Goal: Information Seeking & Learning: Check status

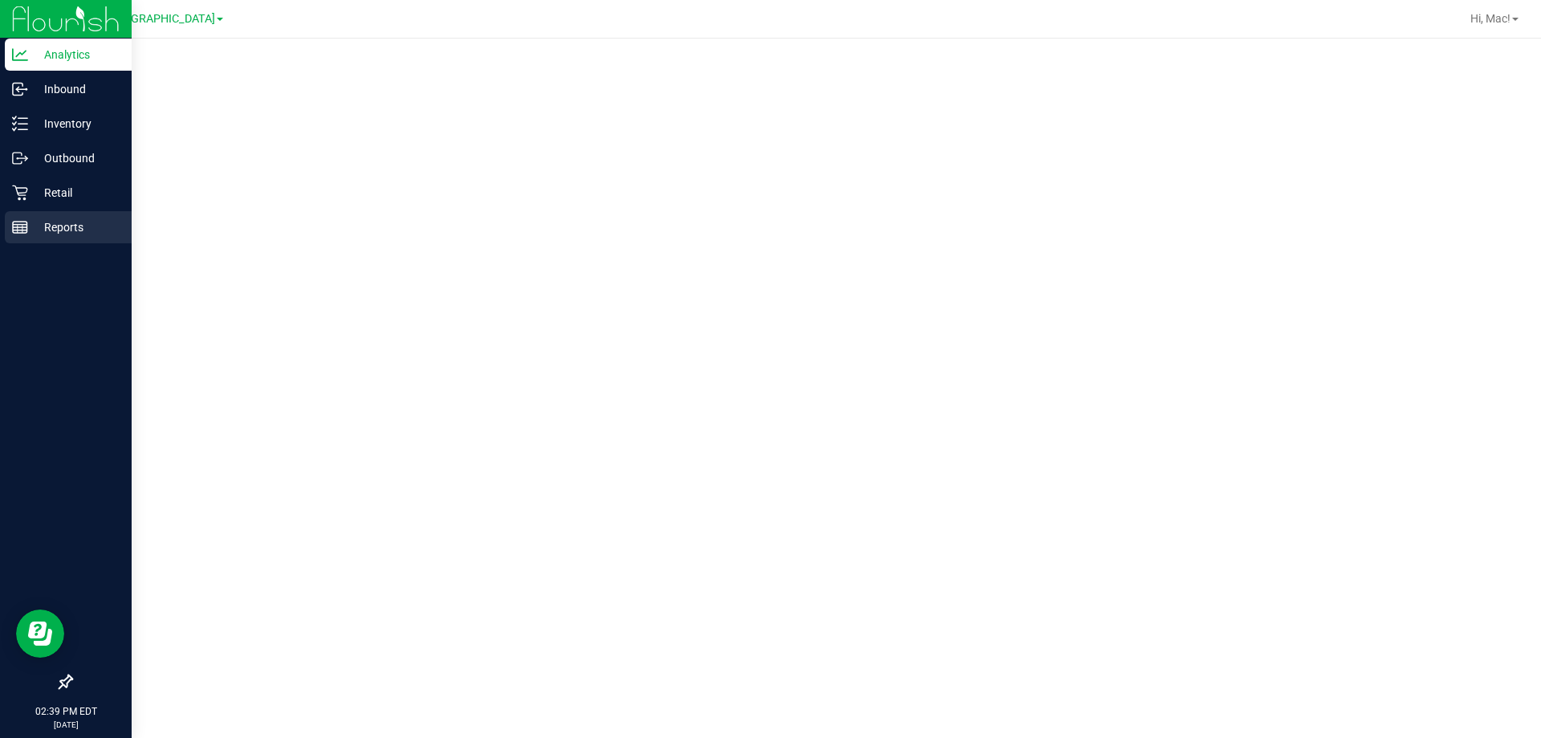
drag, startPoint x: 82, startPoint y: 225, endPoint x: 57, endPoint y: 221, distance: 25.2
click at [57, 220] on p "Reports" at bounding box center [76, 227] width 96 height 19
click at [43, 227] on p "Reports" at bounding box center [76, 227] width 96 height 19
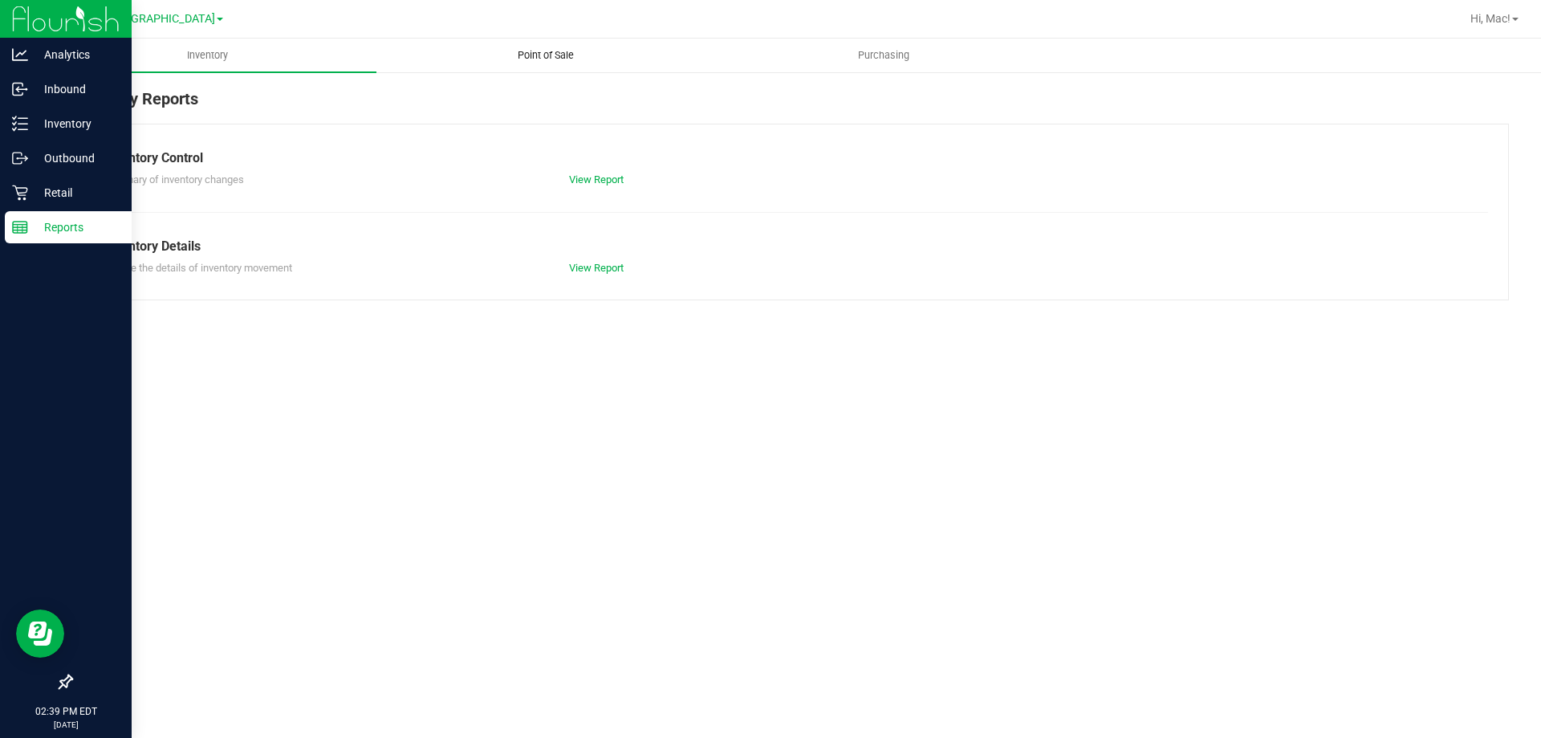
click at [532, 68] on uib-tab-heading "Point of Sale" at bounding box center [545, 55] width 336 height 32
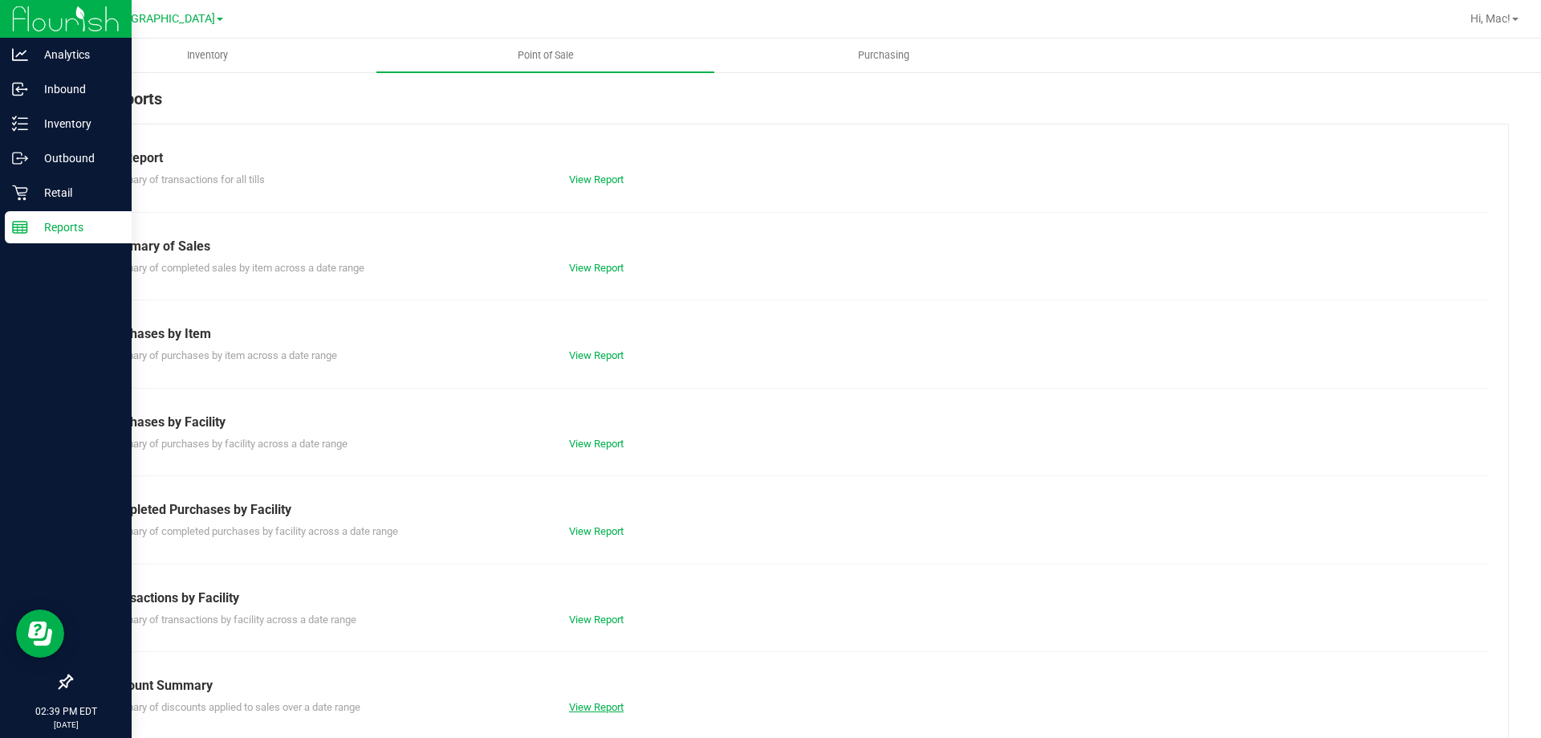
click at [595, 706] on link "View Report" at bounding box center [596, 707] width 55 height 12
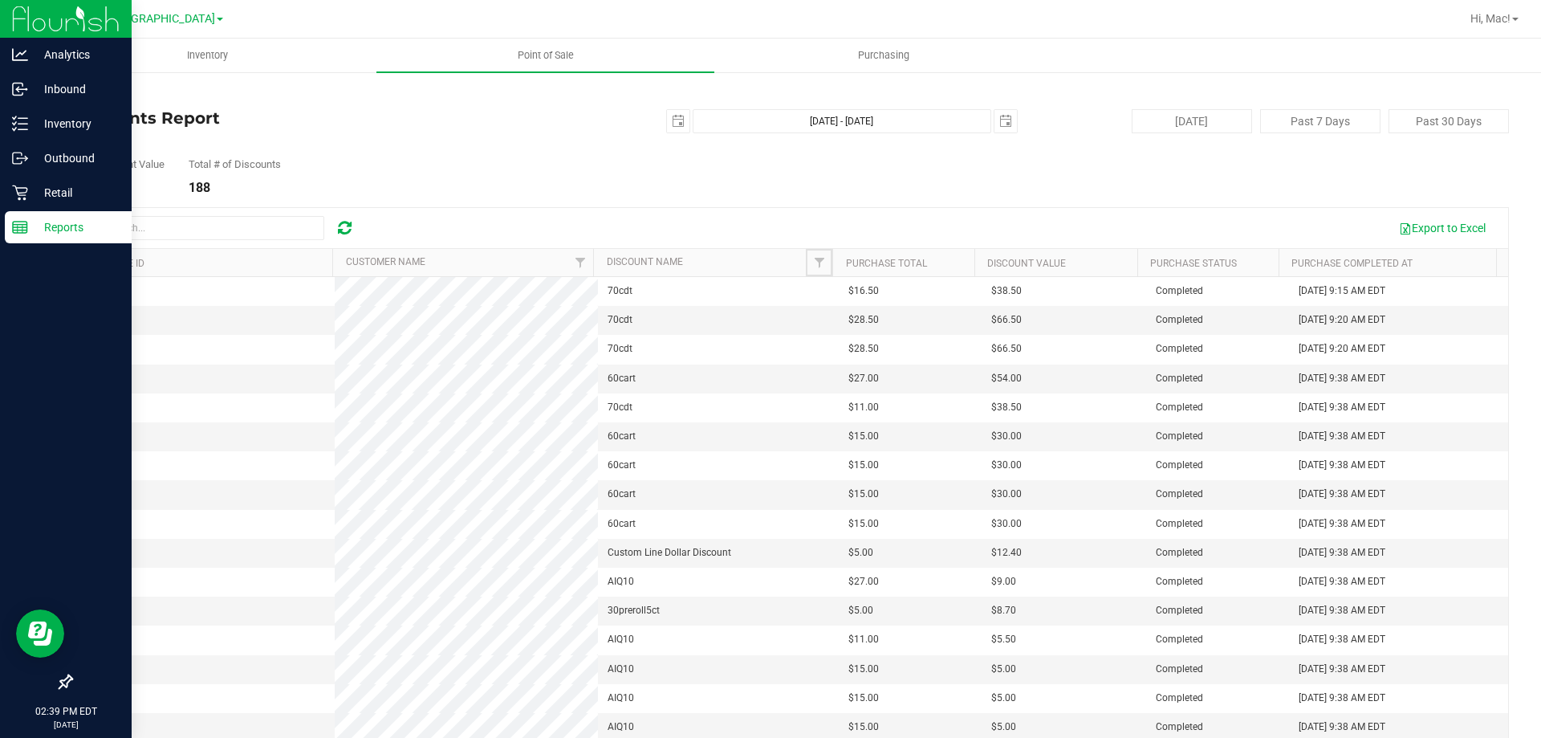
click at [818, 263] on span "Filter" at bounding box center [819, 262] width 13 height 13
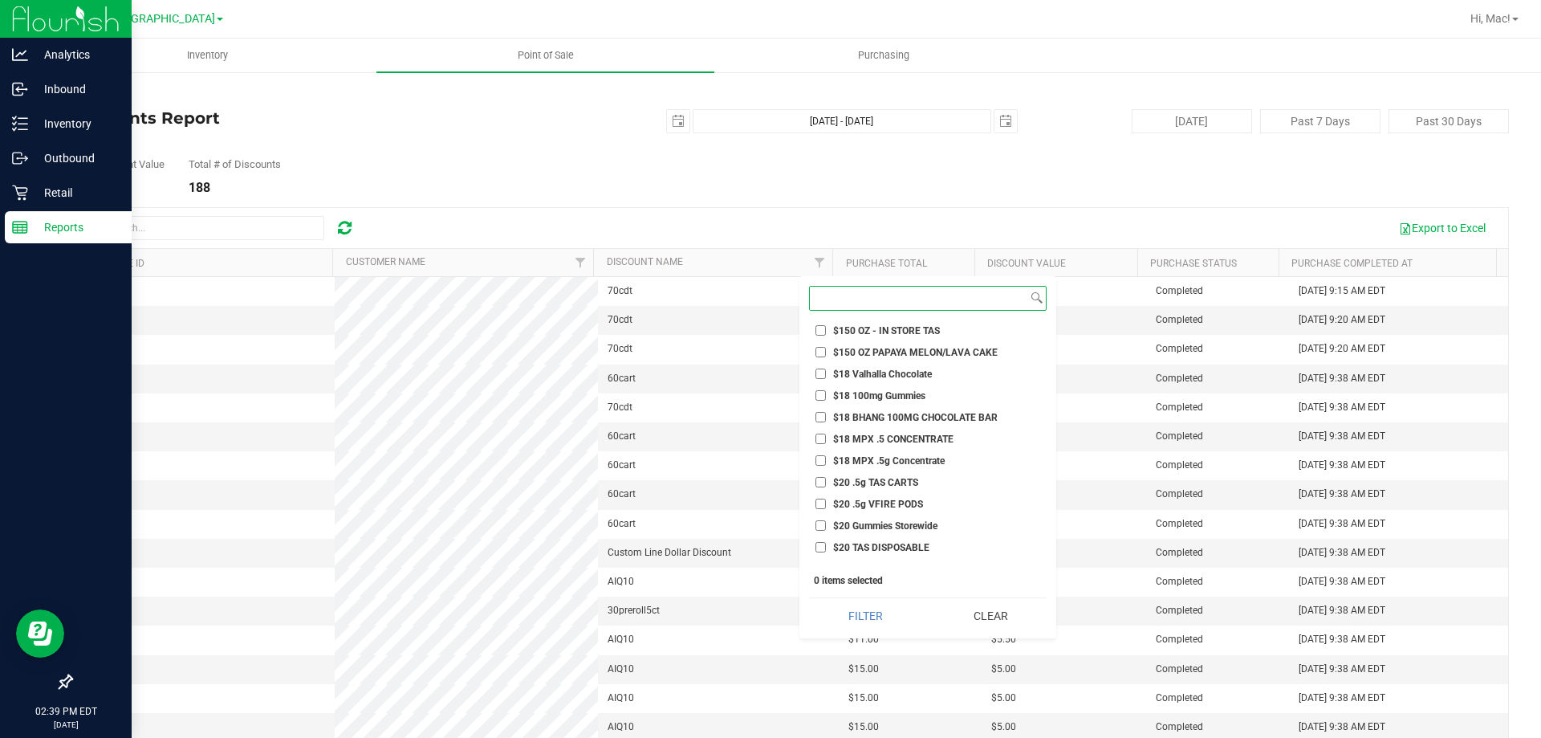
scroll to position [241, 0]
click at [881, 295] on input at bounding box center [919, 298] width 218 height 23
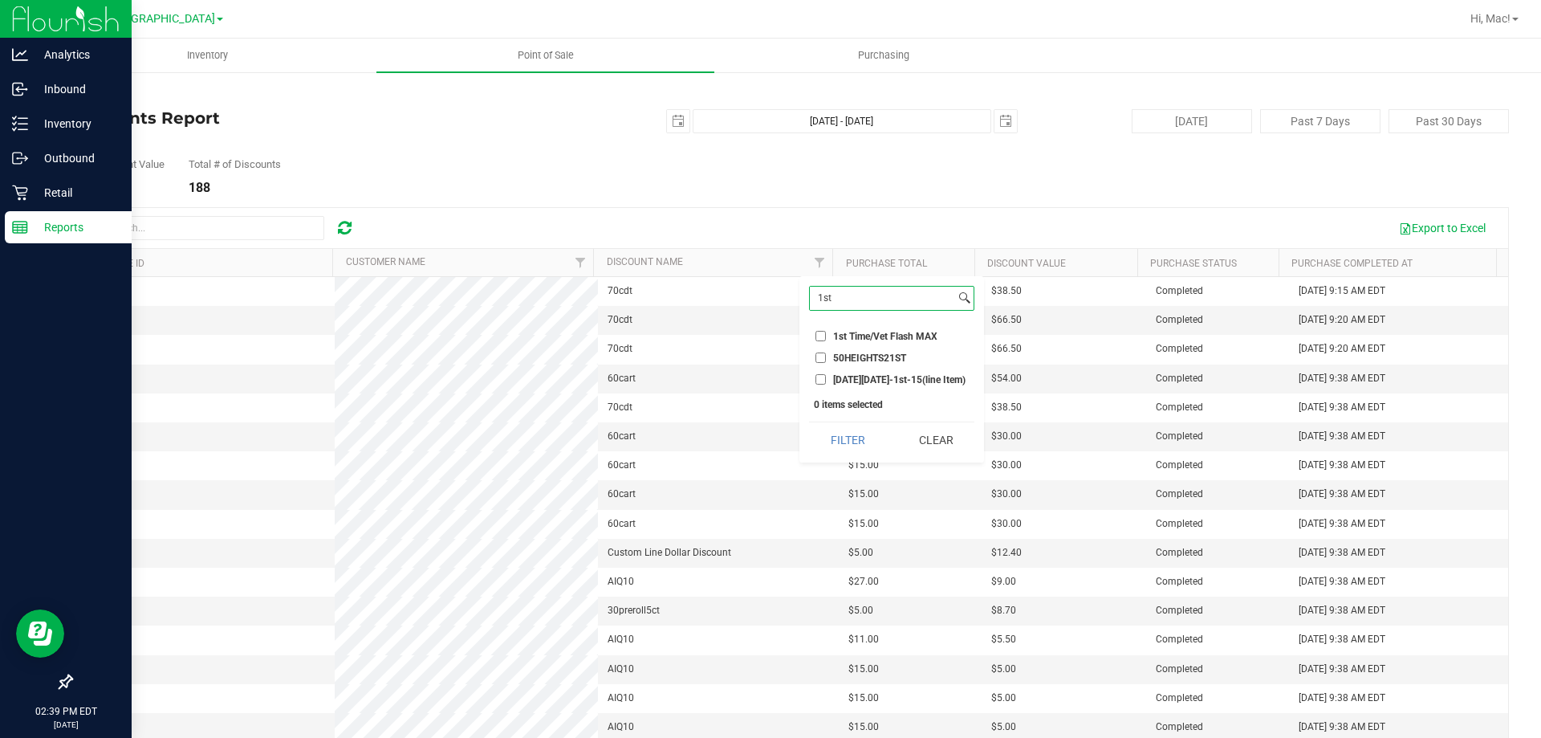
scroll to position [0, 0]
type input "1"
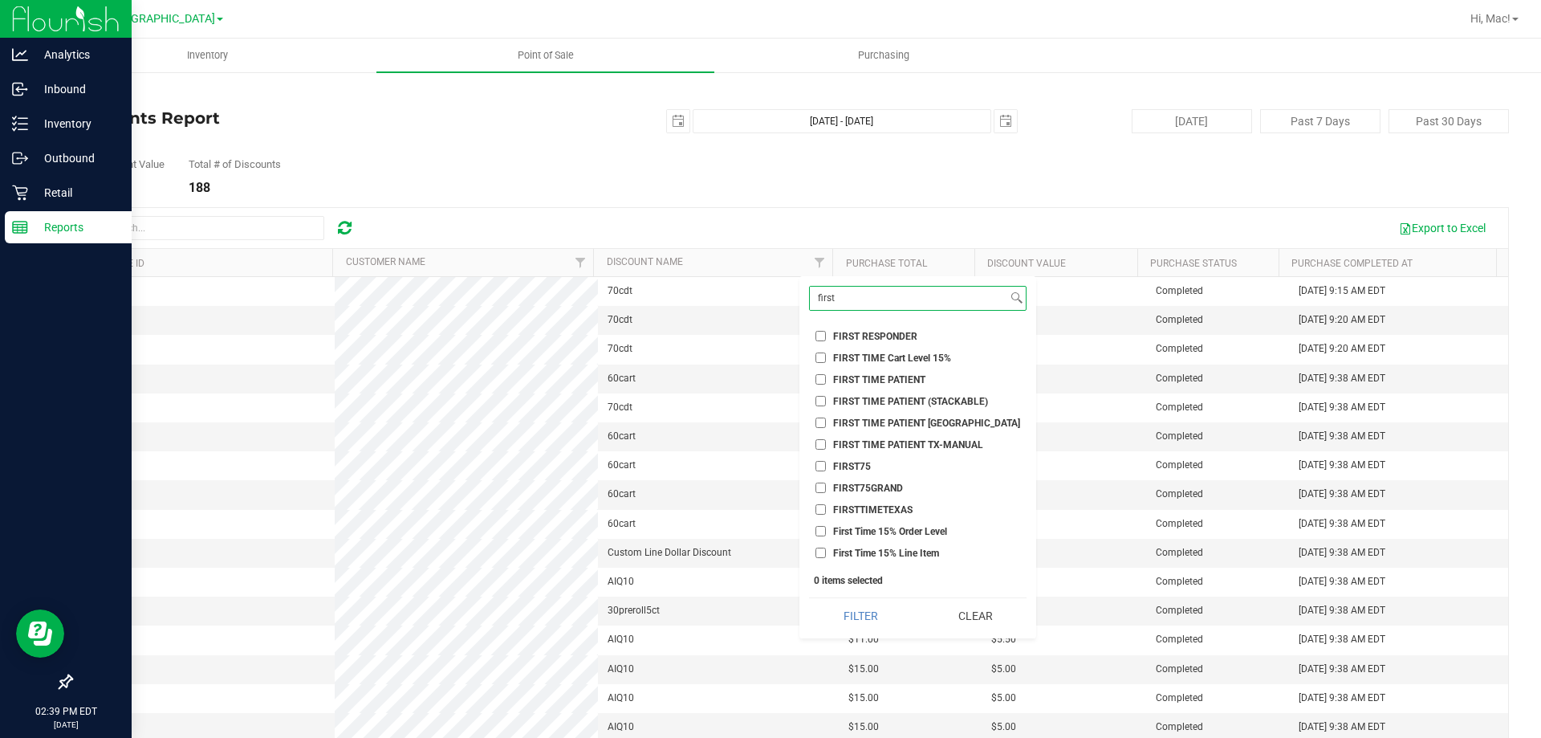
type input "first"
click at [824, 381] on input "FIRST TIME PATIENT" at bounding box center [821, 379] width 10 height 10
checkbox input "true"
click at [885, 617] on button "Filter" at bounding box center [860, 615] width 103 height 35
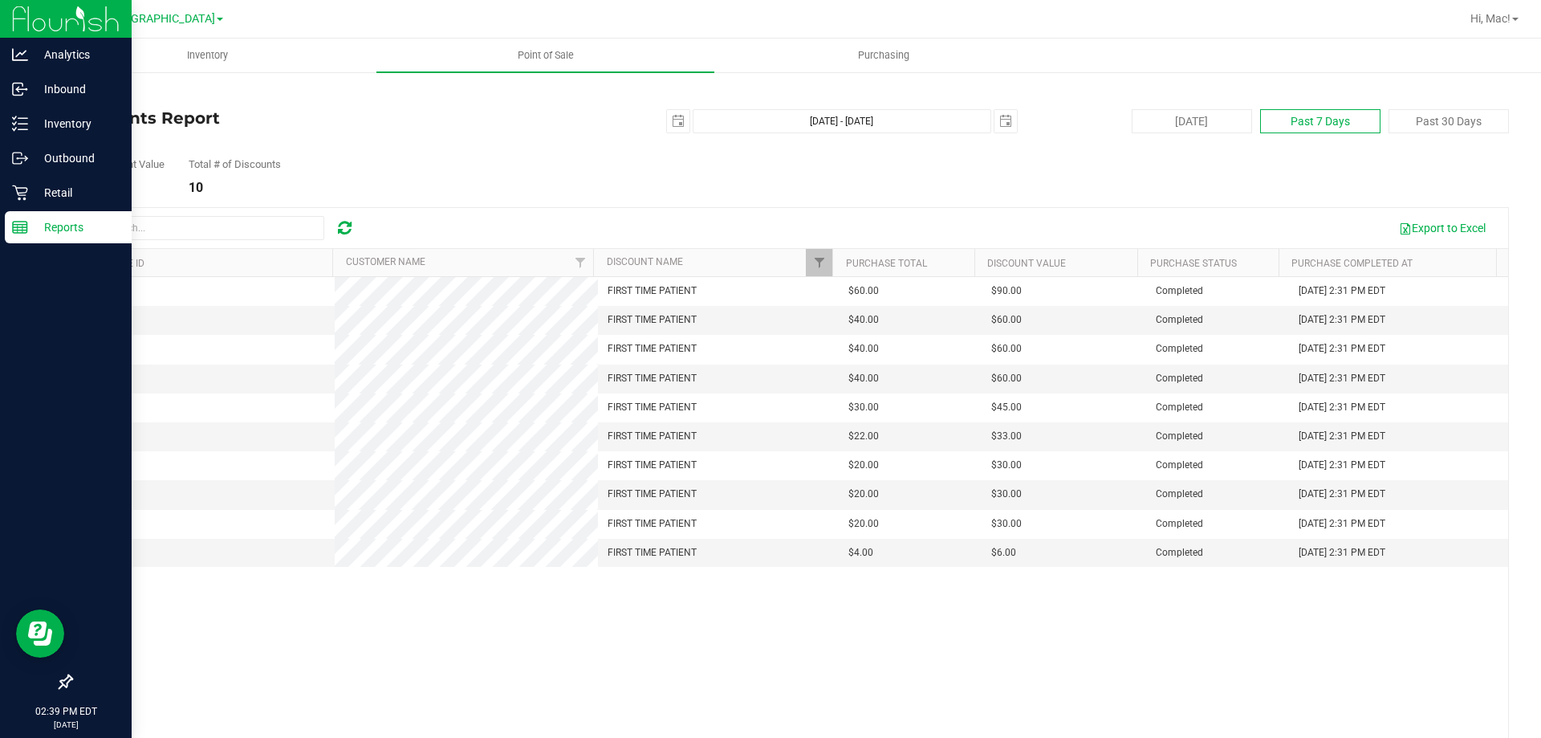
click at [1287, 124] on button "Past 7 Days" at bounding box center [1320, 121] width 120 height 24
type input "[DATE]"
type input "[DATE] - [DATE]"
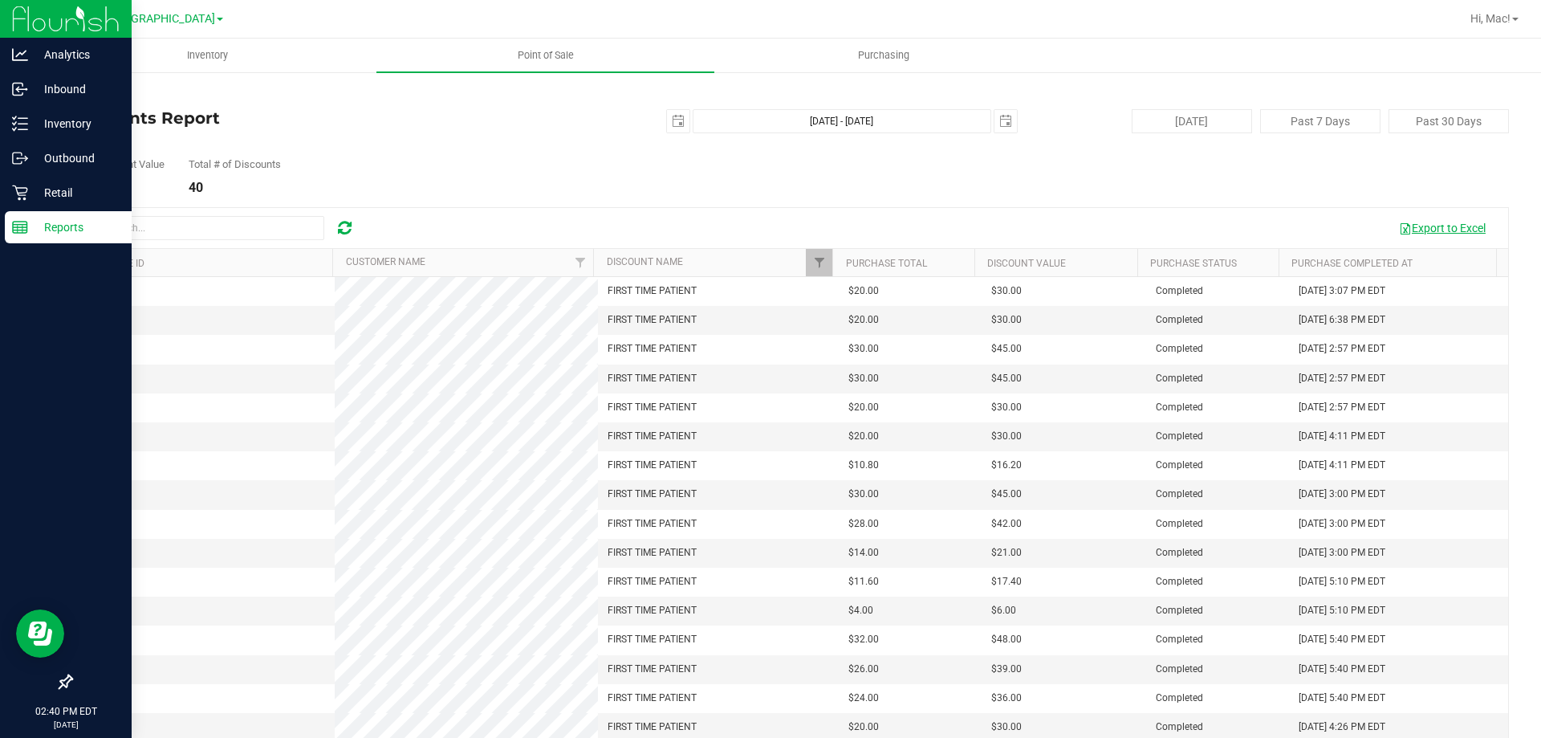
click at [1423, 226] on button "Export to Excel" at bounding box center [1443, 227] width 108 height 27
click at [1308, 60] on ul "Inventory Point of Sale Purchasing" at bounding box center [809, 56] width 1541 height 35
click at [667, 128] on span "select" at bounding box center [678, 121] width 22 height 22
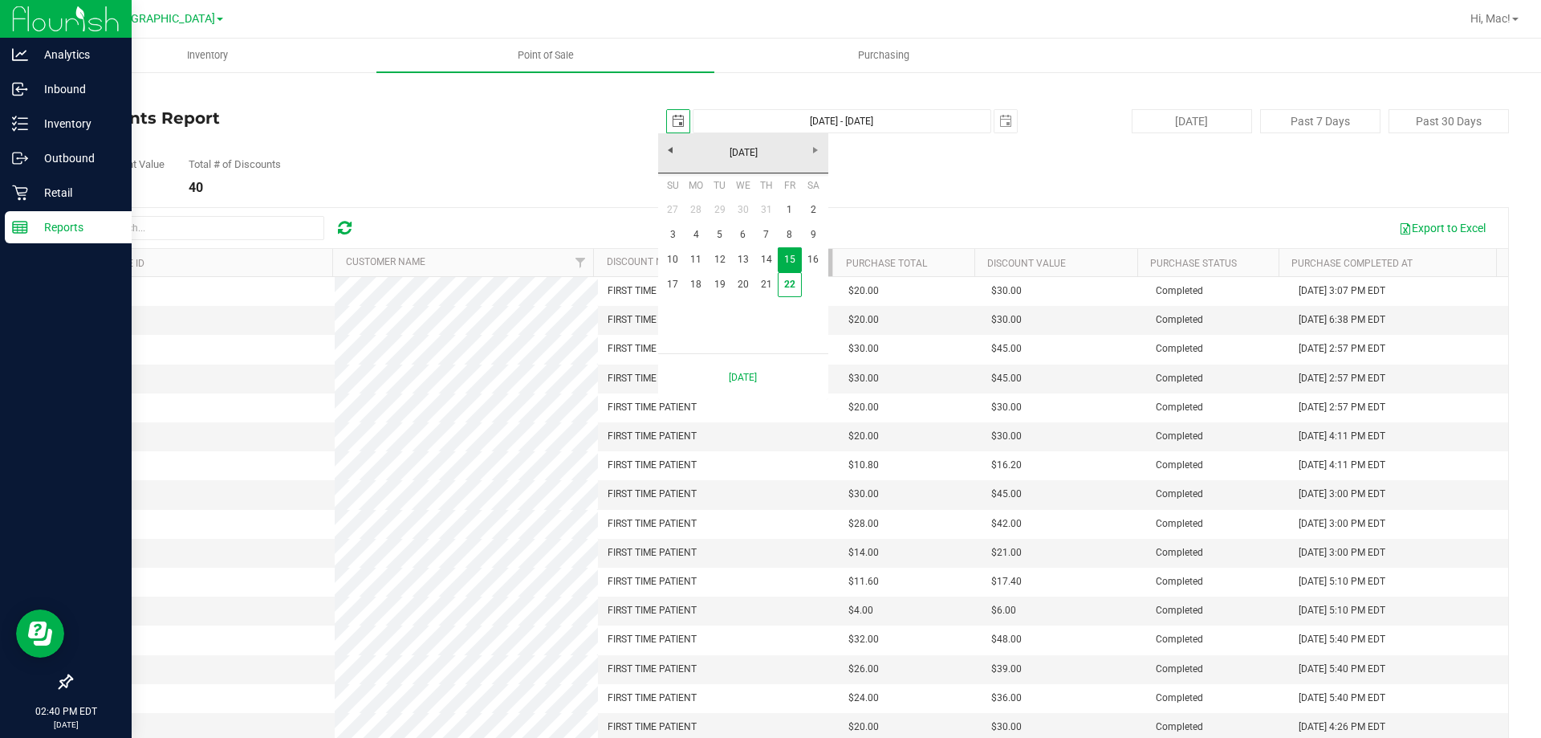
scroll to position [0, 40]
click at [674, 149] on link "[DATE]" at bounding box center [744, 152] width 173 height 25
click at [760, 238] on link "[DATE]" at bounding box center [763, 242] width 41 height 41
click at [726, 209] on link "1" at bounding box center [719, 209] width 23 height 25
type input "[DATE]"
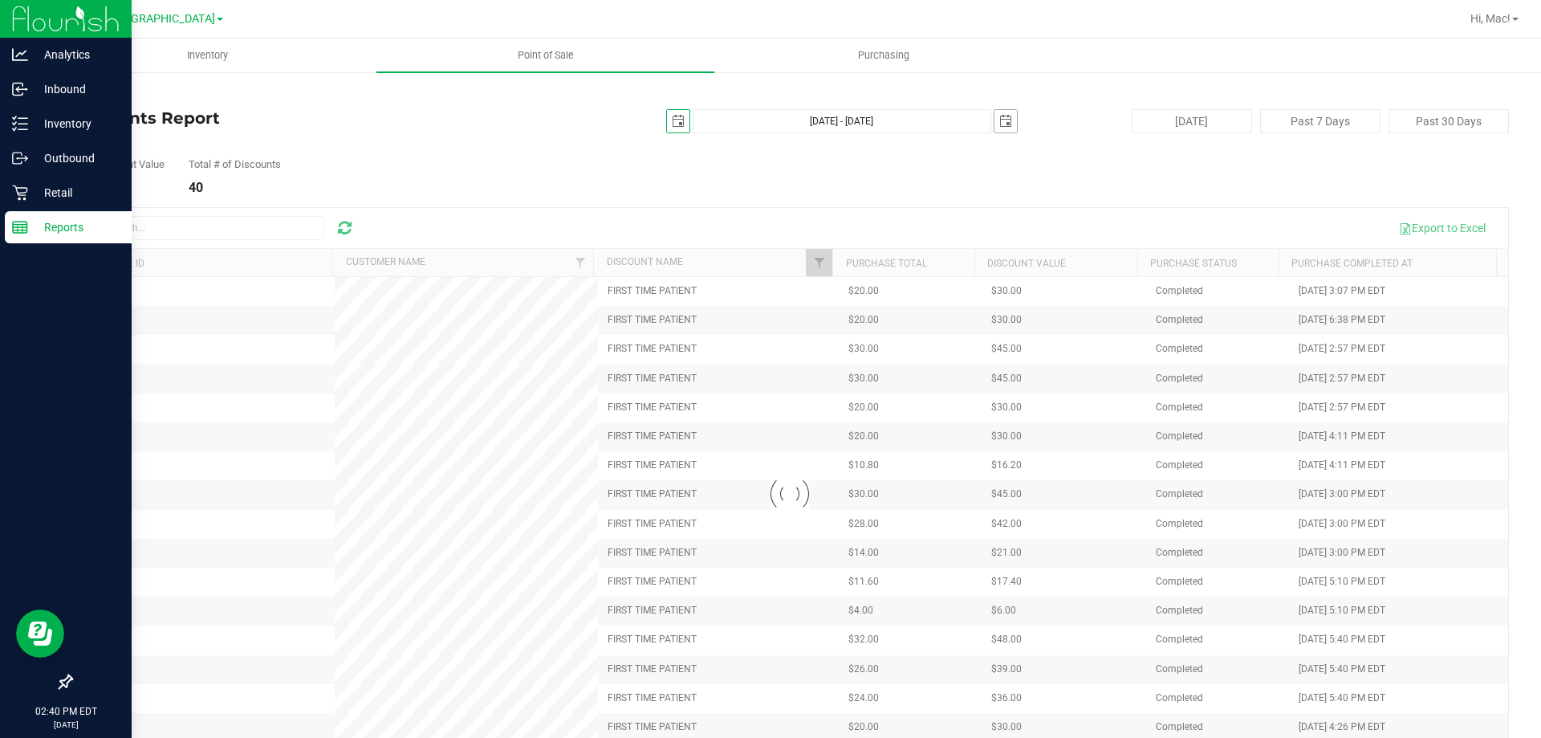
click at [1000, 122] on span "select" at bounding box center [1006, 121] width 13 height 13
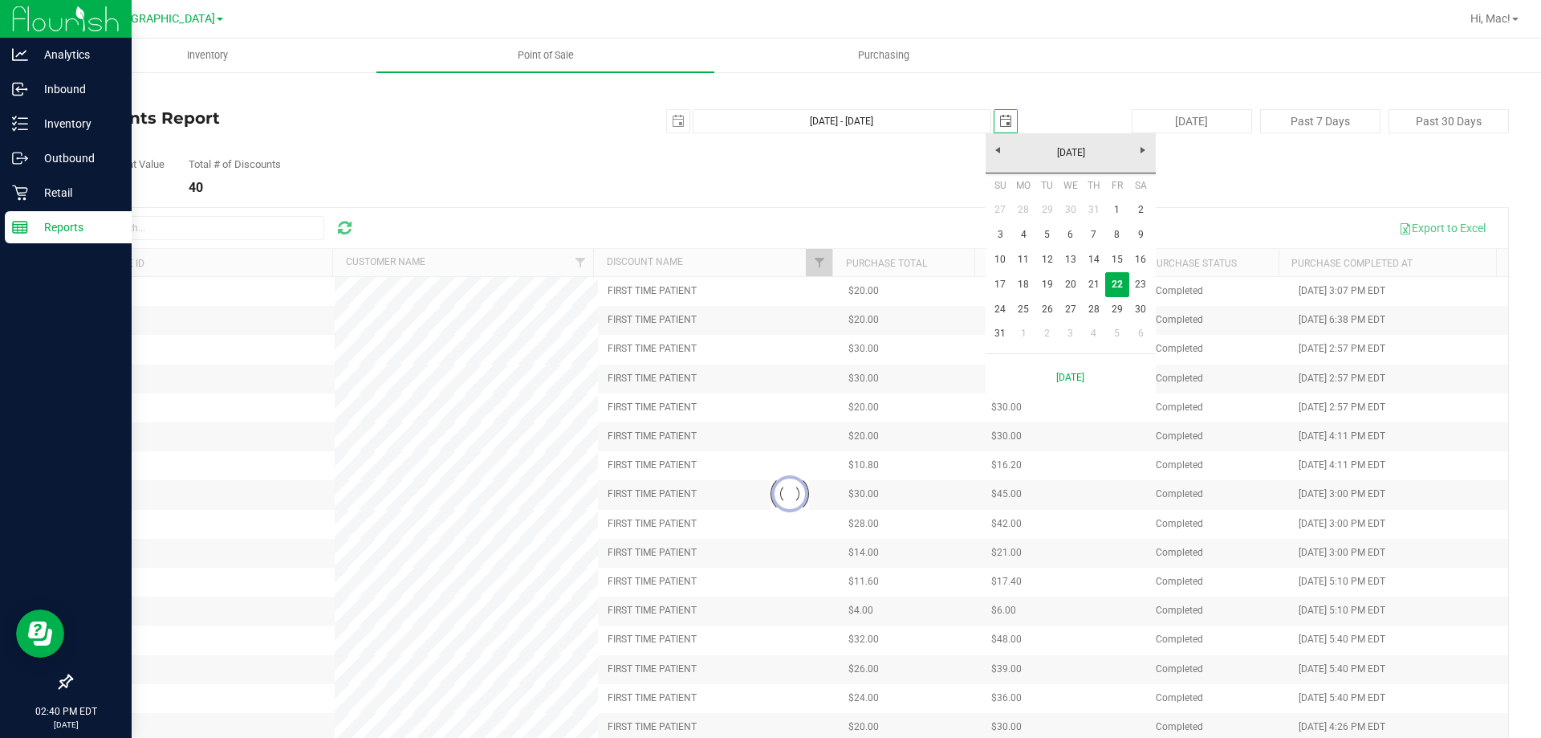
scroll to position [0, 40]
click at [989, 338] on link "31" at bounding box center [1000, 333] width 23 height 25
type input "[DATE] - [DATE]"
type input "[DATE]"
click at [1002, 120] on span "select" at bounding box center [1006, 121] width 13 height 13
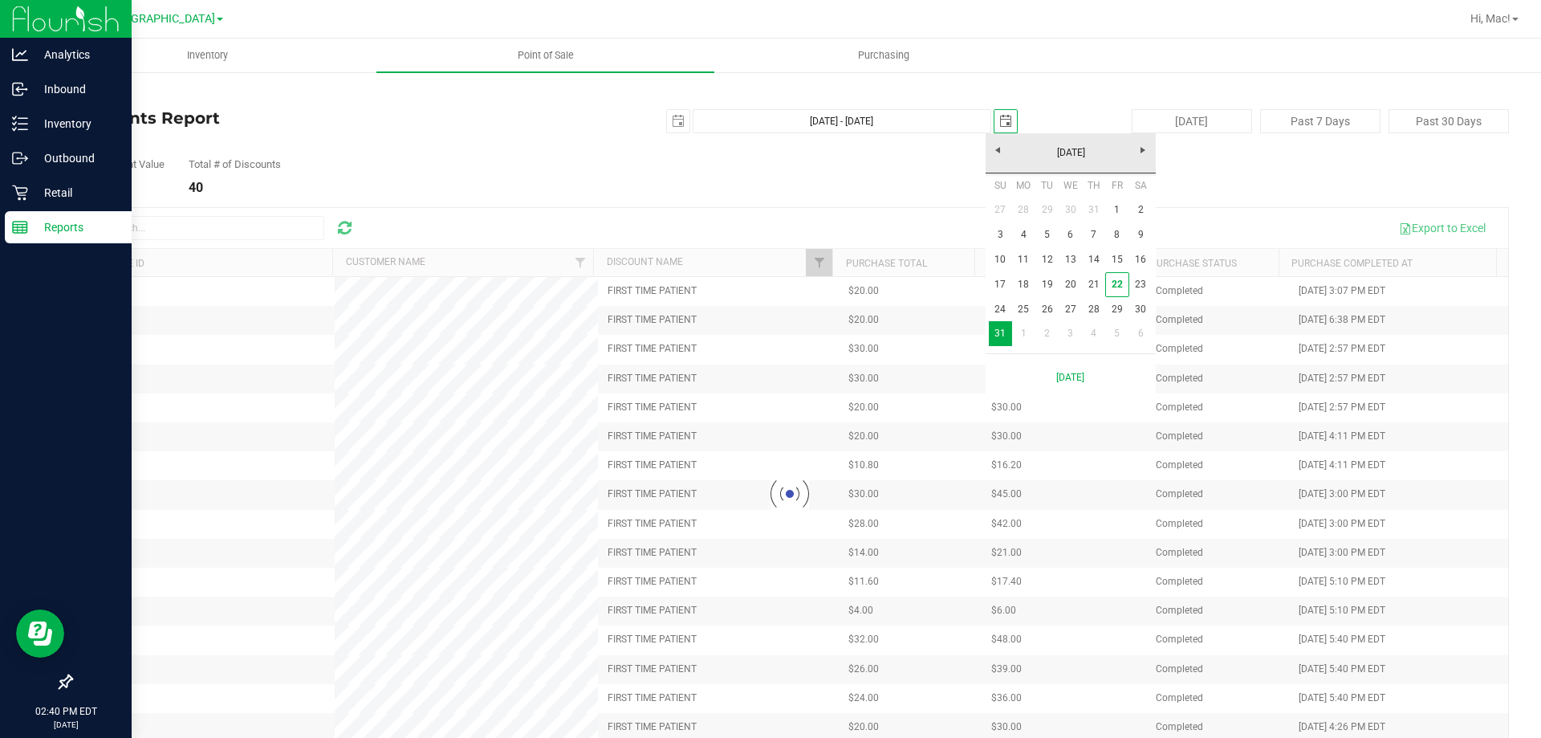
scroll to position [0, 40]
click at [998, 145] on link "[DATE]" at bounding box center [1071, 152] width 173 height 25
click at [1101, 248] on link "[DATE]" at bounding box center [1091, 242] width 41 height 41
click at [1095, 310] on link "31" at bounding box center [1093, 309] width 23 height 25
type input "[DATE] - [DATE]"
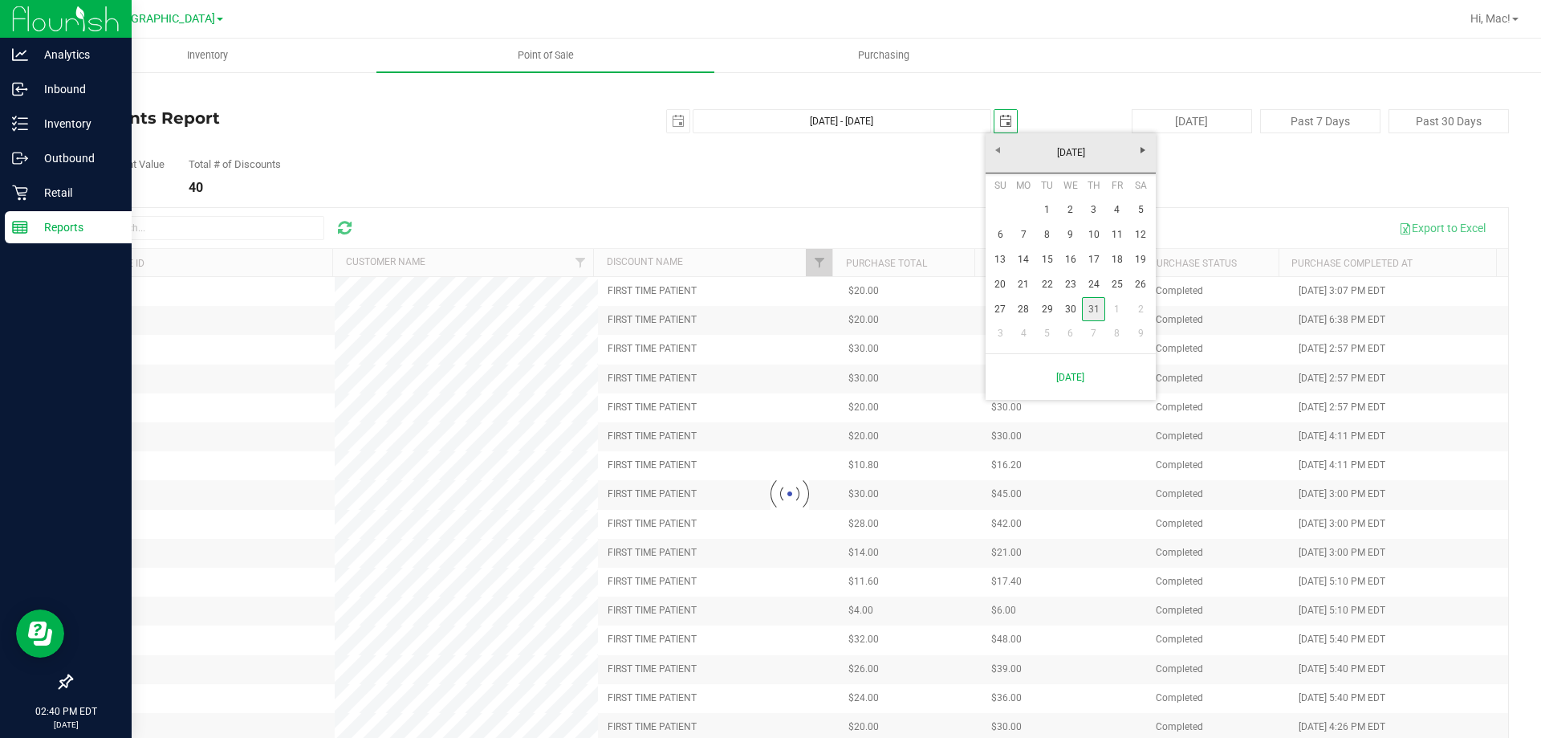
type input "[DATE]"
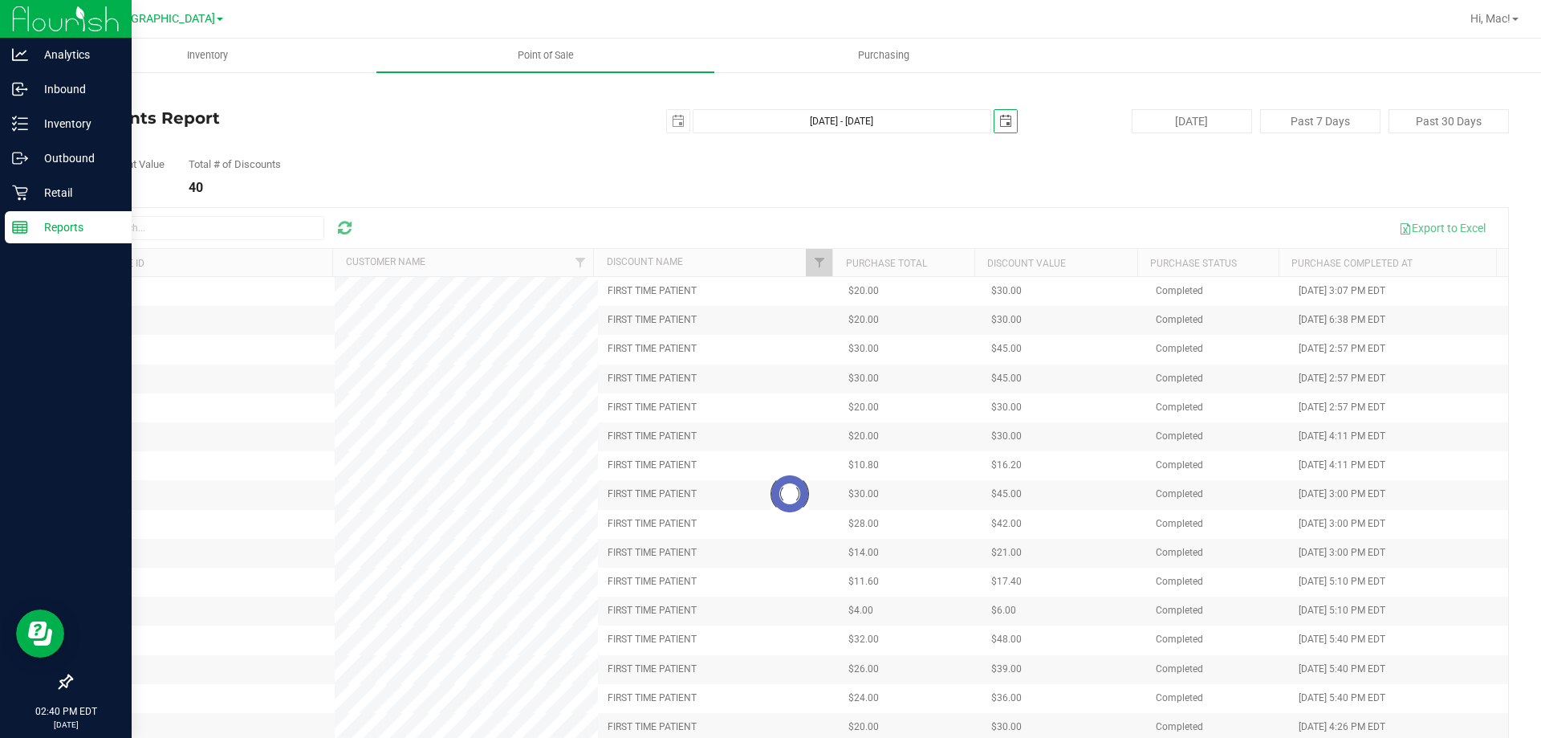
click at [1064, 185] on div "Total Discount Value $1,264.20 Total # of Discounts 40" at bounding box center [790, 163] width 1439 height 61
click at [1272, 173] on div "Total Discount Value $1,264.20 Total # of Discounts 40" at bounding box center [790, 163] width 1439 height 61
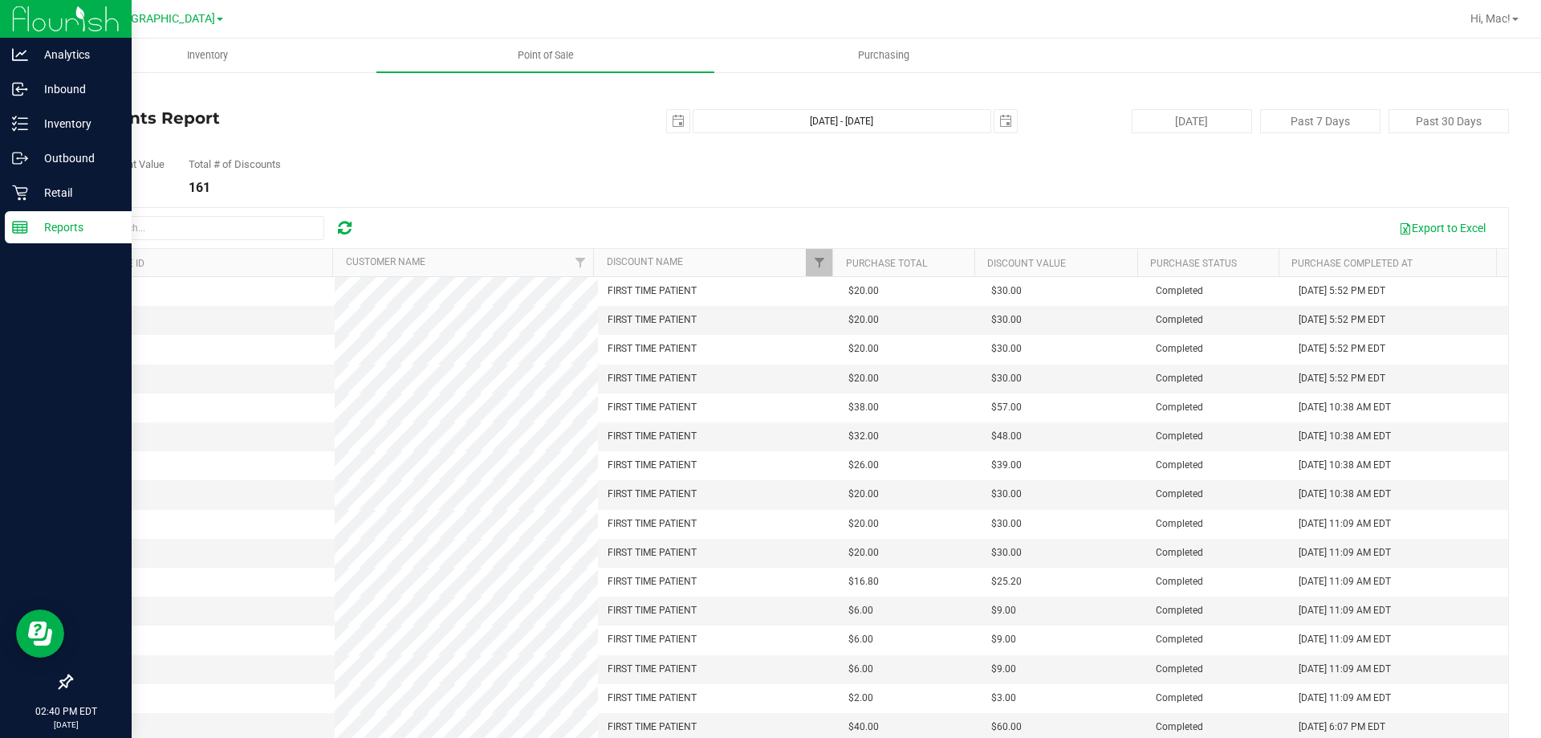
click at [824, 218] on div "Export to Excel" at bounding box center [932, 227] width 1127 height 27
click at [817, 262] on span "Filter" at bounding box center [819, 262] width 13 height 13
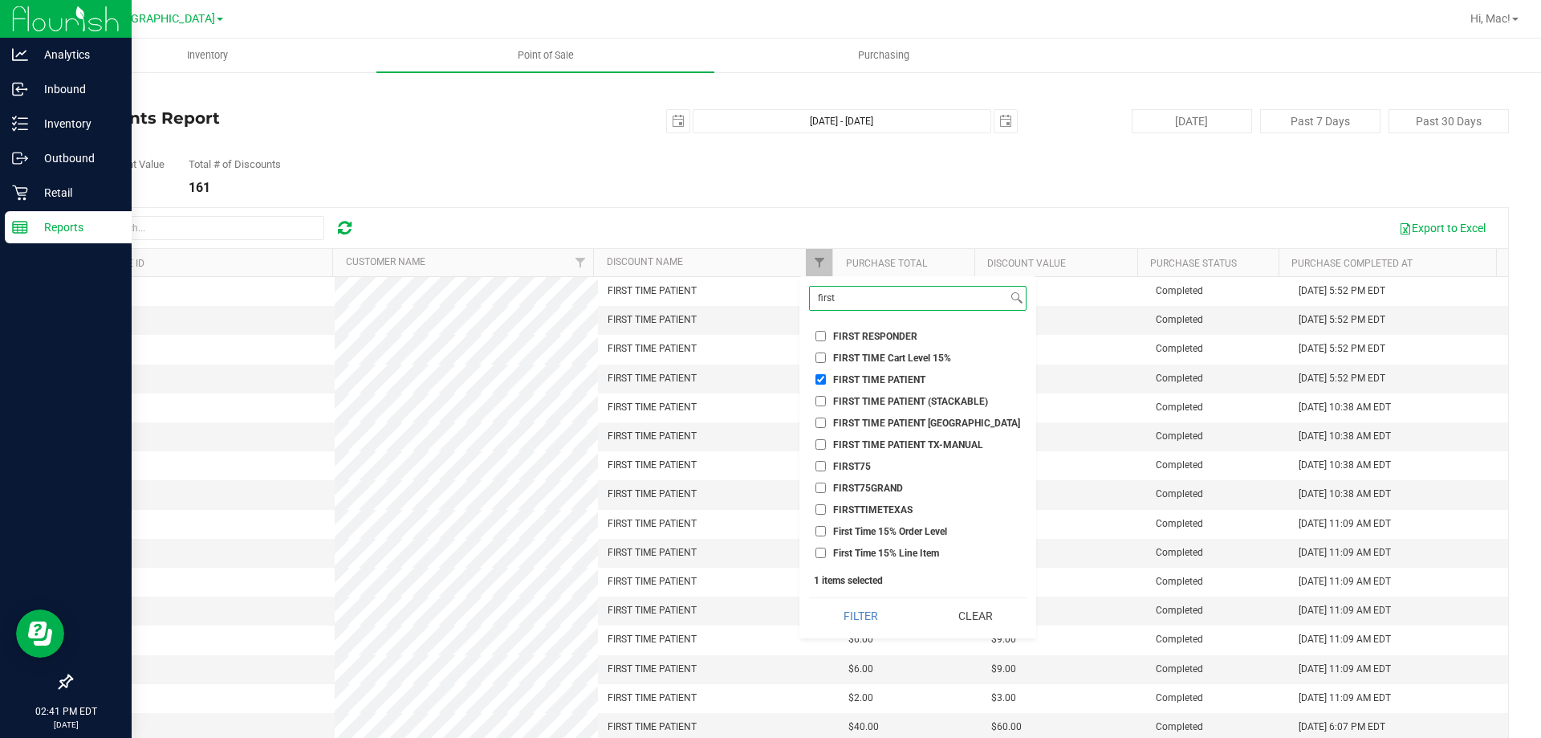
drag, startPoint x: 843, startPoint y: 287, endPoint x: 804, endPoint y: 282, distance: 38.9
click at [804, 282] on div "first Select All $100 TAS MIX AND MATCH 3 CARTS .9G $11 PREROLL ($12 ELITE) $11…" at bounding box center [918, 457] width 237 height 362
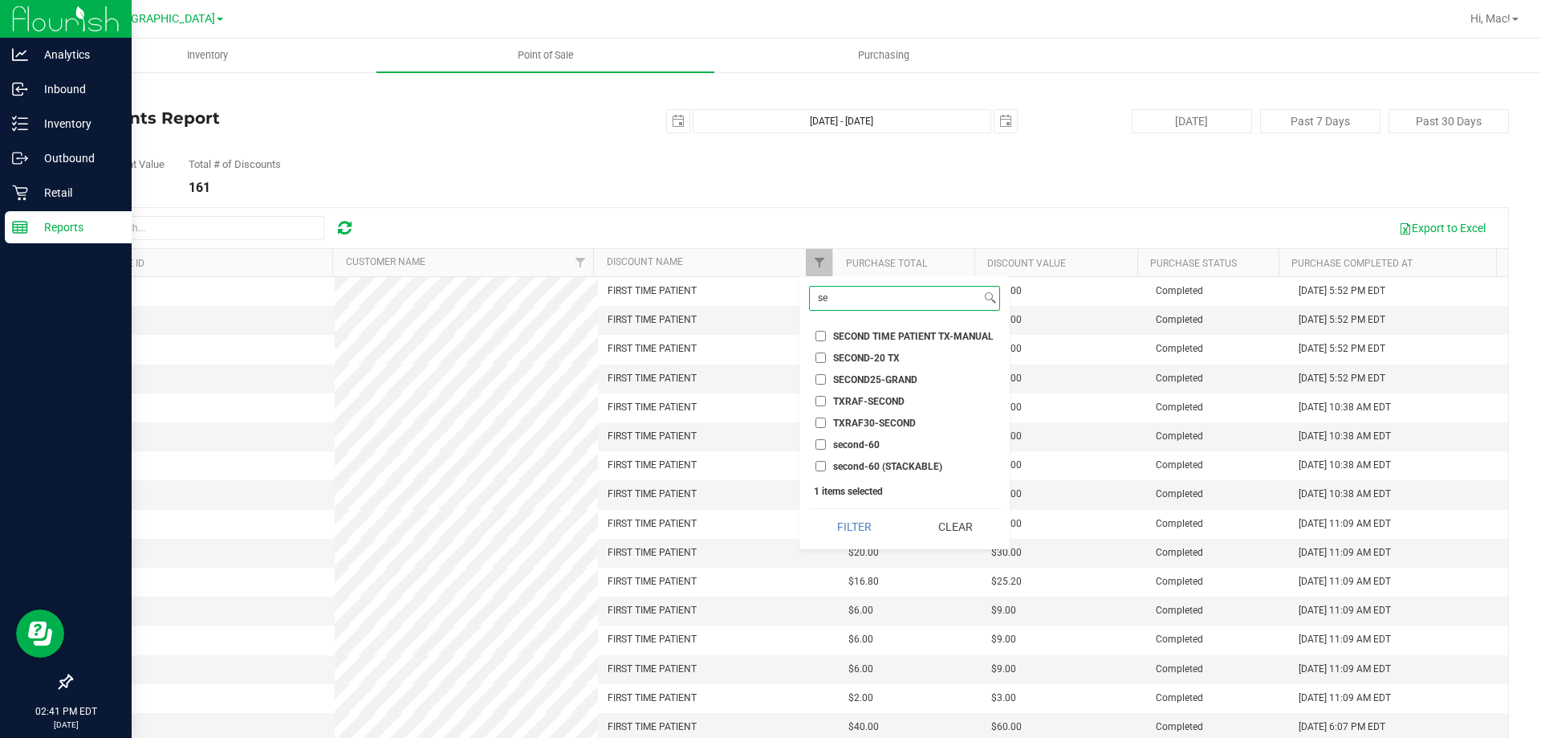
type input "s"
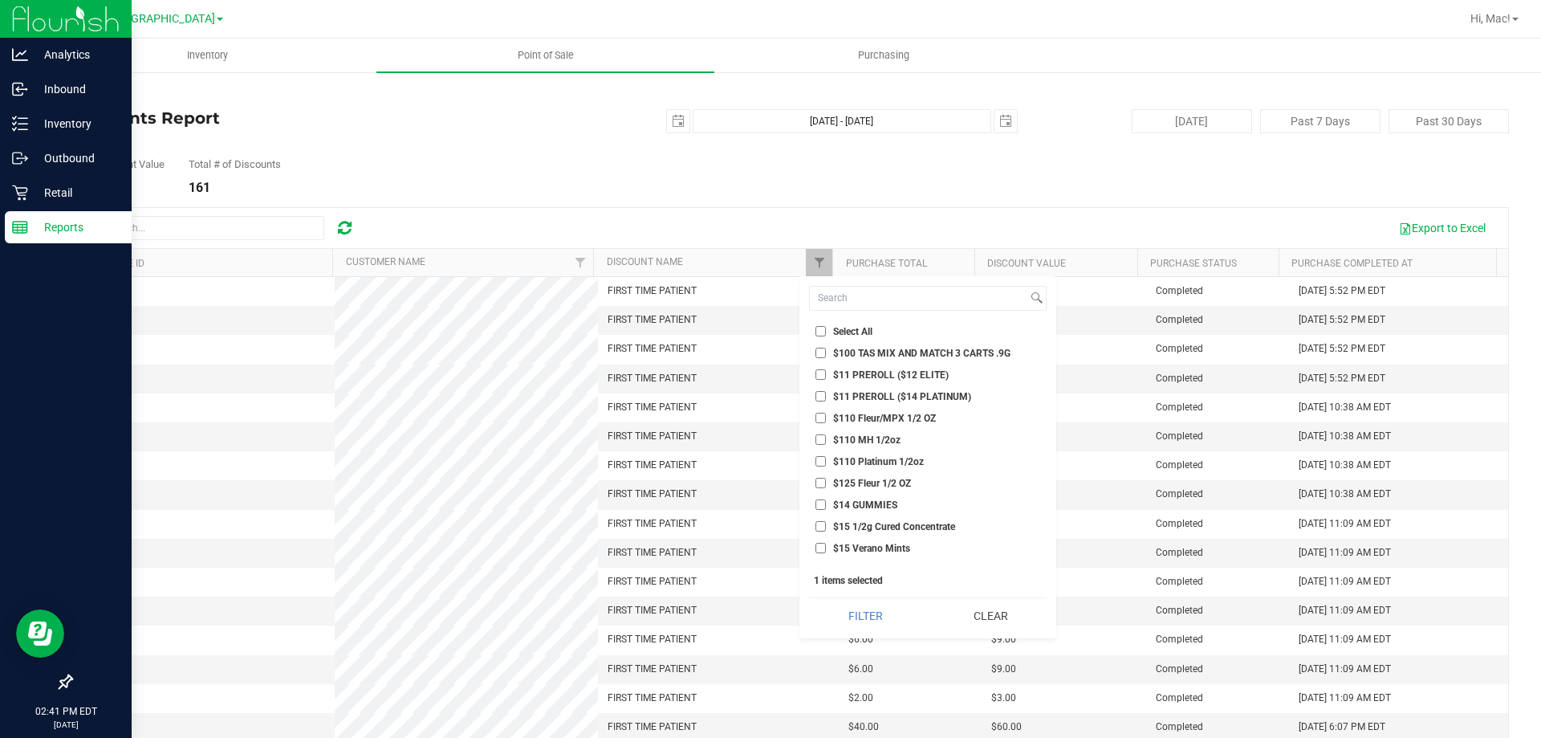
click at [1367, 193] on div "Total Discount Value $4,582.20 Total # of Discounts 161" at bounding box center [790, 163] width 1439 height 61
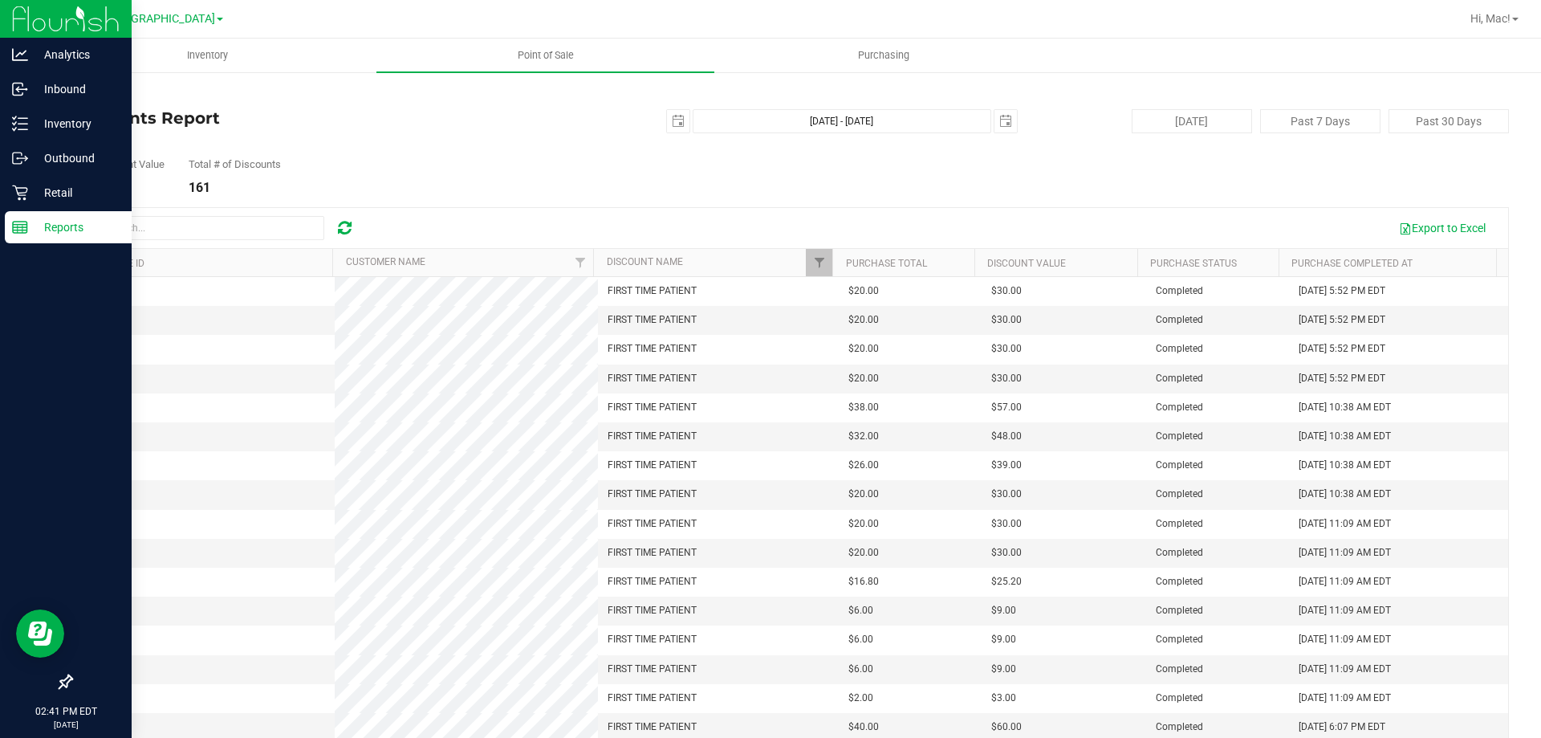
click at [971, 185] on div "Total Discount Value $4,582.20 Total # of Discounts 161" at bounding box center [790, 163] width 1439 height 61
click at [340, 229] on icon at bounding box center [345, 228] width 14 height 16
click at [1427, 231] on button "Export to Excel" at bounding box center [1443, 227] width 108 height 27
click at [1000, 124] on span "select" at bounding box center [1006, 121] width 13 height 13
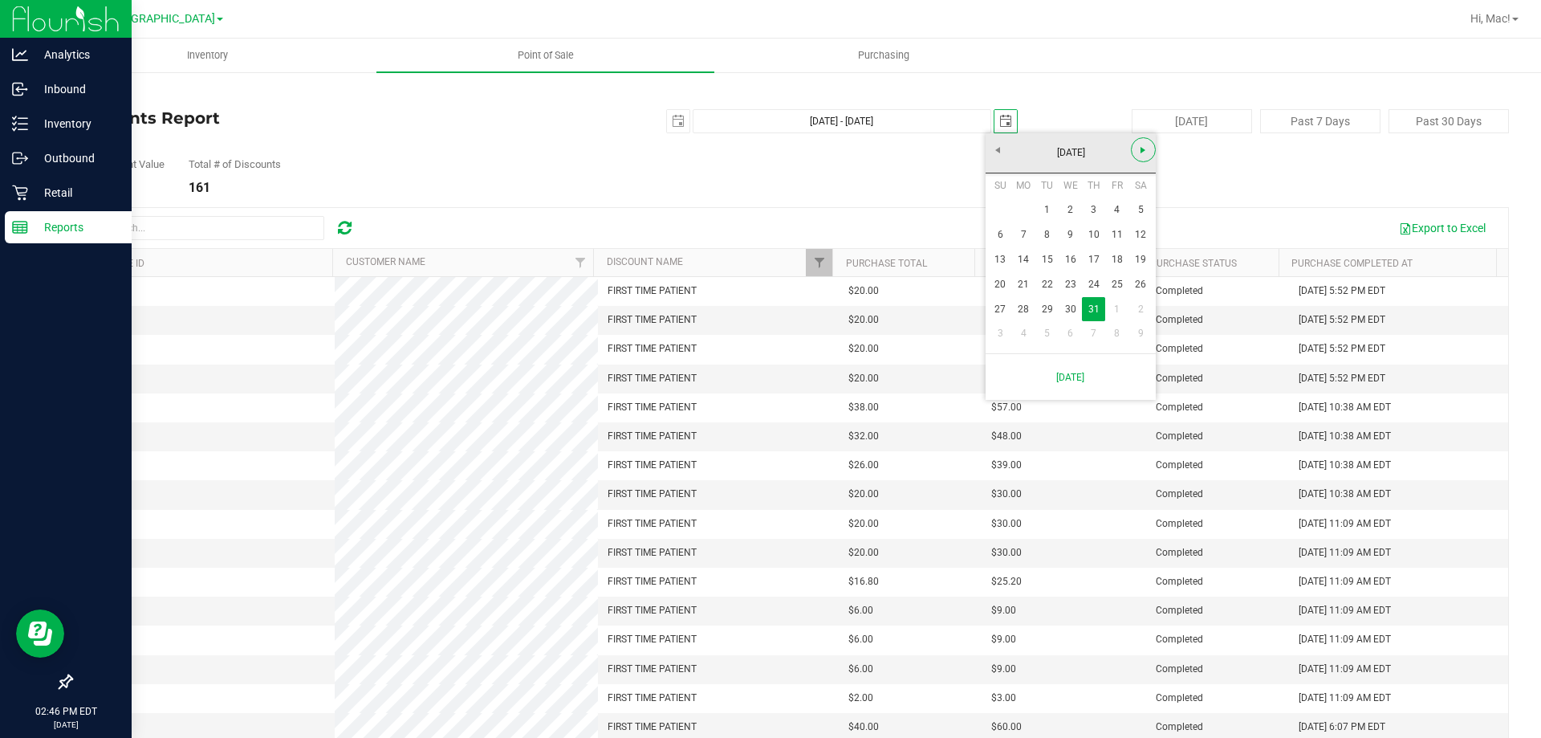
click at [1144, 151] on span "Next" at bounding box center [1143, 150] width 13 height 13
click at [1132, 292] on link "23" at bounding box center [1141, 284] width 23 height 25
type input "[DATE] - [DATE]"
type input "[DATE]"
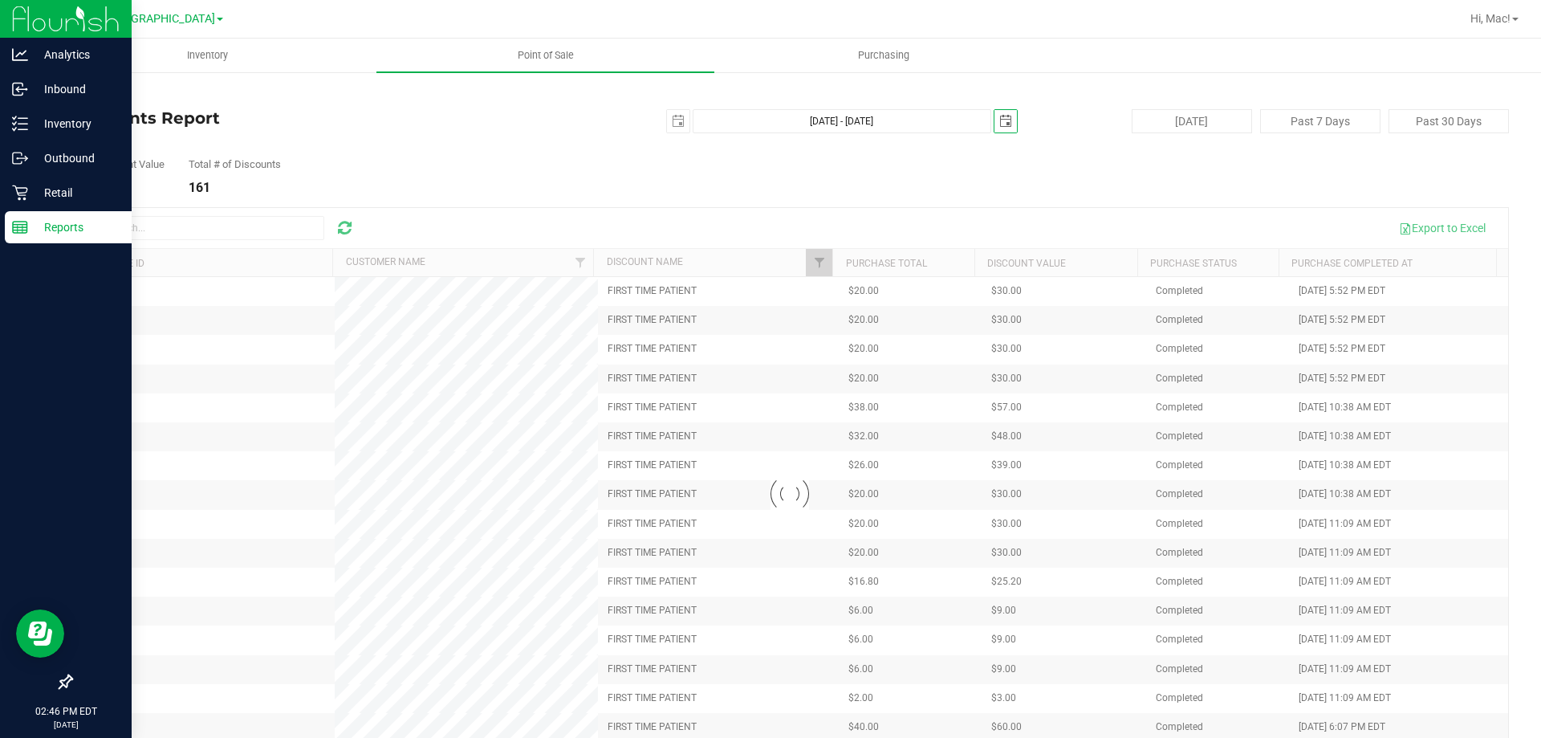
click at [1273, 179] on div "Total Discount Value $4,582.20 Total # of Discounts 161" at bounding box center [790, 163] width 1439 height 61
click at [869, 196] on div "Back Discounts Report [DATE] [DATE] - [DATE] [DATE] [DATE] Past 7 Days Past 30 …" at bounding box center [790, 434] width 1439 height 694
click at [864, 208] on div "Export to Excel" at bounding box center [789, 228] width 1437 height 40
click at [1417, 234] on button "Export to Excel" at bounding box center [1443, 227] width 108 height 27
click at [813, 261] on span "Filter" at bounding box center [819, 262] width 13 height 13
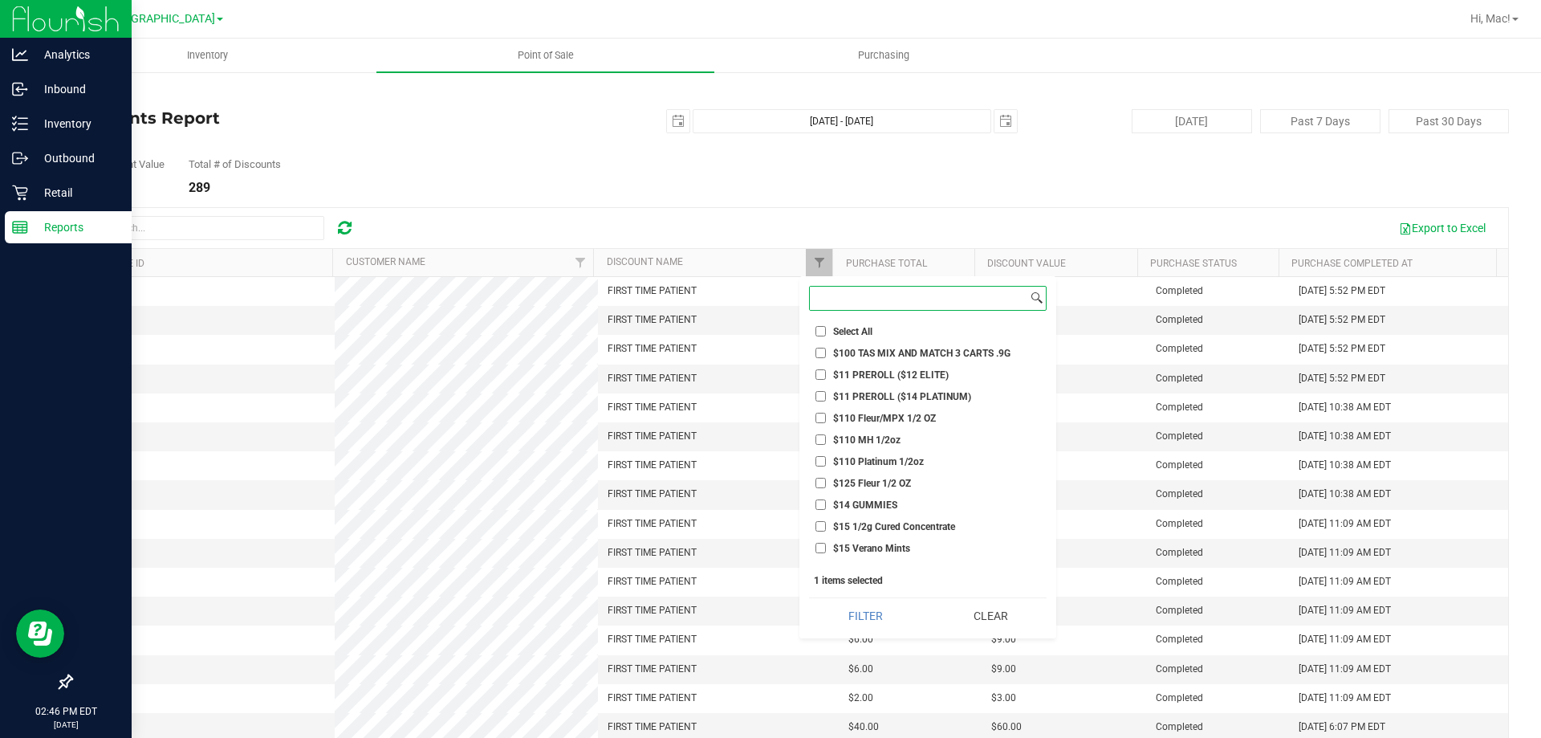
click at [870, 299] on input at bounding box center [919, 298] width 218 height 23
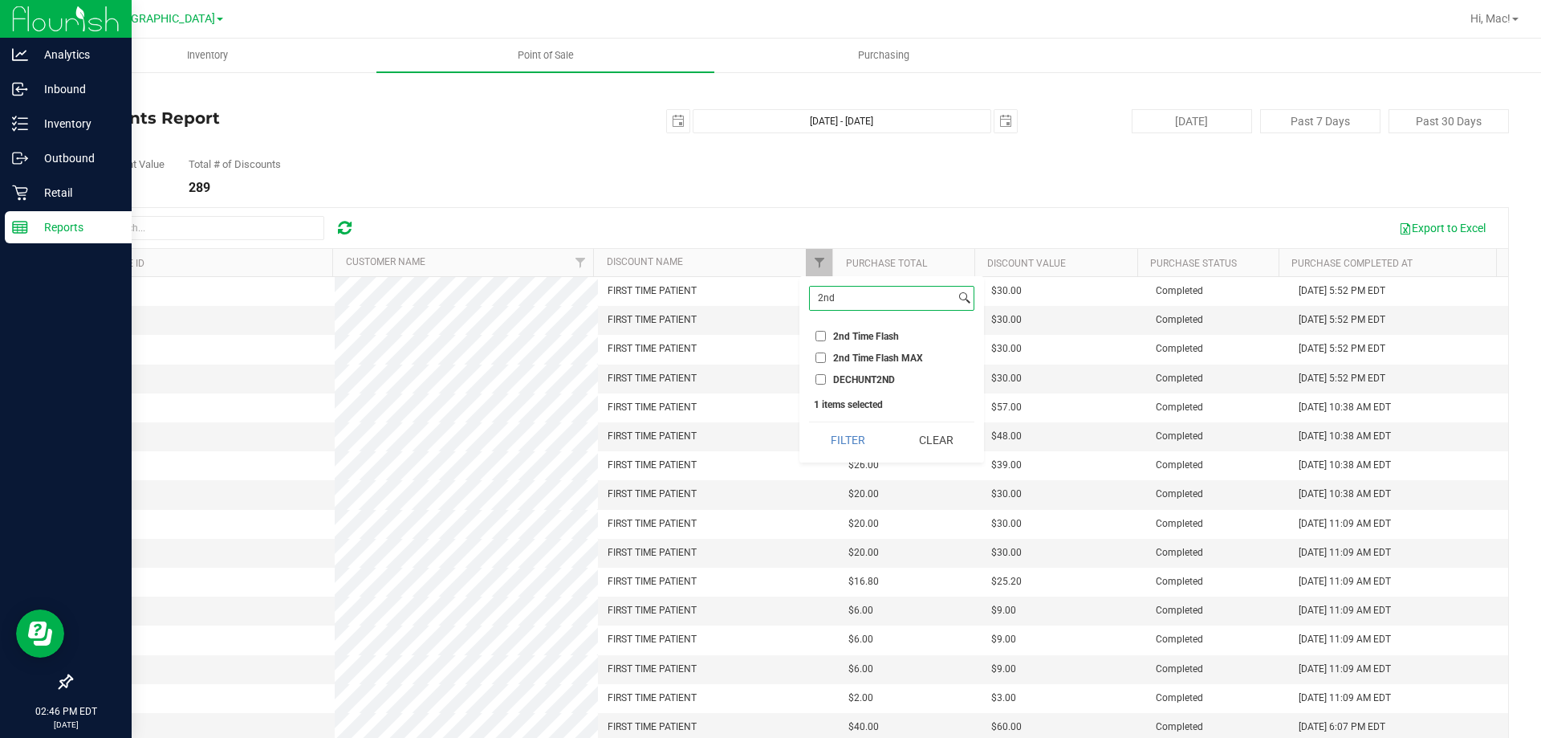
click at [893, 289] on input "2nd" at bounding box center [882, 298] width 145 height 23
type input "2"
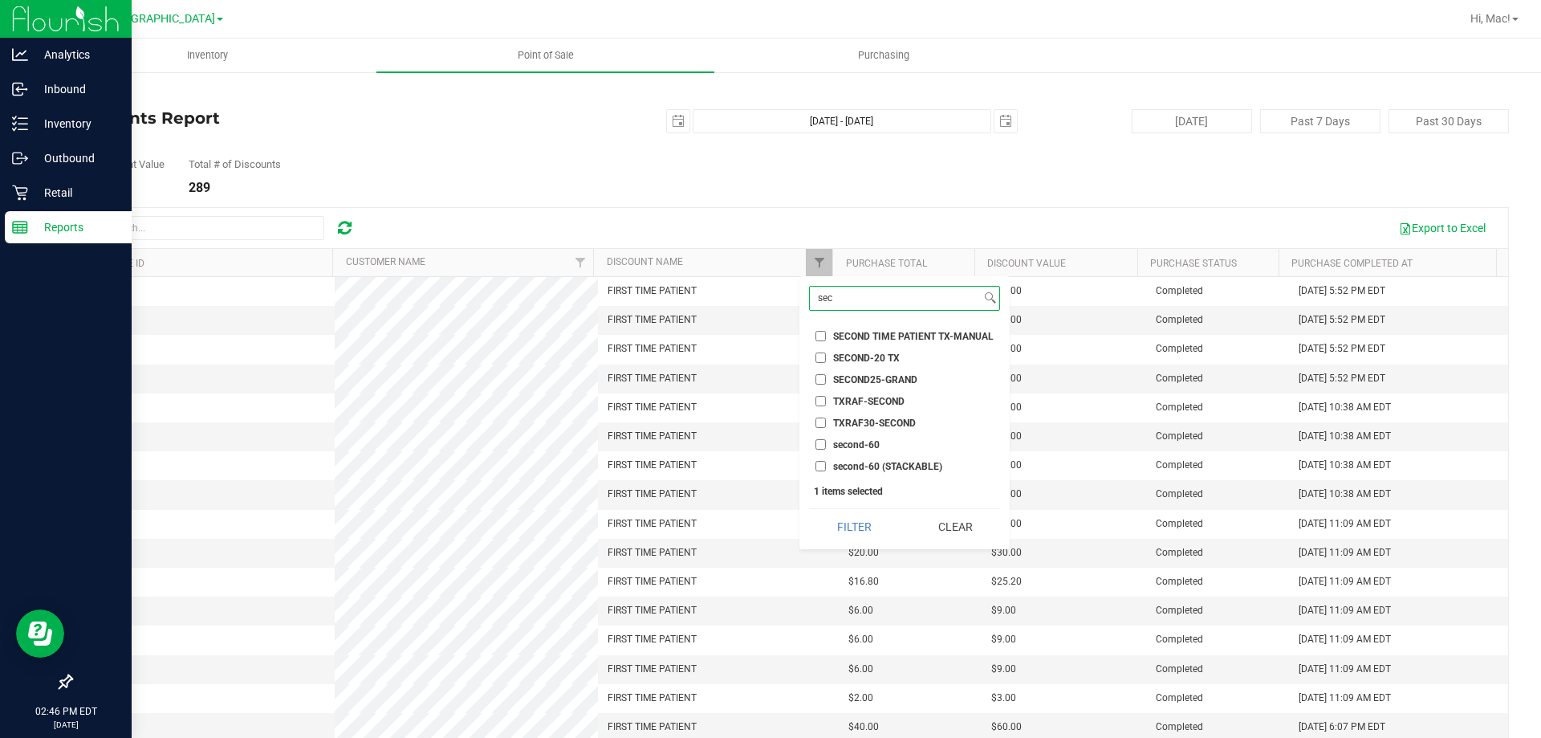
type input "sec"
click at [821, 446] on input "second-60" at bounding box center [821, 444] width 10 height 10
click at [819, 446] on input "second-60" at bounding box center [821, 444] width 10 height 10
checkbox input "false"
click at [855, 305] on input "sec" at bounding box center [895, 298] width 171 height 23
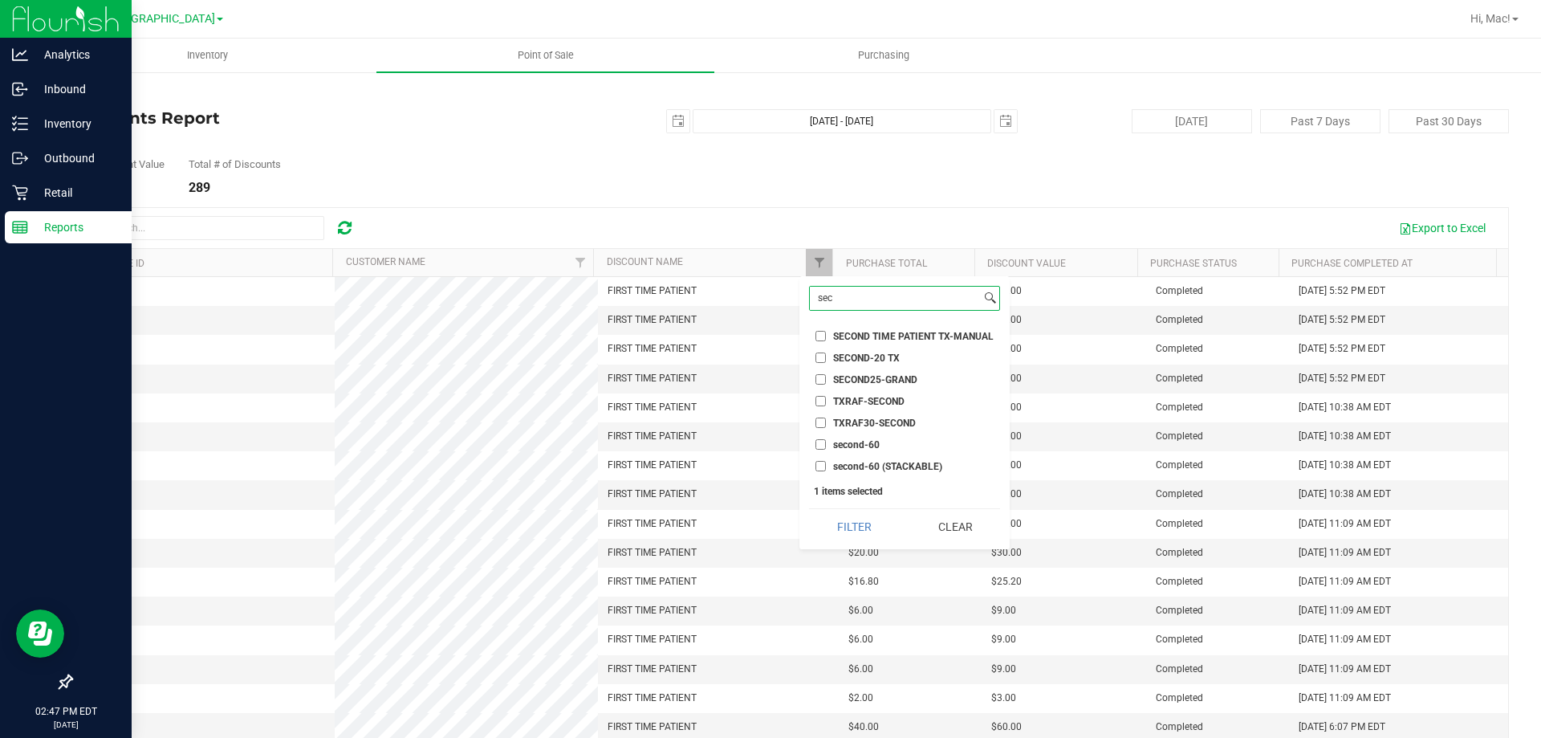
click at [855, 305] on input "sec" at bounding box center [895, 298] width 171 height 23
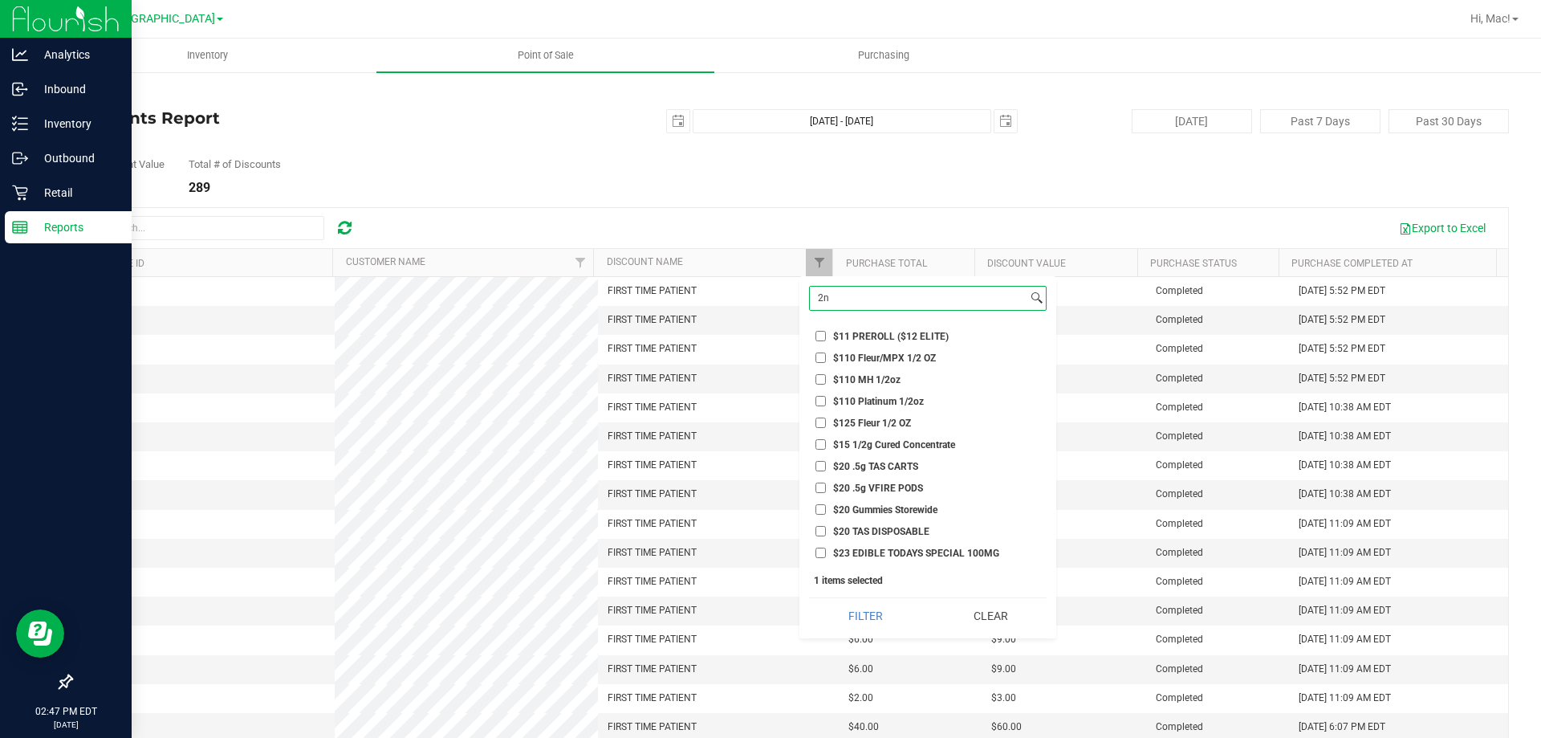
type input "2nd"
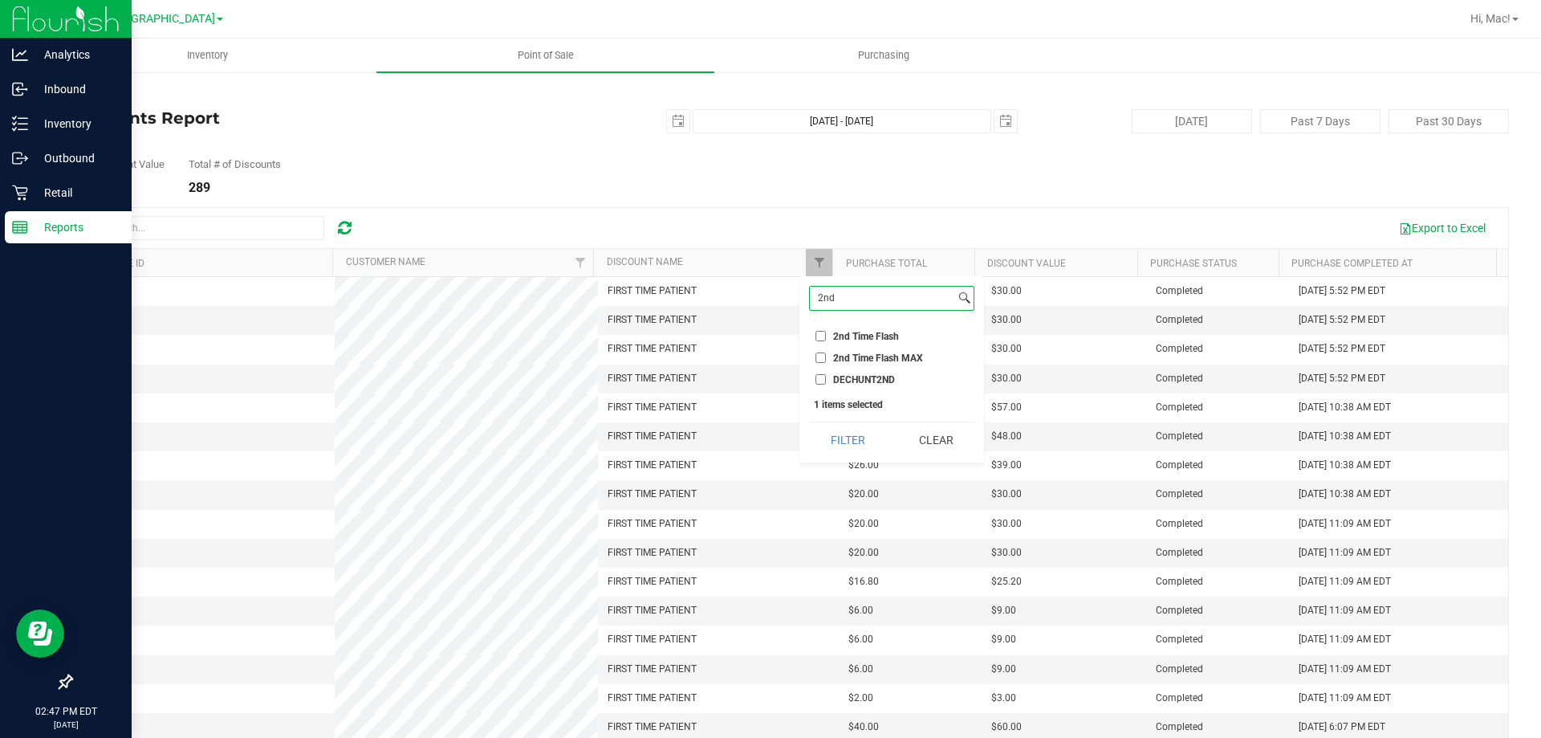
click at [893, 302] on input "2nd" at bounding box center [882, 298] width 145 height 23
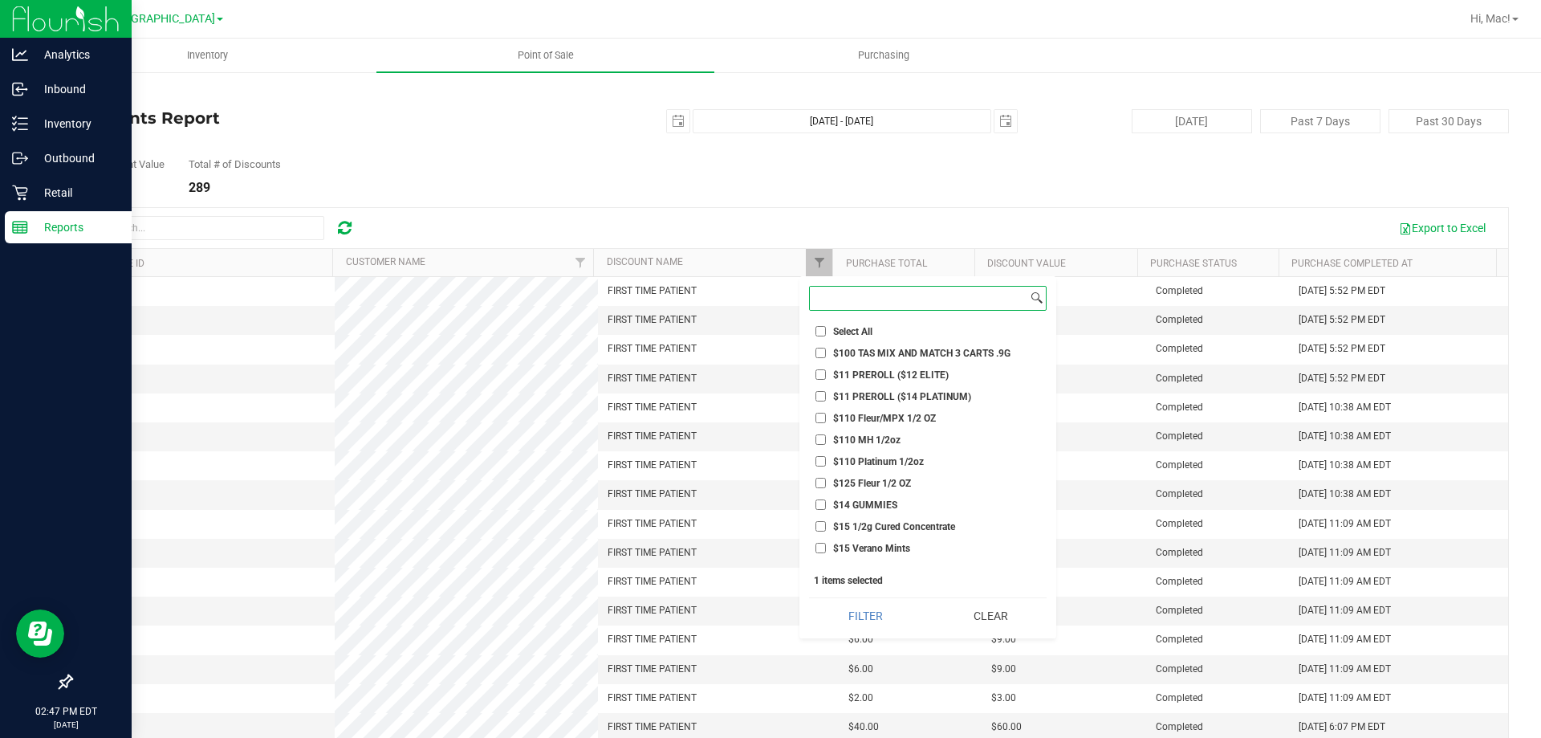
type input "2"
click at [873, 300] on input "2" at bounding box center [919, 298] width 218 height 23
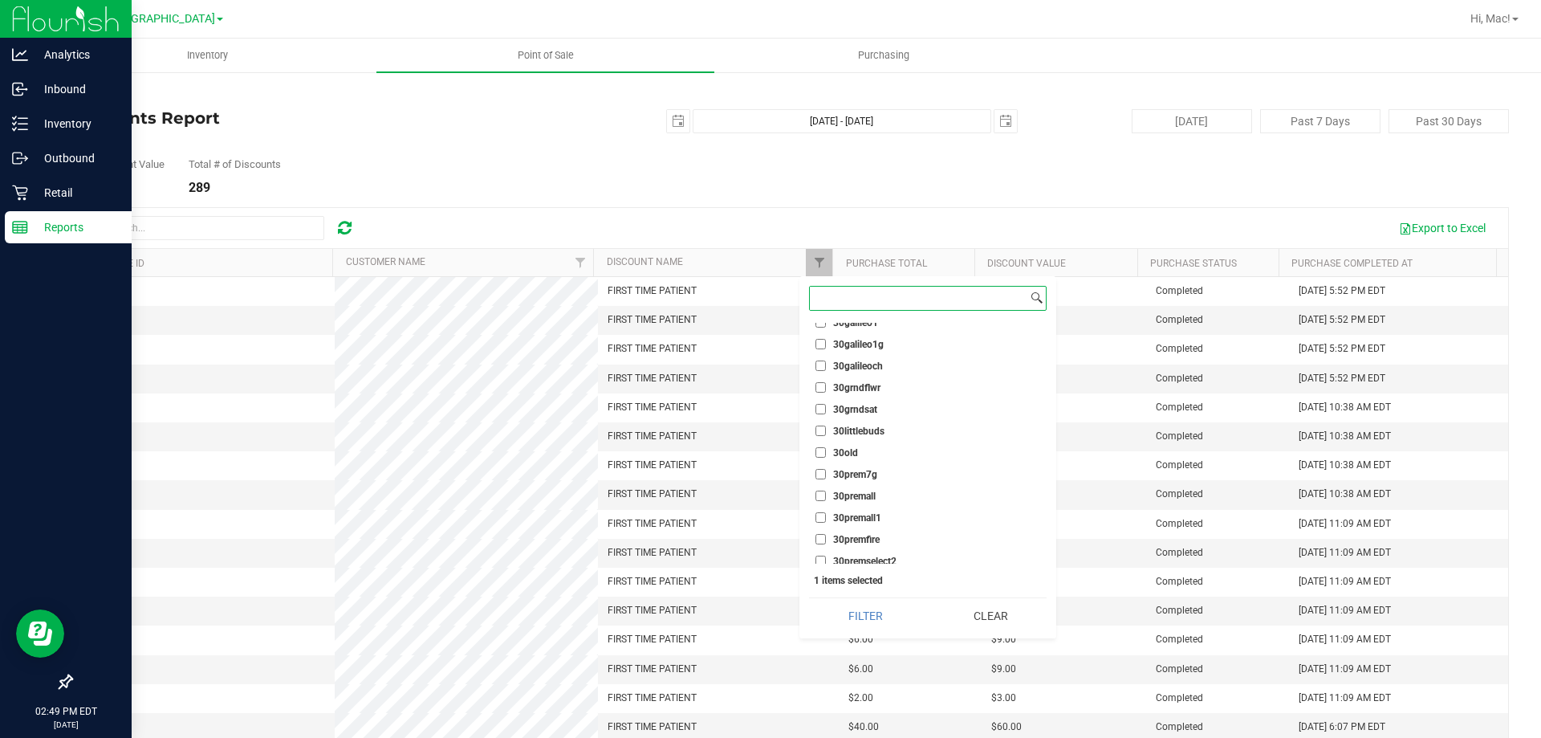
scroll to position [10690, 0]
type input "sec"
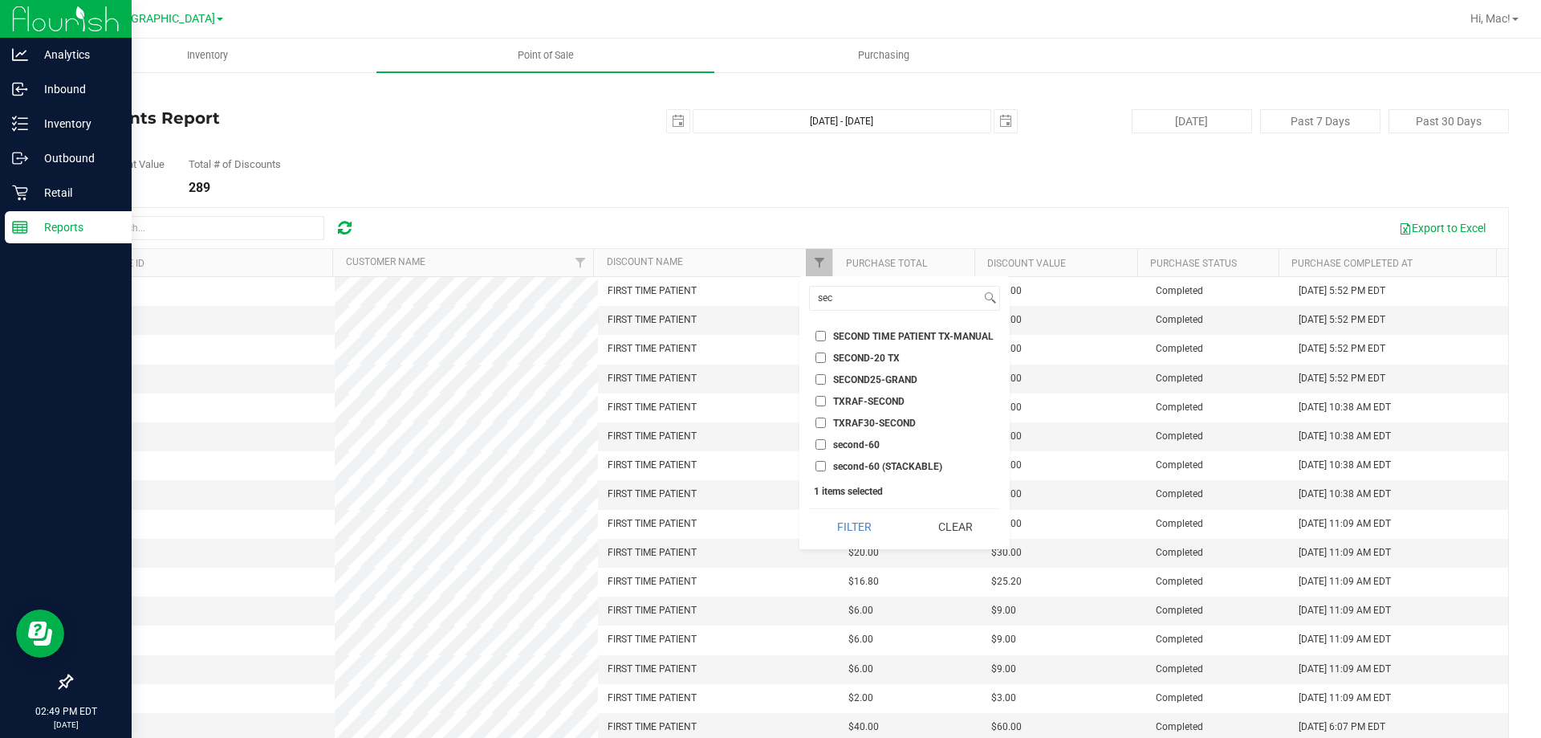
click at [849, 446] on span "second-60" at bounding box center [856, 445] width 47 height 10
click at [826, 446] on input "second-60" at bounding box center [821, 444] width 10 height 10
checkbox input "true"
click at [847, 532] on button "Filter" at bounding box center [854, 526] width 90 height 35
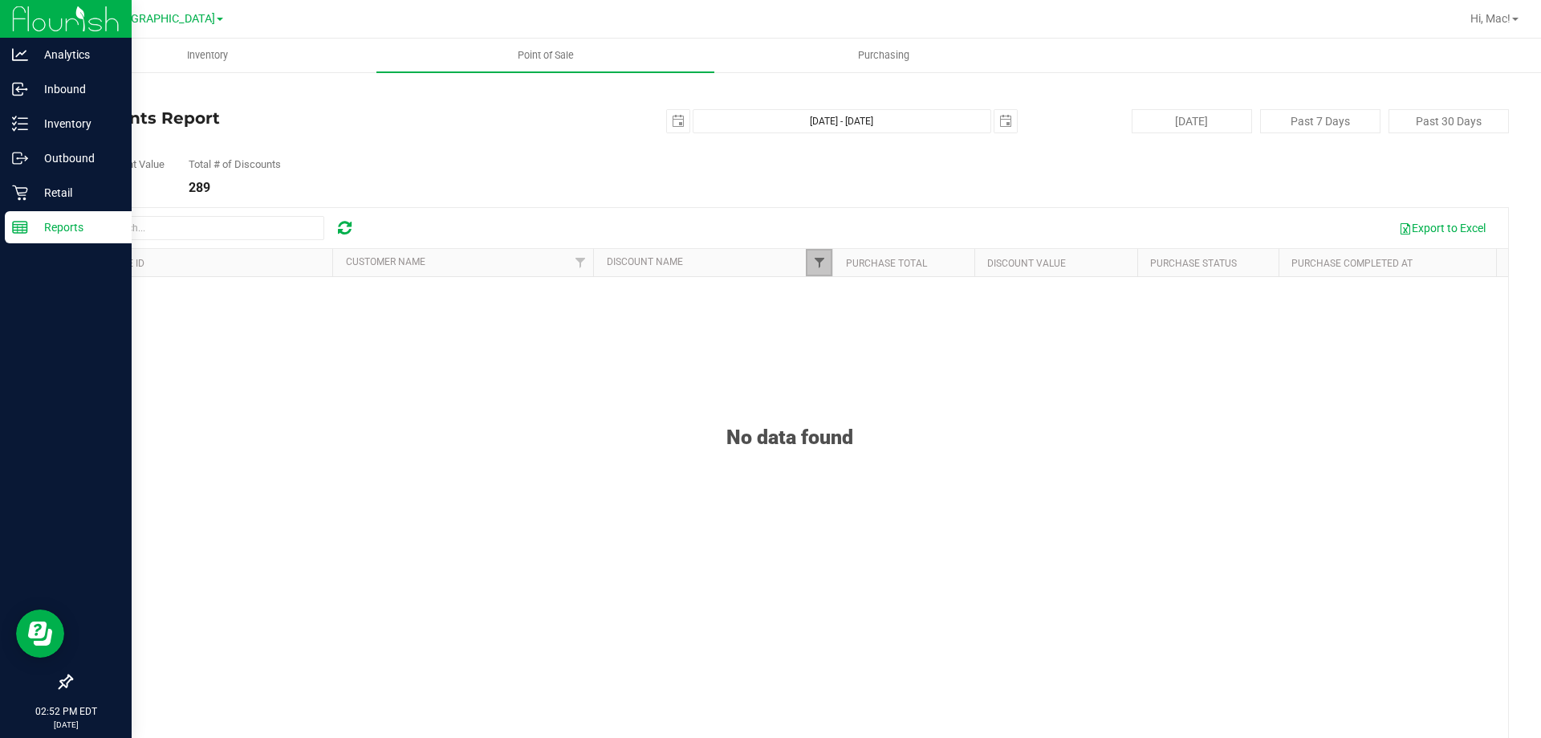
click at [819, 262] on span "Filter" at bounding box center [819, 262] width 13 height 13
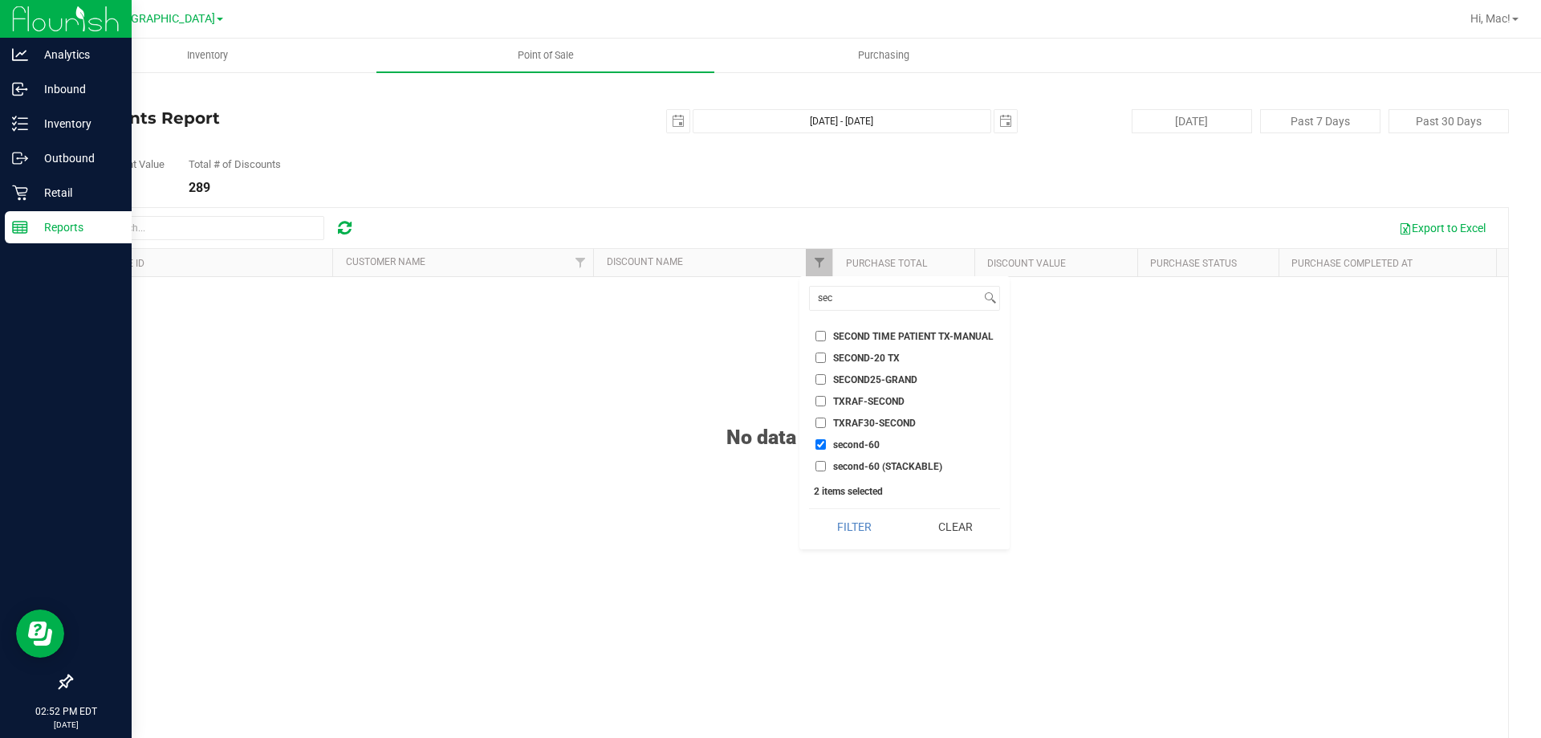
click at [823, 472] on li "second-60 (STACKABLE)" at bounding box center [904, 466] width 191 height 17
click at [819, 466] on input "second-60 (STACKABLE)" at bounding box center [821, 466] width 10 height 10
checkbox input "true"
click at [873, 524] on button "Filter" at bounding box center [854, 526] width 90 height 35
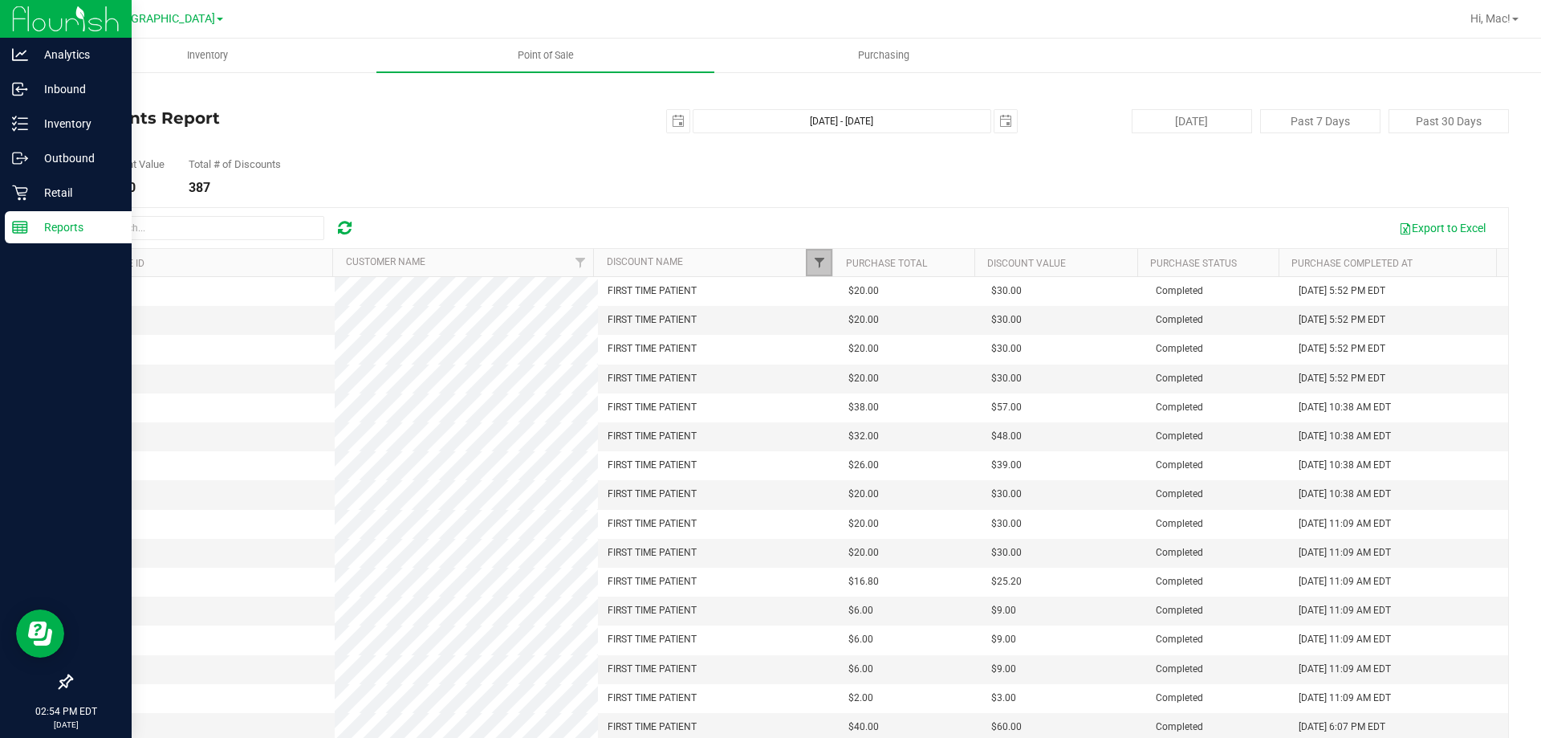
click at [813, 268] on span "Filter" at bounding box center [819, 262] width 13 height 13
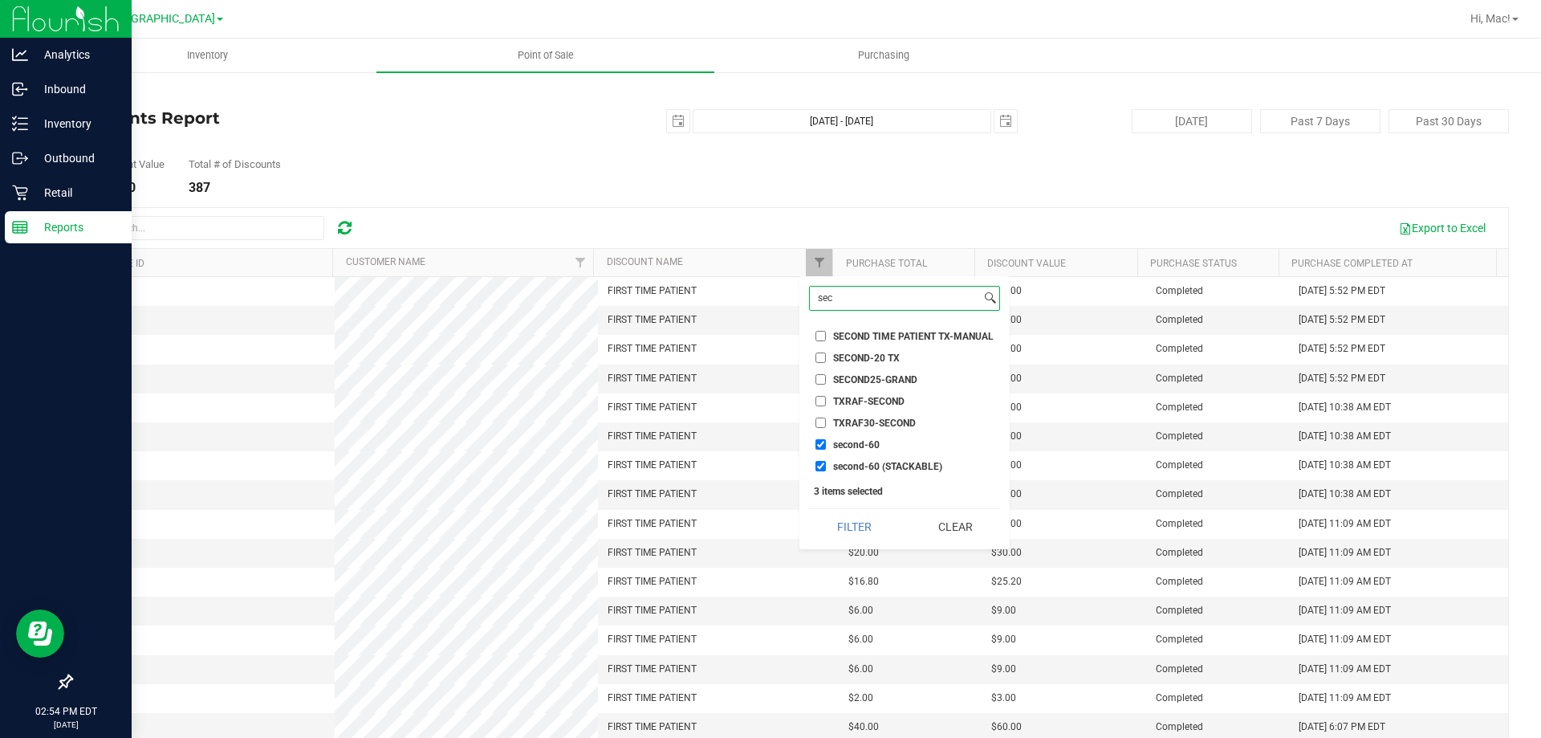
click at [861, 299] on input "sec" at bounding box center [895, 298] width 171 height 23
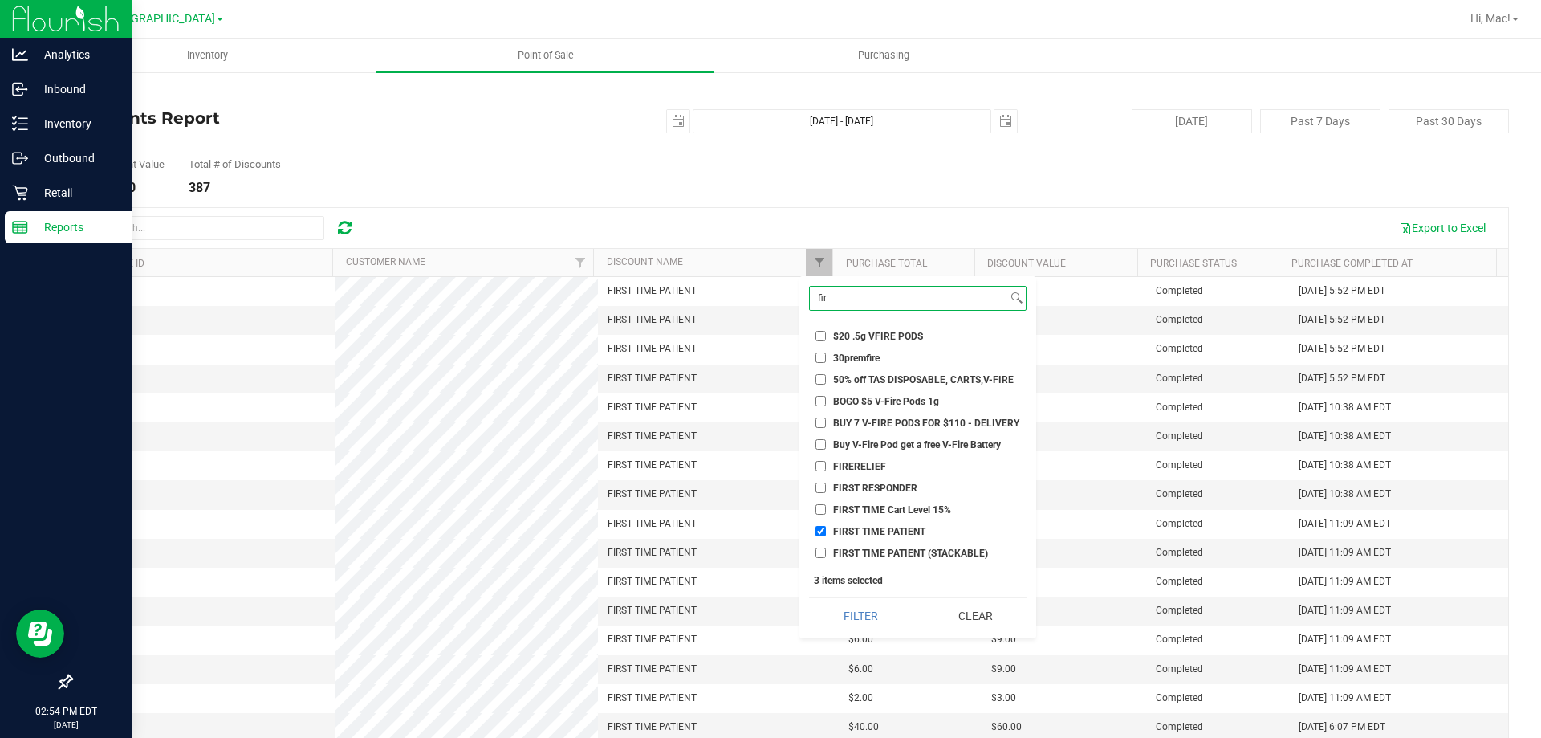
type input "fir"
click at [821, 531] on input "FIRST TIME PATIENT" at bounding box center [821, 531] width 10 height 10
checkbox input "false"
click at [869, 619] on button "Filter" at bounding box center [860, 615] width 103 height 35
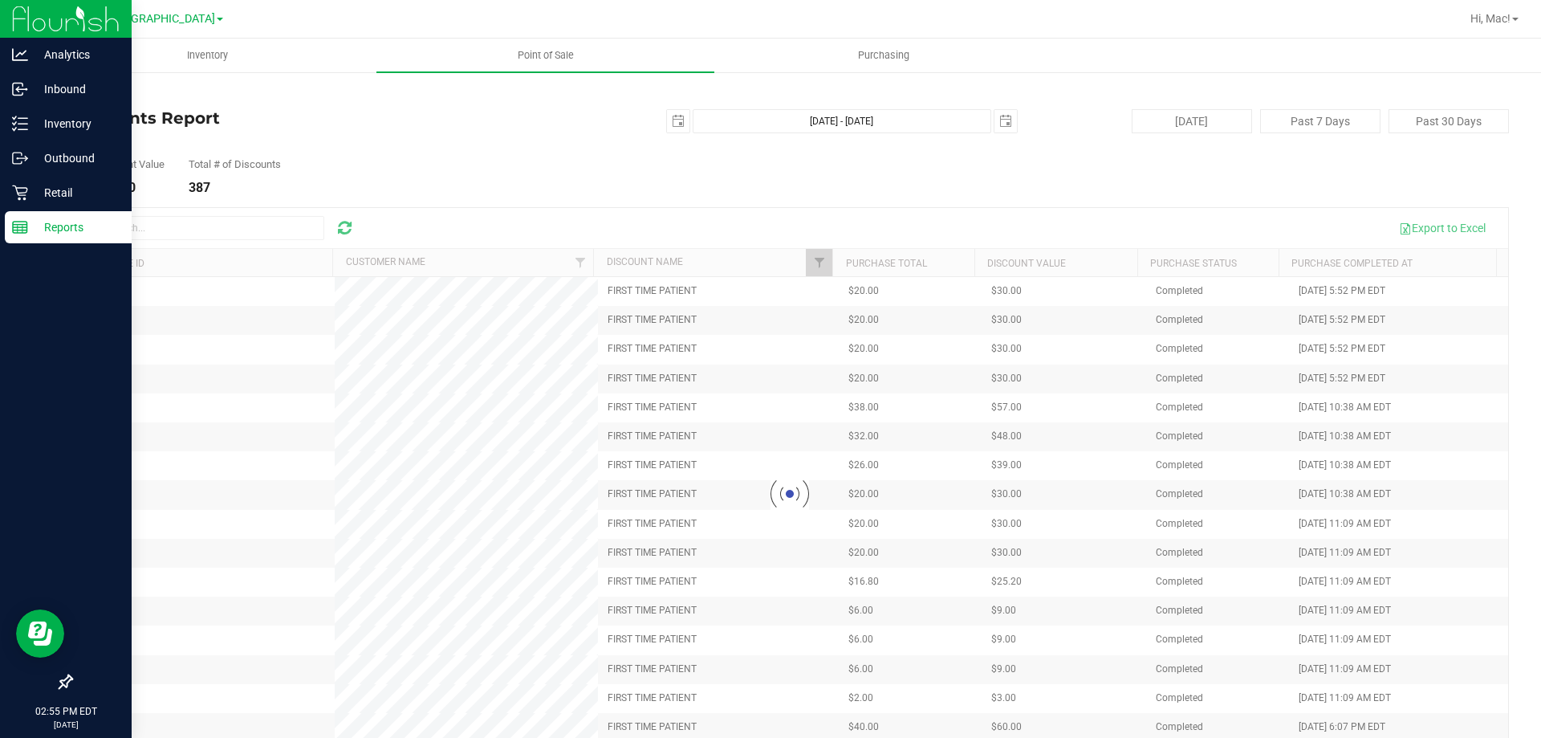
click at [922, 197] on div "Back Discounts Report [DATE] [DATE] - [DATE] [DATE] [DATE] Past 7 Days Past 30 …" at bounding box center [790, 434] width 1439 height 694
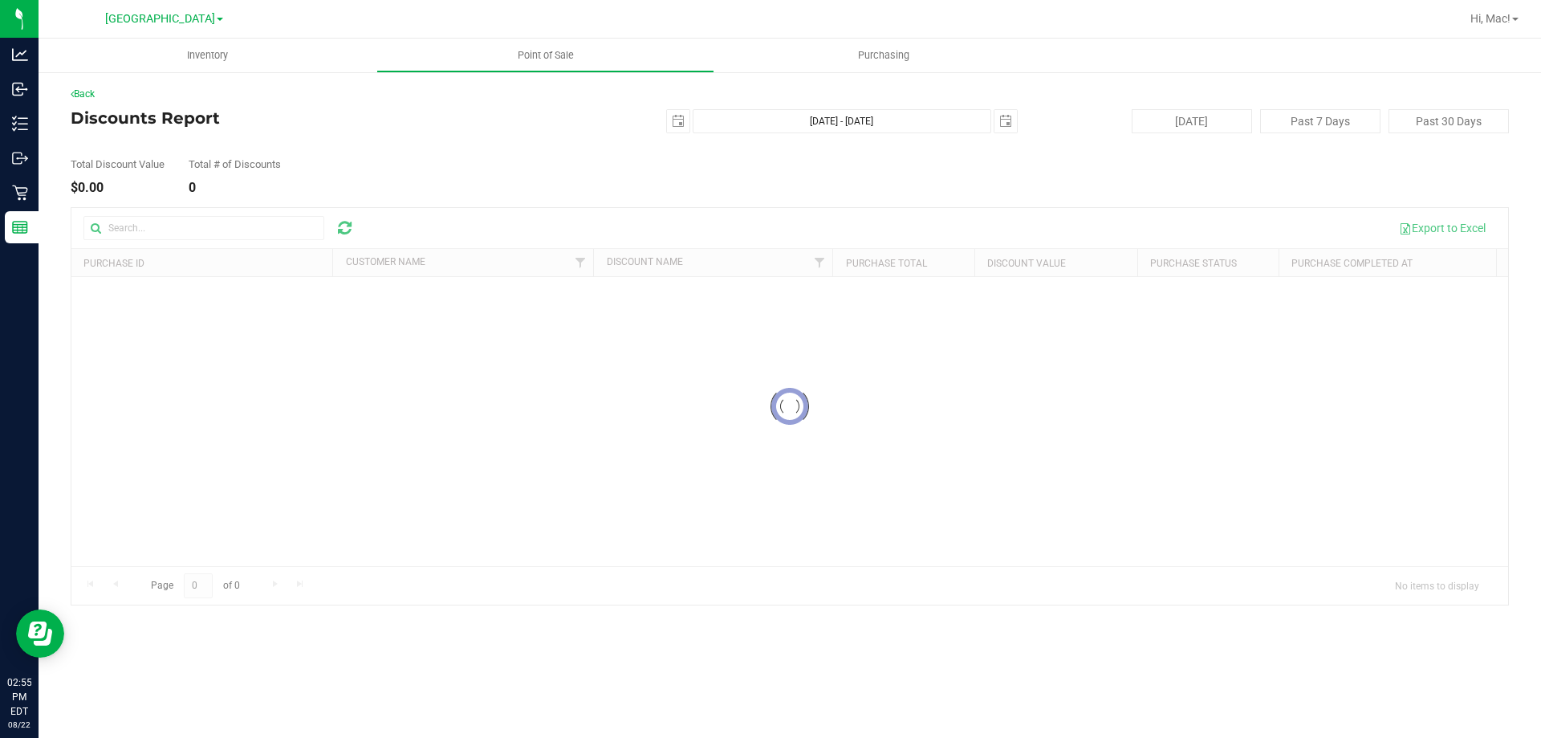
click at [821, 261] on div at bounding box center [789, 406] width 1437 height 397
click at [839, 207] on div "Loading... Export to Excel Purchase ID Customer Name Discount Name Purchase Tot…" at bounding box center [790, 406] width 1439 height 398
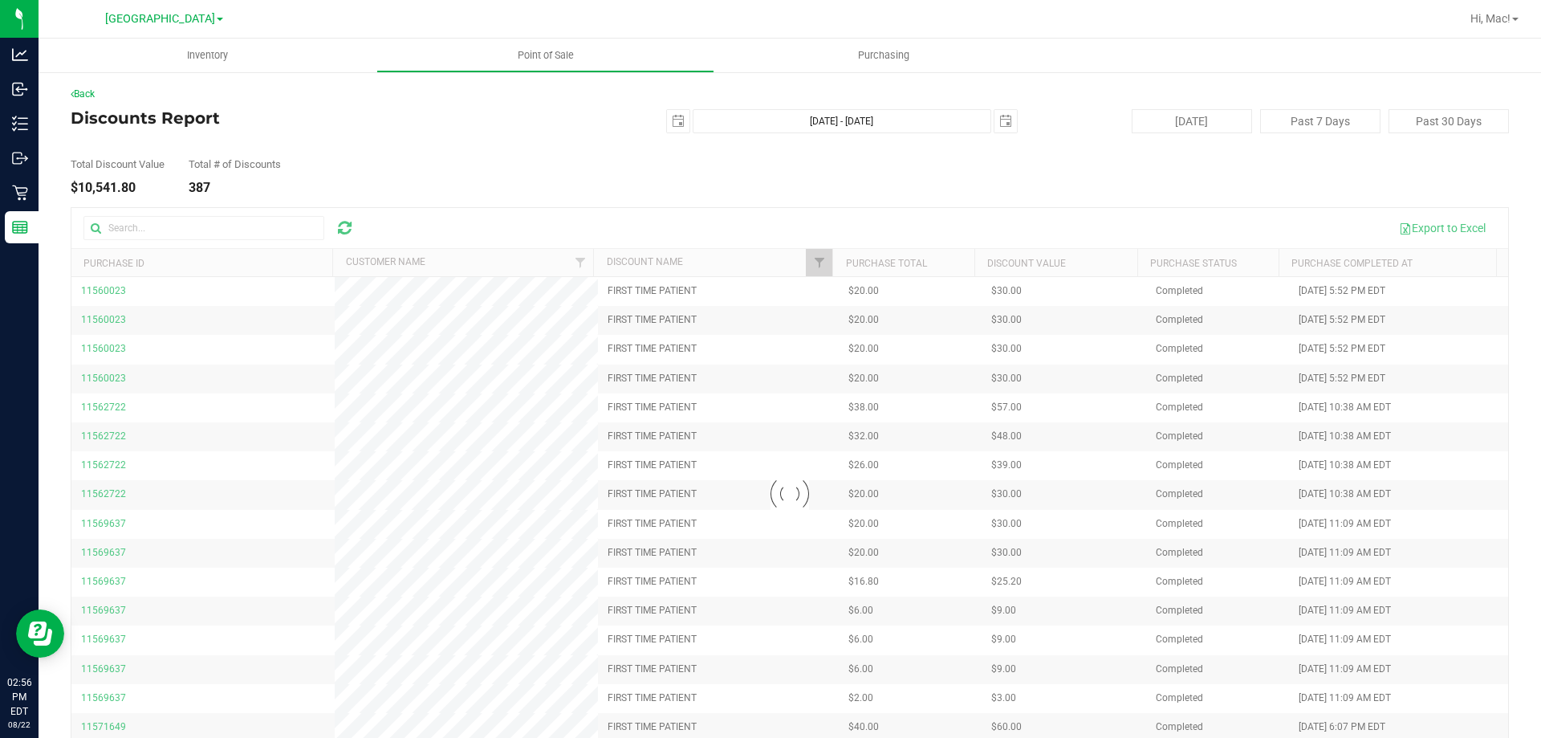
click at [676, 254] on div at bounding box center [789, 494] width 1437 height 572
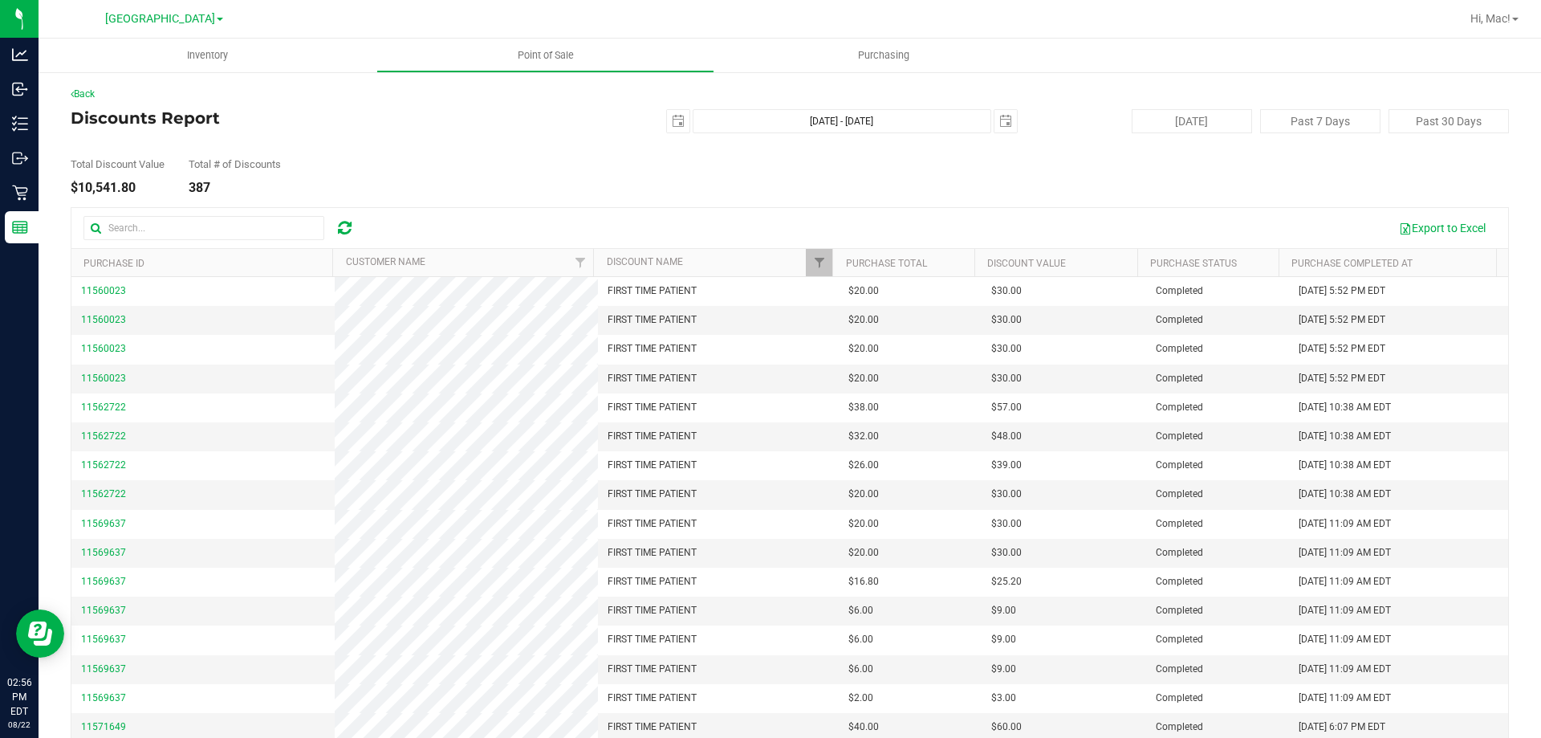
click at [812, 217] on div "Export to Excel" at bounding box center [932, 227] width 1127 height 27
click at [813, 260] on span "Filter" at bounding box center [819, 262] width 13 height 13
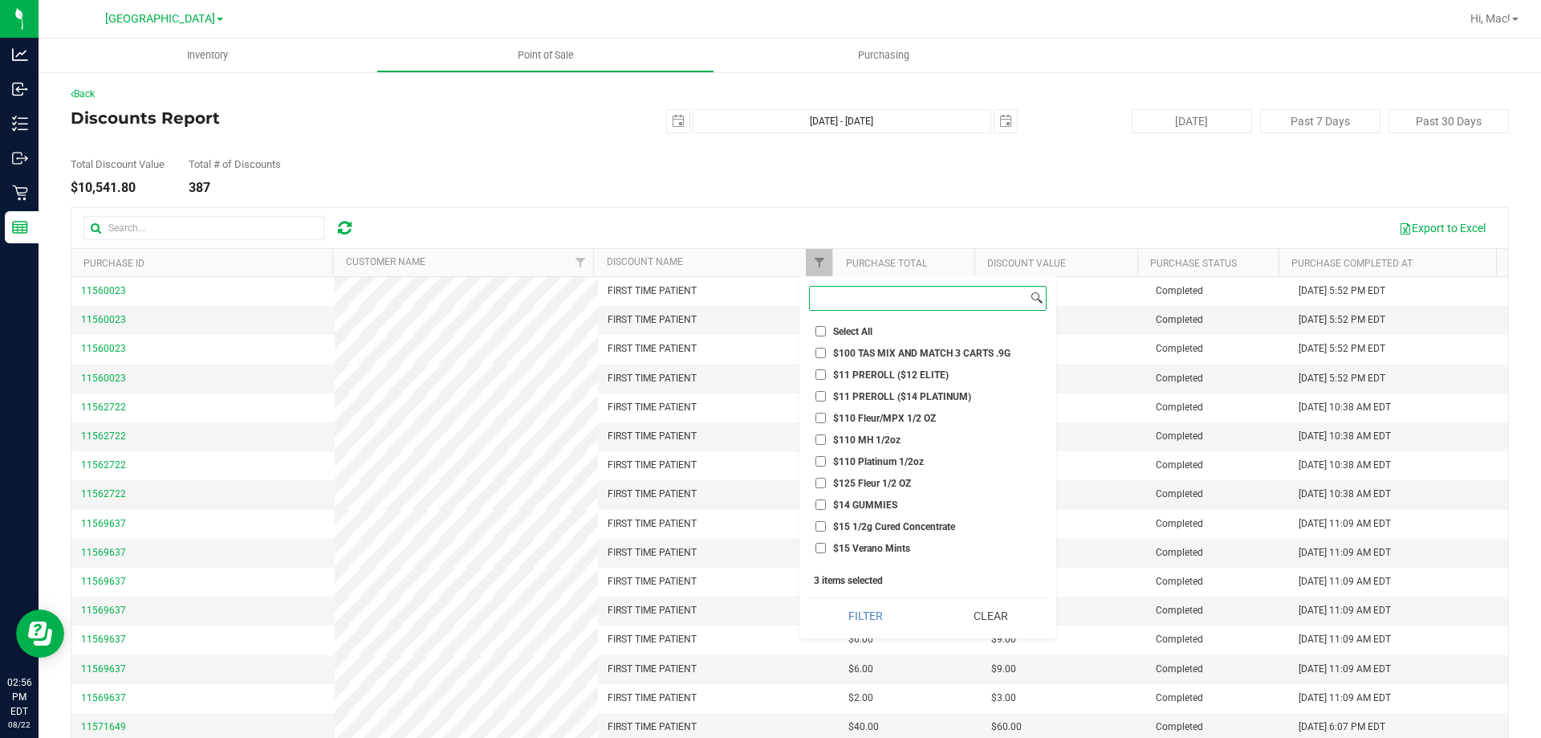
click at [858, 295] on input at bounding box center [919, 298] width 218 height 23
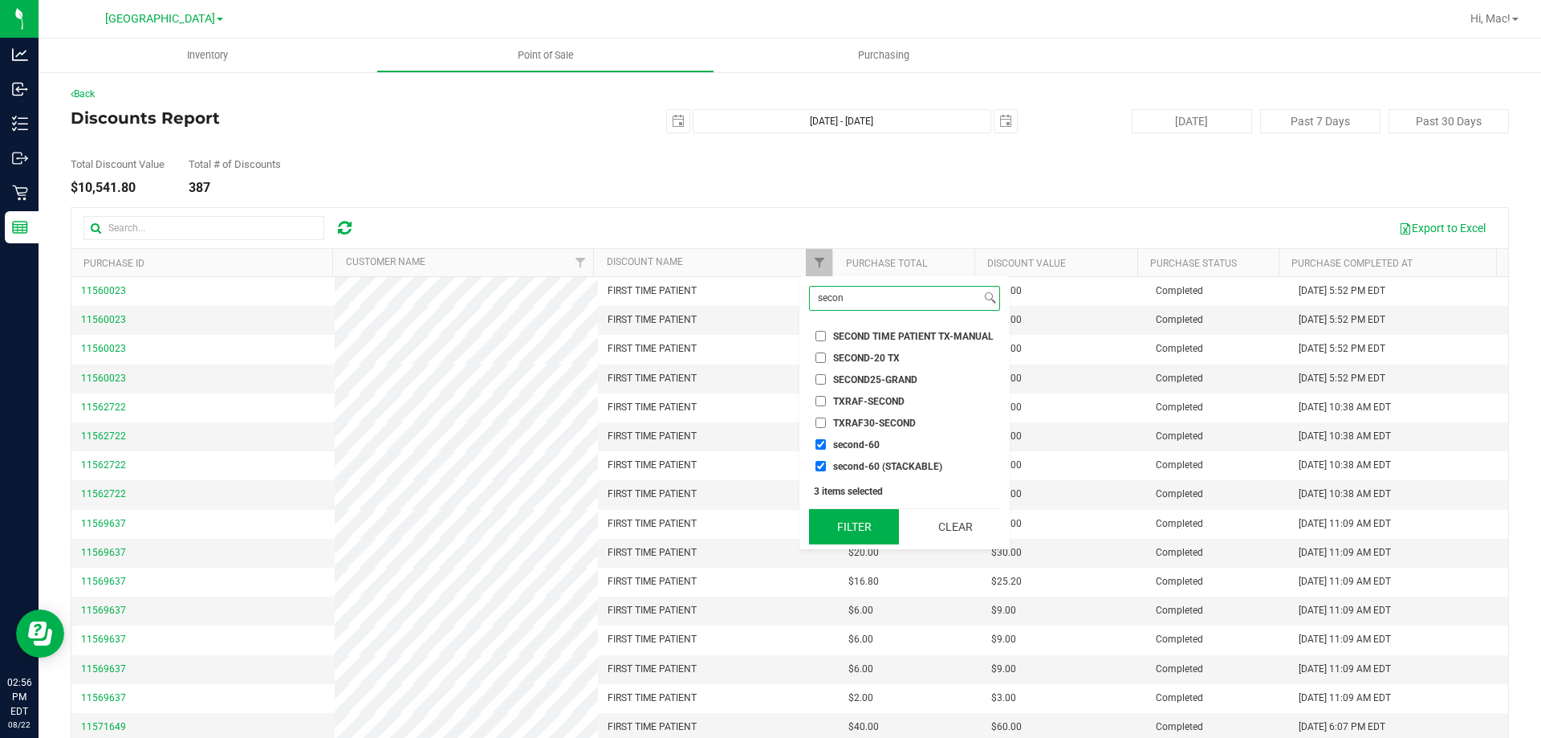
type input "secon"
click at [862, 535] on button "Filter" at bounding box center [854, 526] width 90 height 35
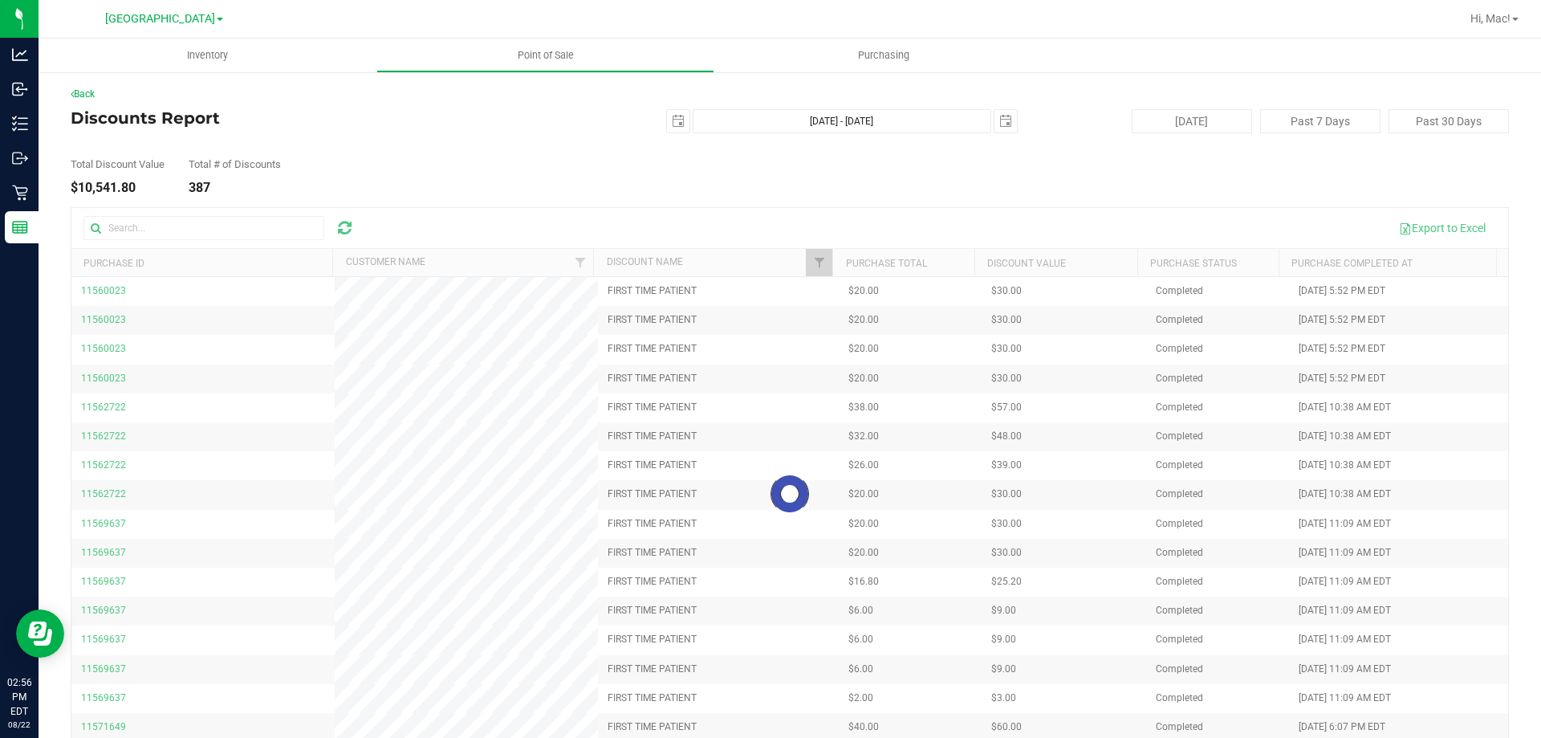
click at [806, 267] on div at bounding box center [789, 494] width 1437 height 572
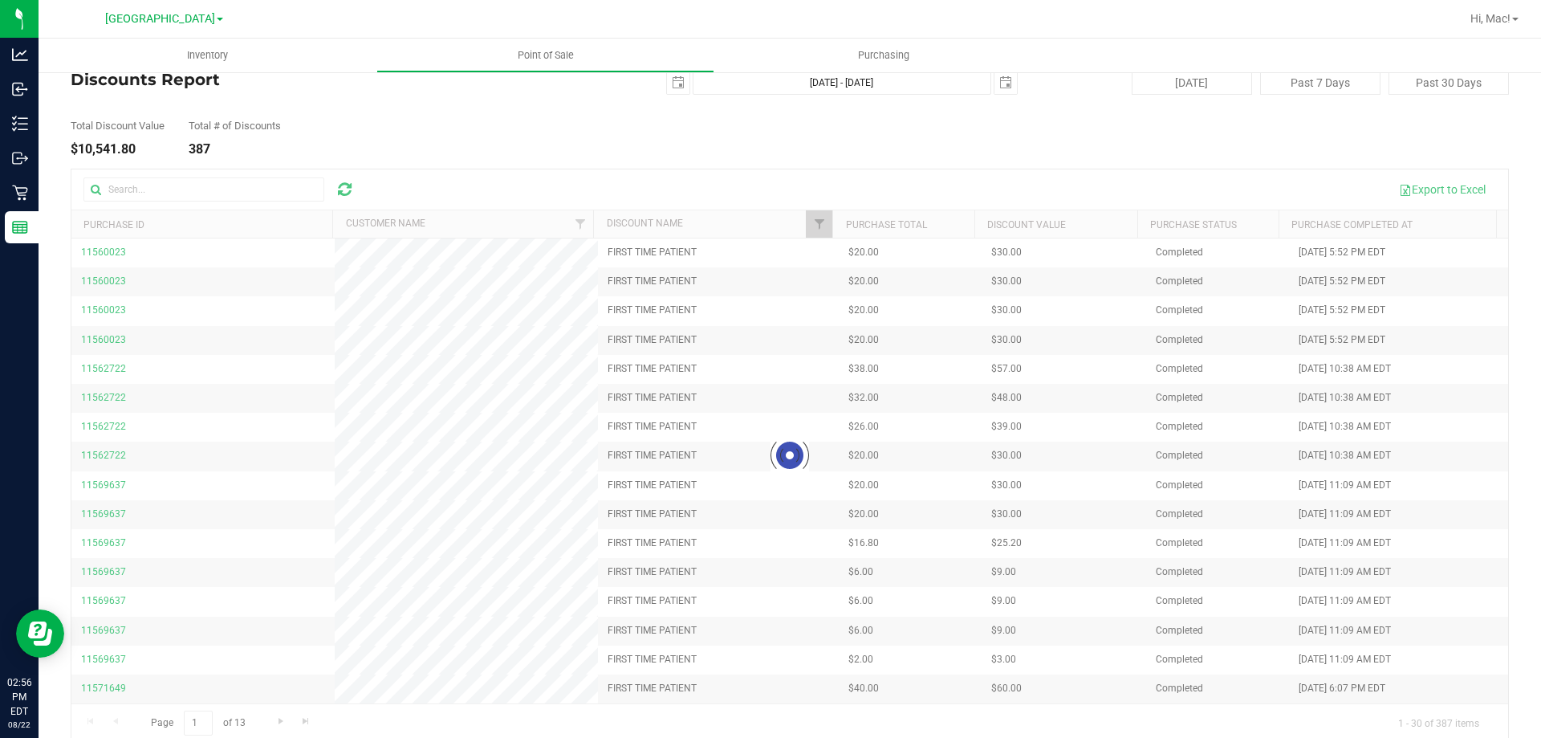
scroll to position [59, 0]
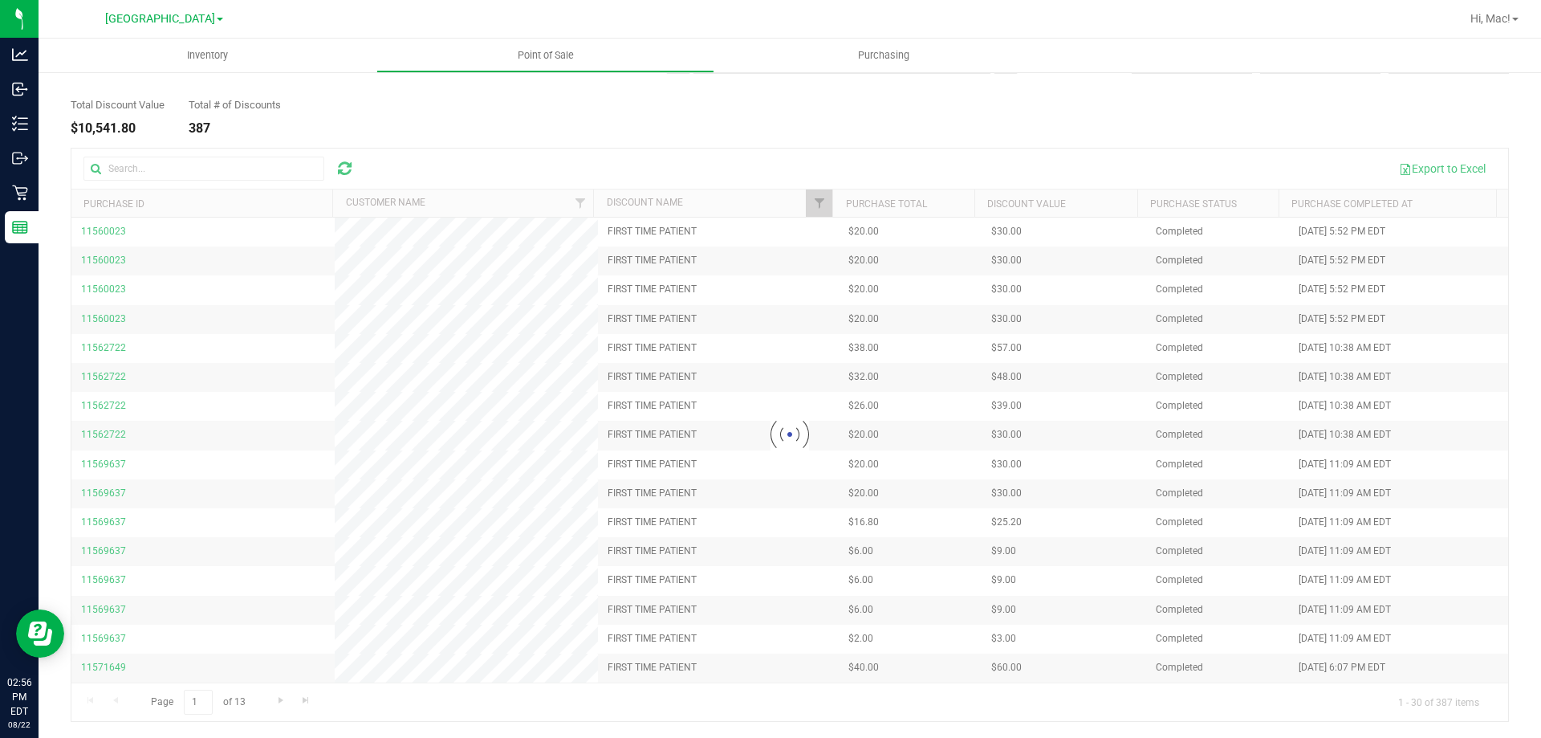
drag, startPoint x: 1491, startPoint y: 368, endPoint x: 1007, endPoint y: 610, distance: 541.1
click at [1488, 388] on div at bounding box center [789, 435] width 1437 height 572
drag, startPoint x: 200, startPoint y: 702, endPoint x: 190, endPoint y: 702, distance: 9.6
click at [190, 702] on div at bounding box center [789, 435] width 1437 height 572
click at [714, 205] on div at bounding box center [789, 435] width 1437 height 572
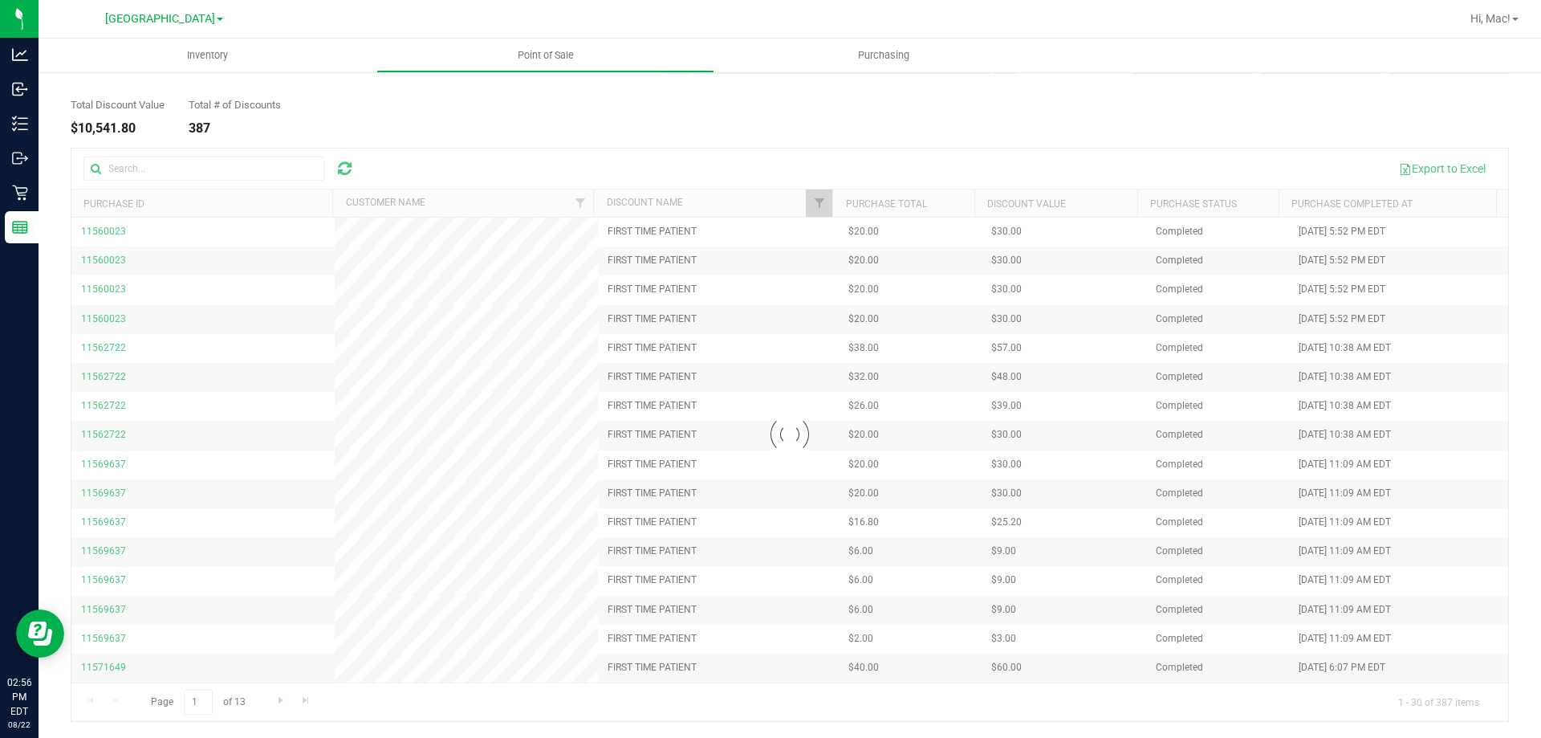
checkbox input "true"
click at [806, 199] on link "Filter" at bounding box center [819, 202] width 26 height 27
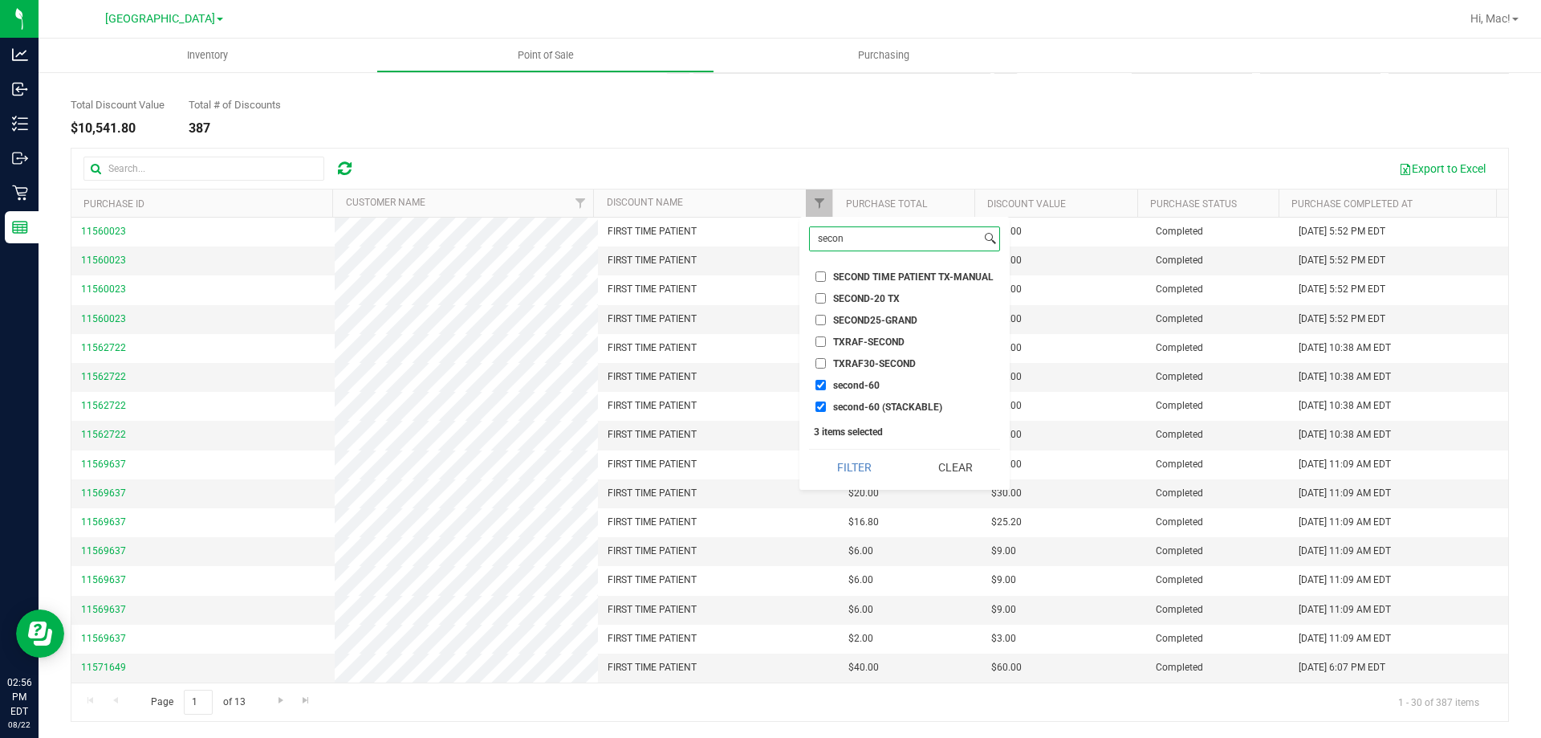
click at [868, 246] on input "secon" at bounding box center [895, 238] width 171 height 23
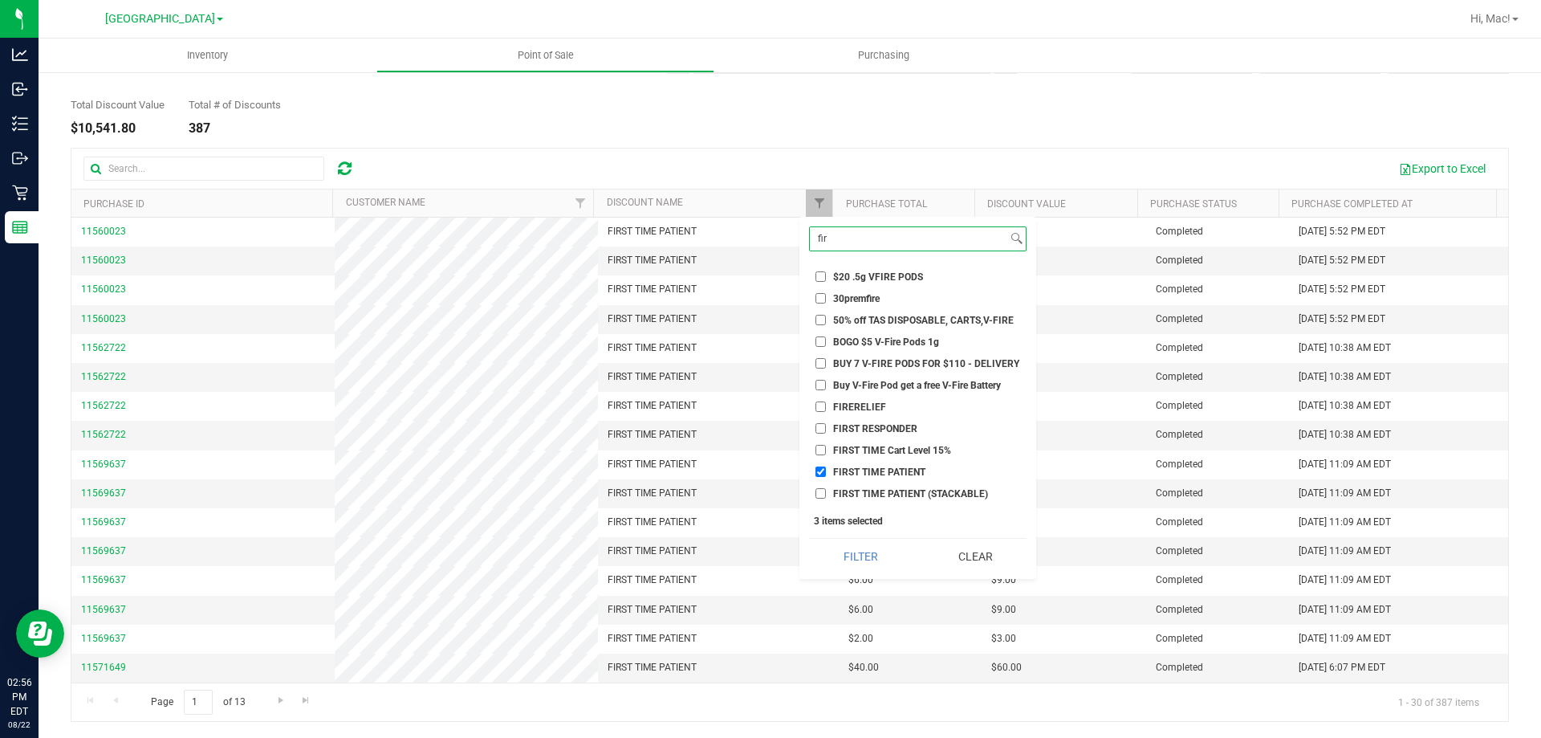
type input "fir"
click at [821, 466] on li "FIRST TIME PATIENT" at bounding box center [918, 471] width 218 height 17
click at [823, 470] on input "FIRST TIME PATIENT" at bounding box center [821, 471] width 10 height 10
checkbox input "false"
click at [899, 555] on button "Filter" at bounding box center [860, 556] width 103 height 35
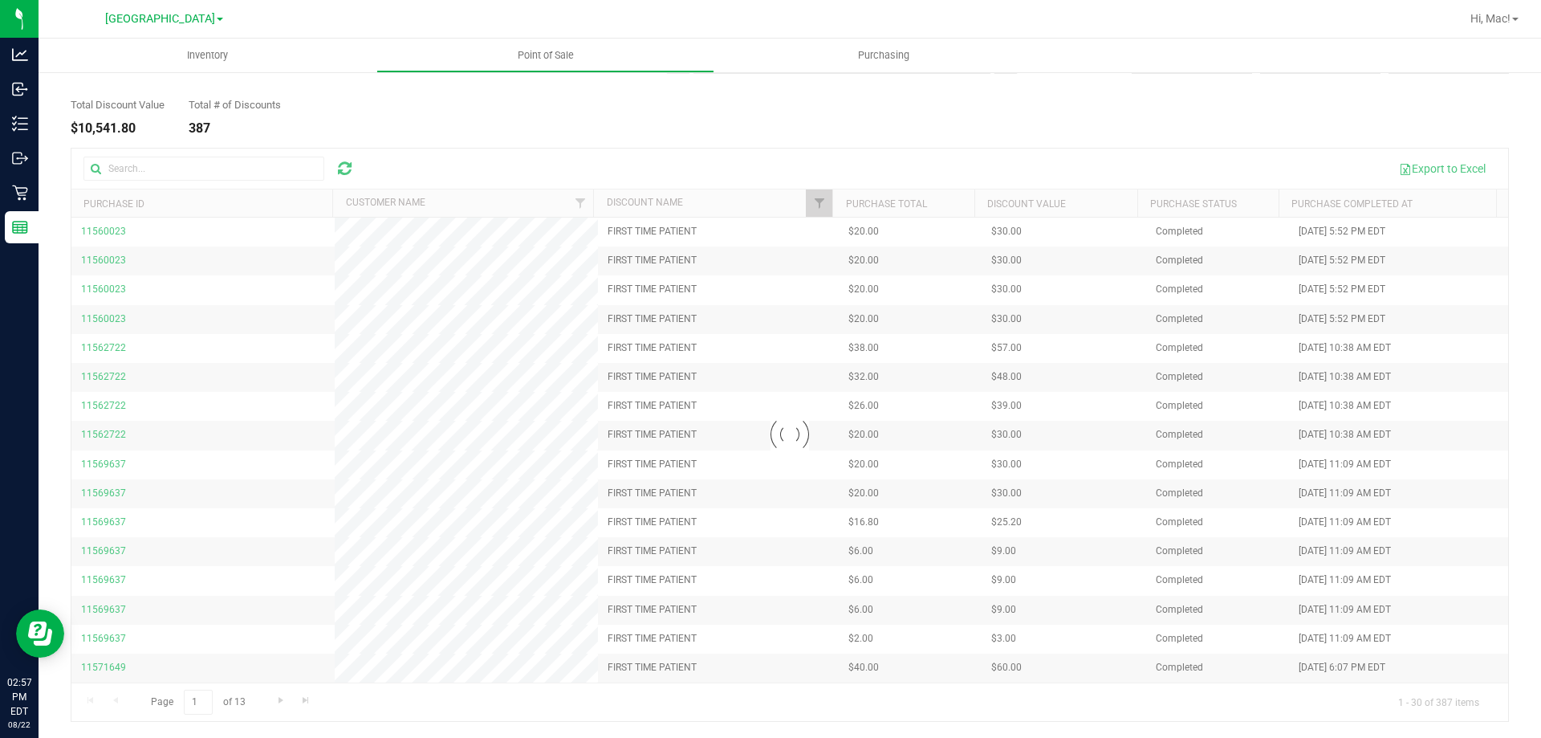
click at [983, 128] on div "Total Discount Value $10,541.80 Total # of Discounts 387" at bounding box center [790, 104] width 1439 height 61
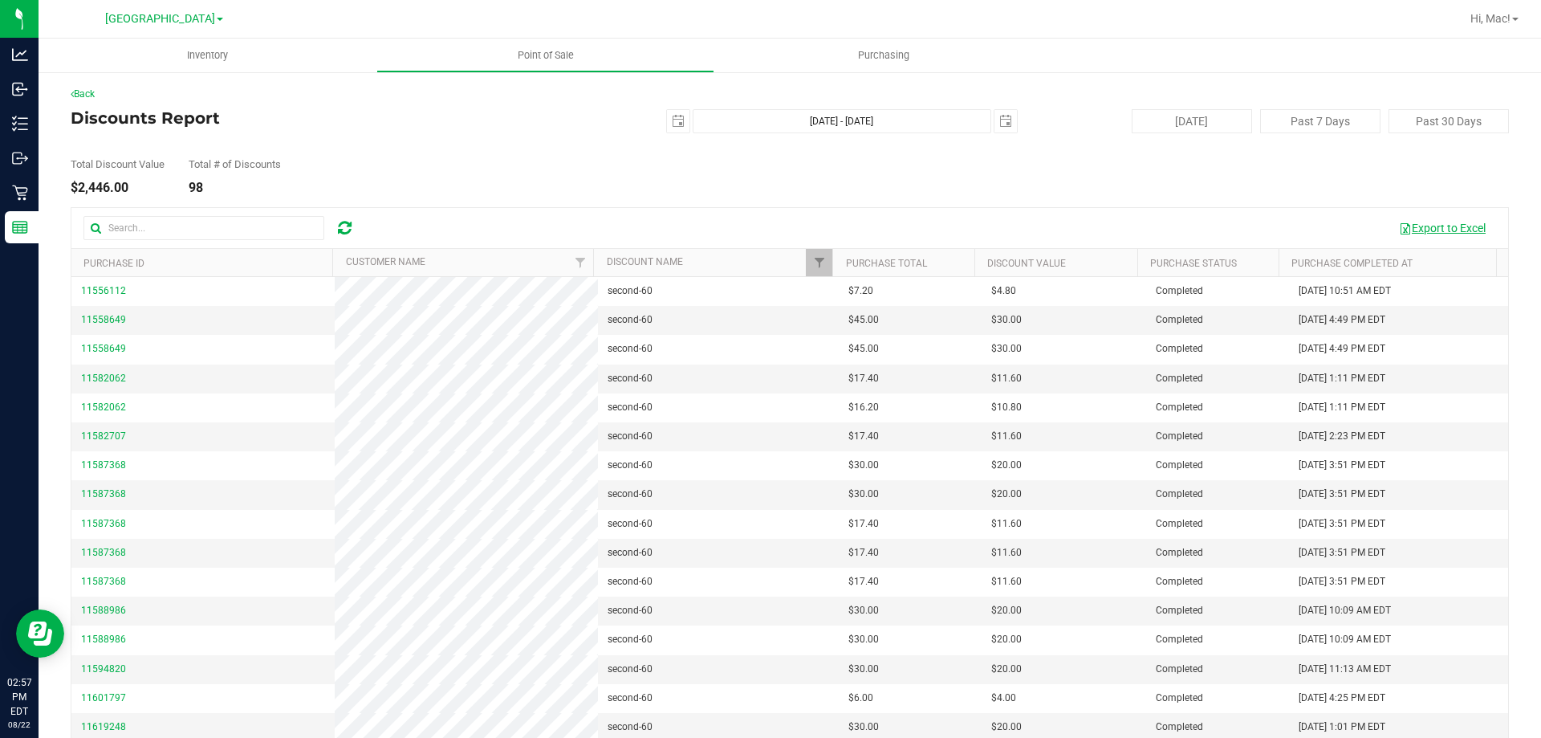
click at [1431, 237] on button "Export to Excel" at bounding box center [1443, 227] width 108 height 27
click at [230, 84] on div "Back Discounts Report 2025-07-01 Jul 1, 2025 - Aug 23, 2025 2025-08-23 Today Pa…" at bounding box center [790, 434] width 1503 height 727
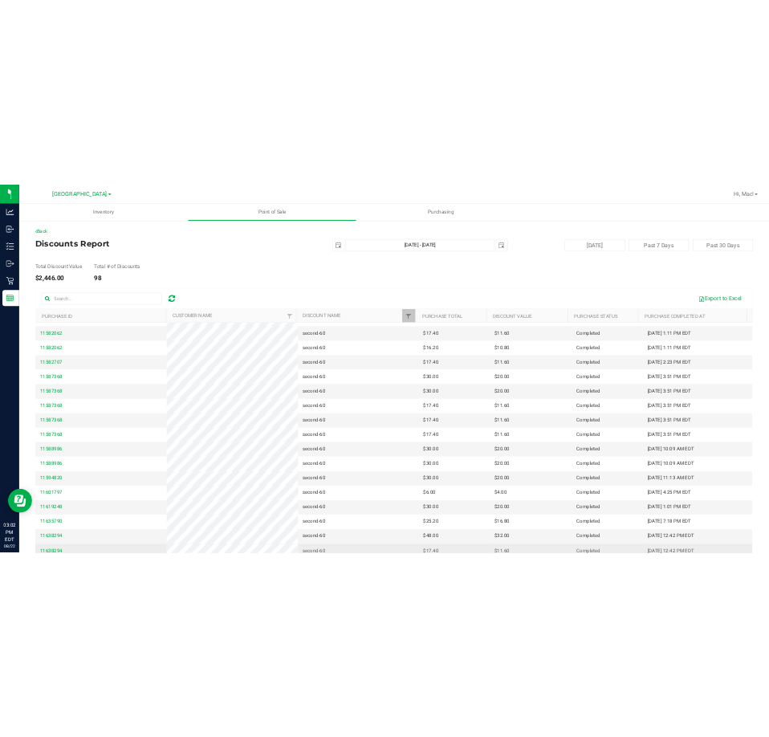
scroll to position [161, 0]
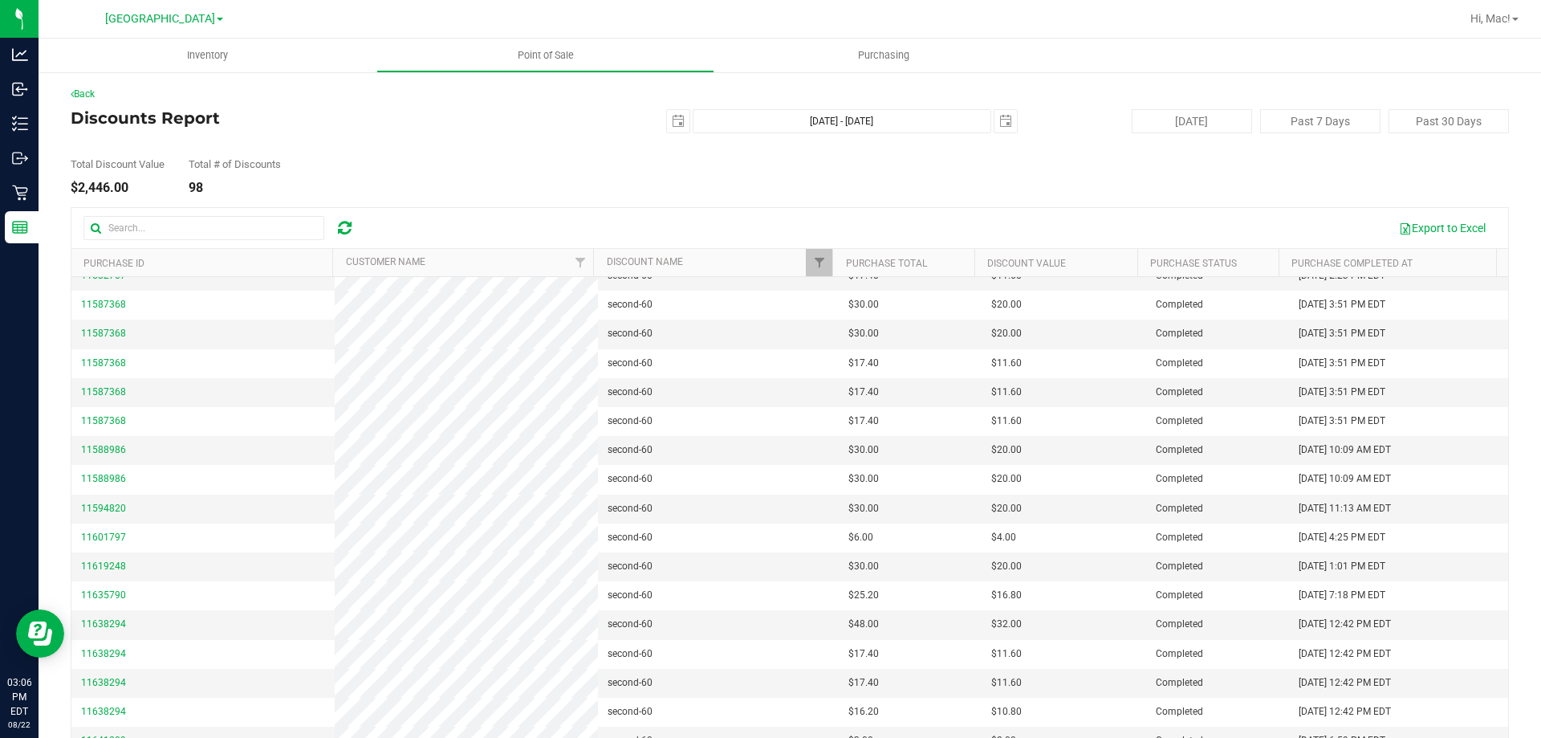
click at [78, 35] on nav "South Tampa WC Hi, Mac!" at bounding box center [790, 19] width 1503 height 39
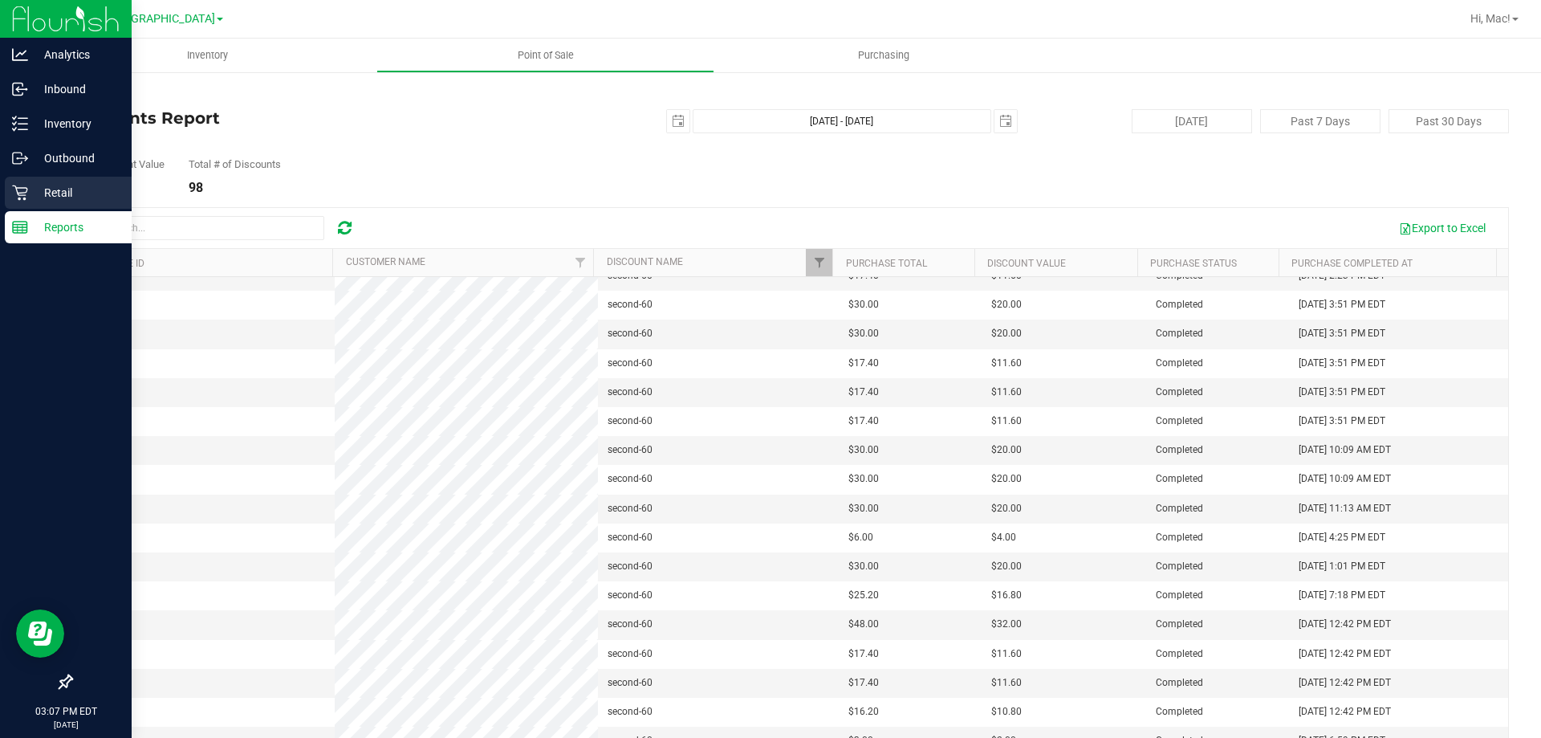
click at [83, 187] on p "Retail" at bounding box center [76, 192] width 96 height 19
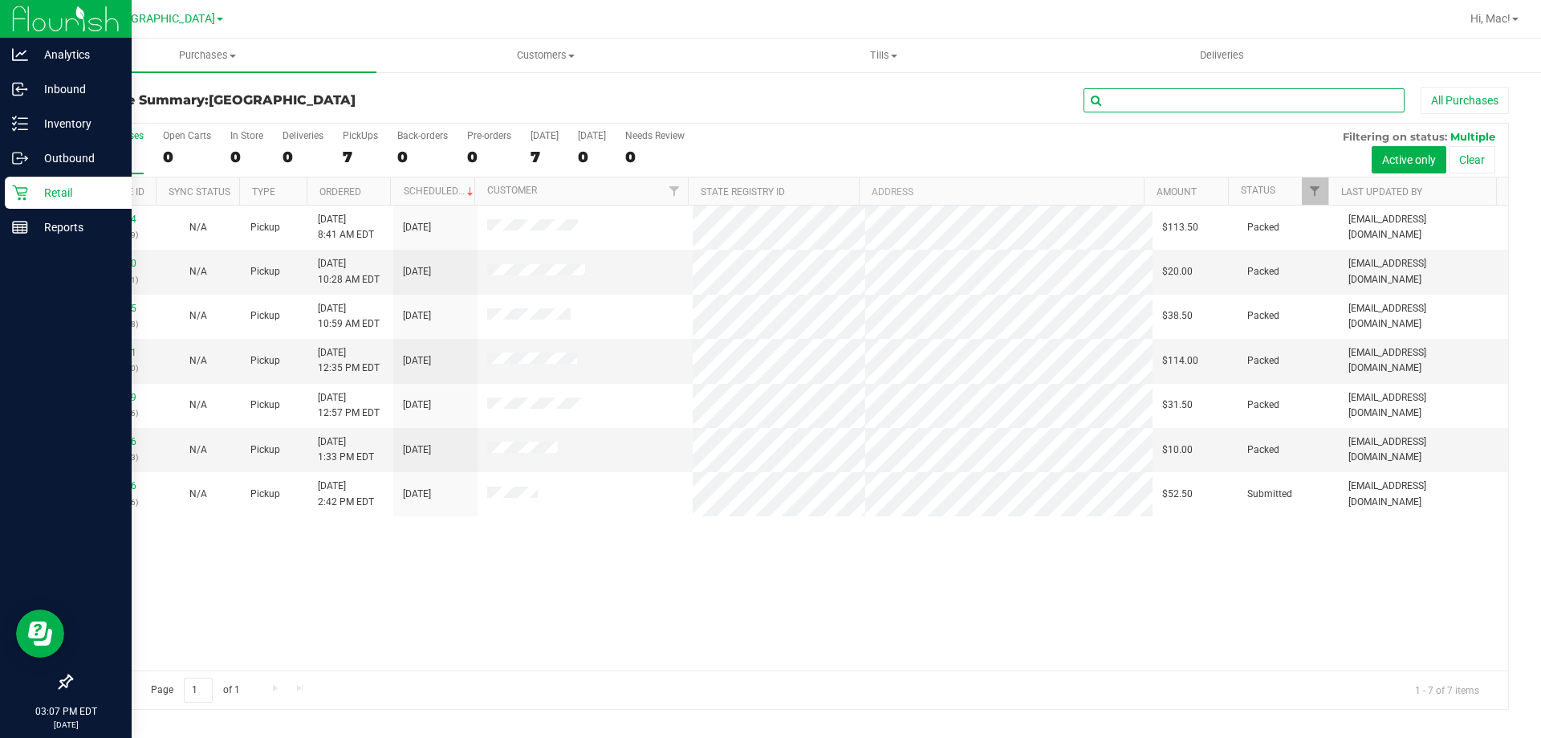
click at [1179, 92] on input "text" at bounding box center [1244, 100] width 321 height 24
paste input "AARON GRUNENBERG"
type input "AARON GRUNENBERG"
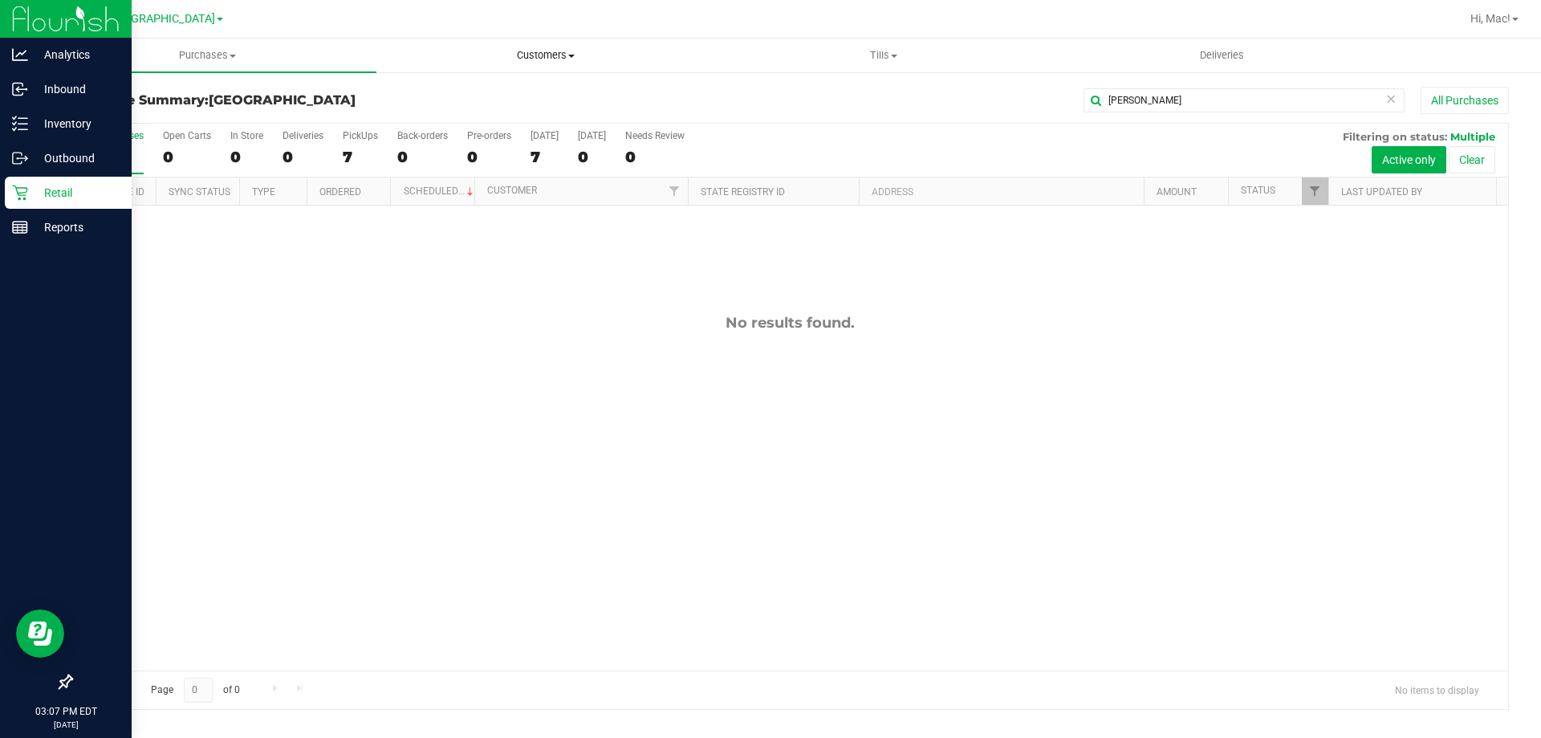
click at [523, 55] on span "Customers" at bounding box center [545, 55] width 336 height 14
click at [536, 101] on li "All customers" at bounding box center [546, 97] width 338 height 19
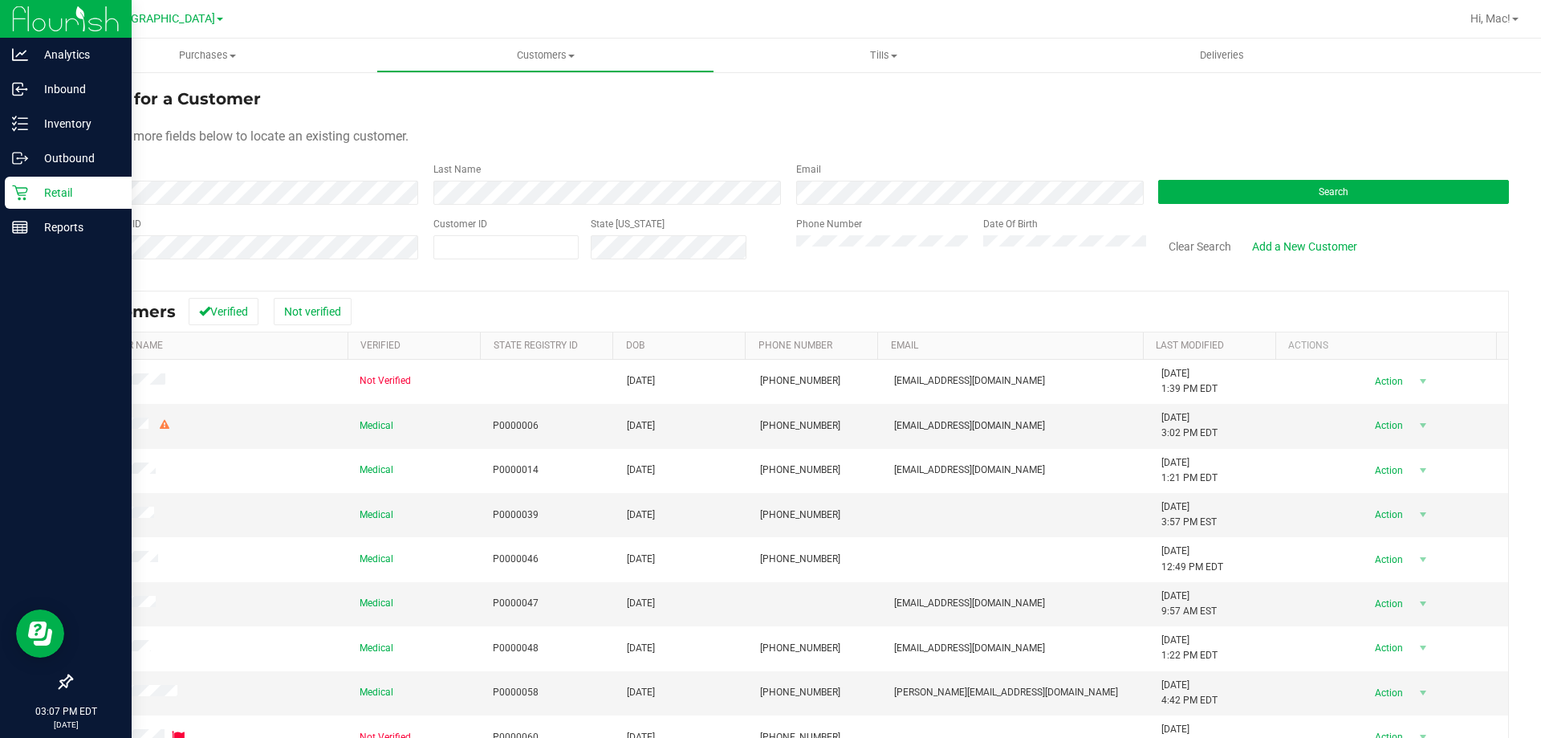
drag, startPoint x: 633, startPoint y: 302, endPoint x: 388, endPoint y: 259, distance: 249.3
click at [633, 303] on div "Customers Verified Not verified" at bounding box center [789, 311] width 1437 height 40
click at [417, 186] on div "First Name Last Name Email Search" at bounding box center [790, 183] width 1439 height 43
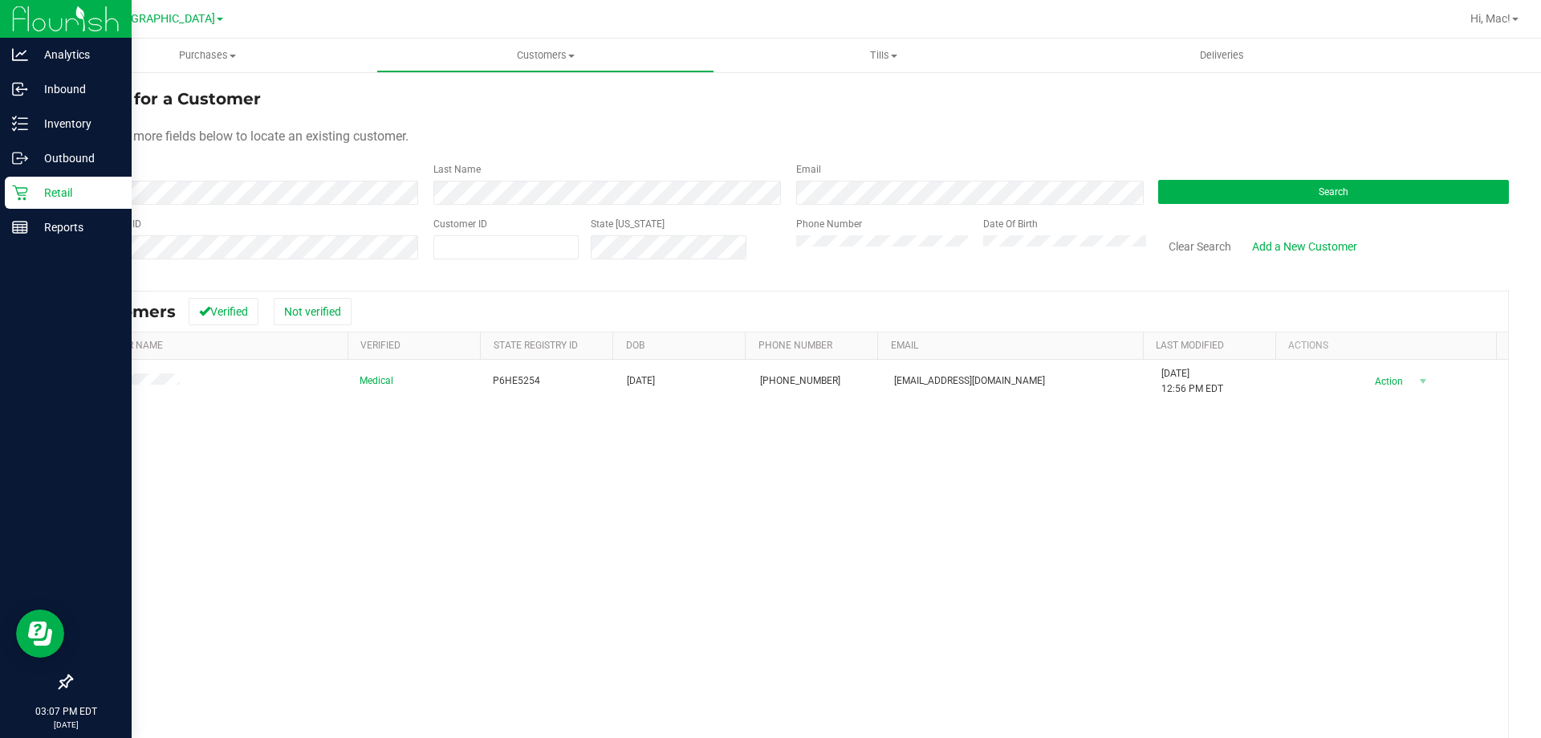
click at [866, 110] on div "Search for a Customer" at bounding box center [790, 99] width 1439 height 24
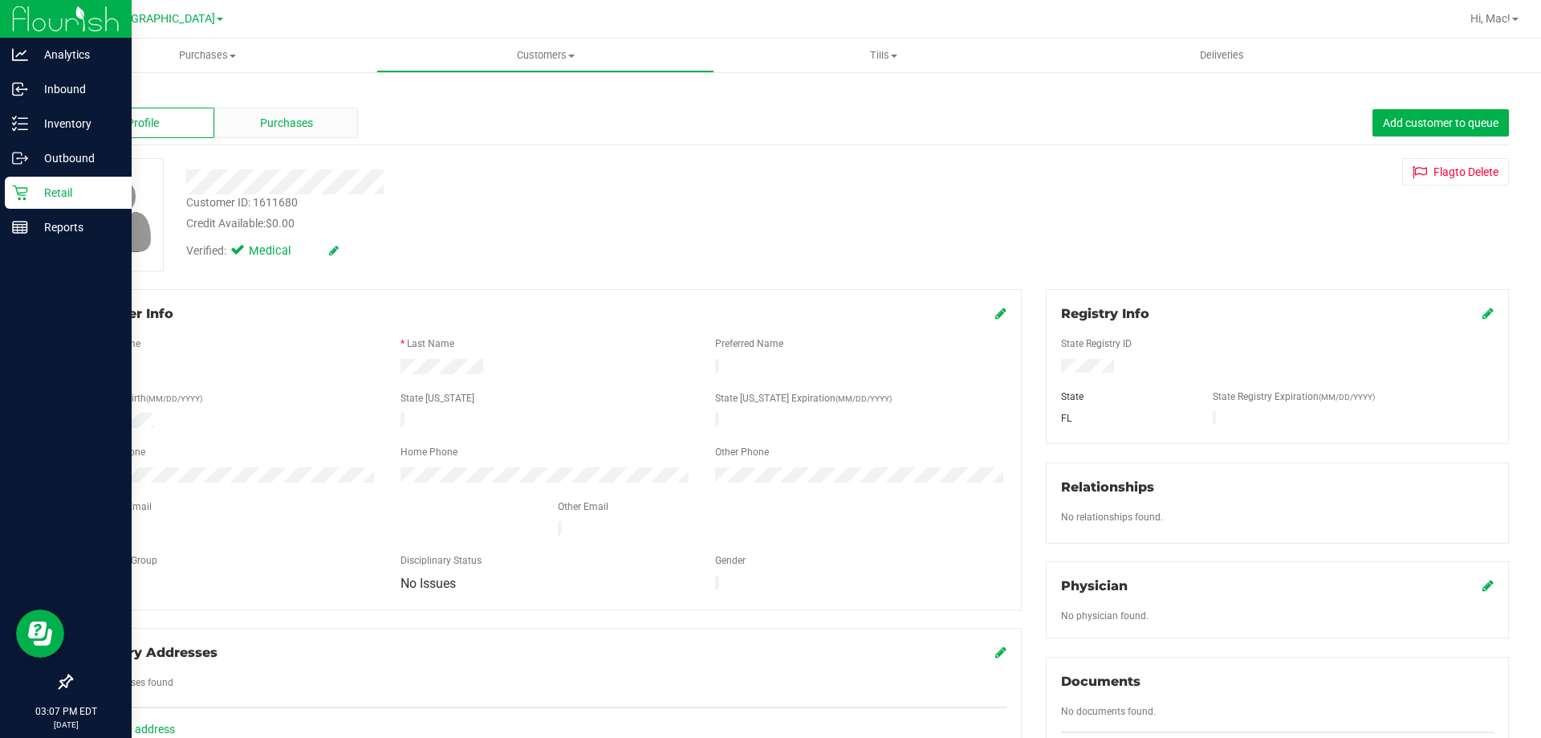
click at [302, 113] on div "Purchases" at bounding box center [286, 123] width 144 height 31
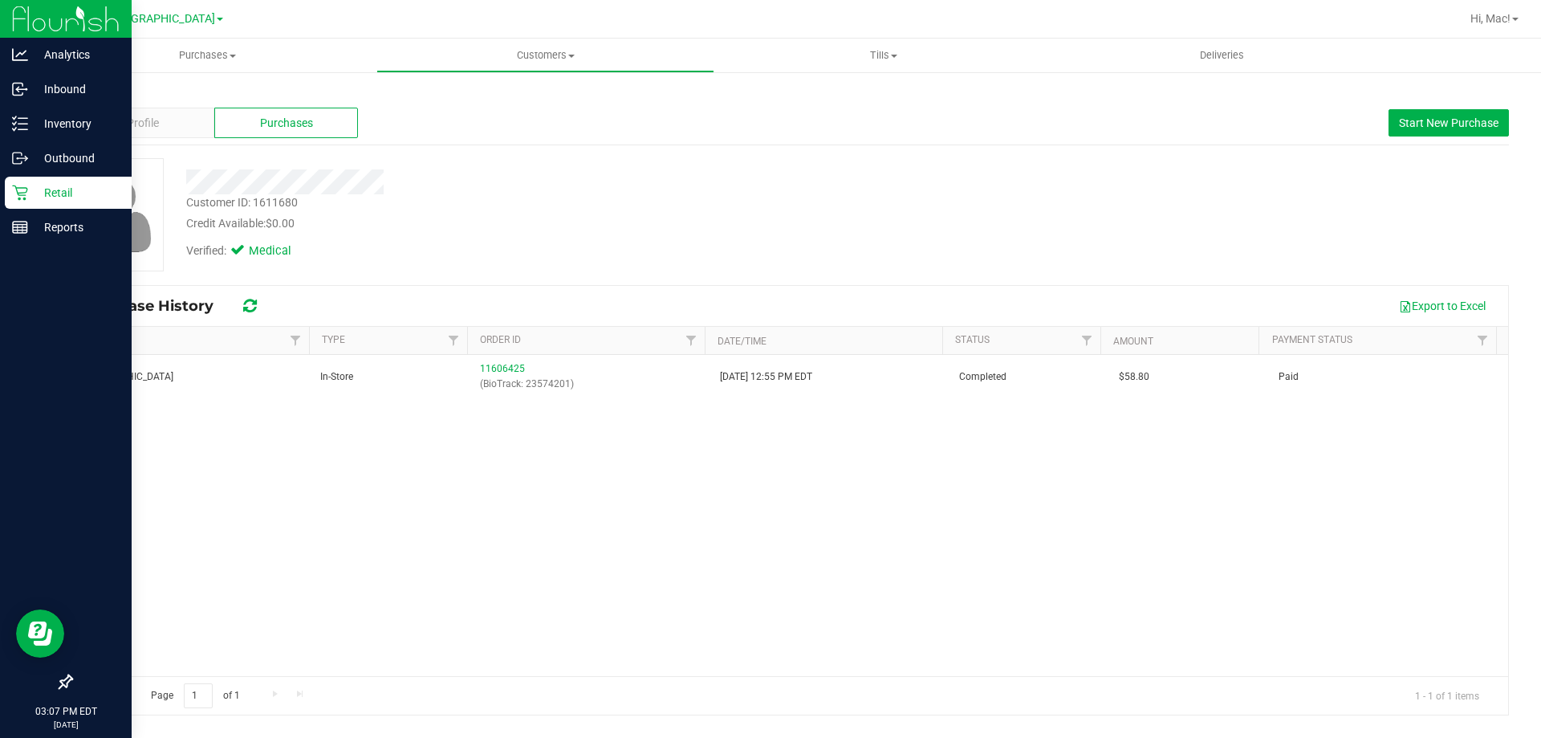
click at [543, 457] on div "South Tampa WC In-Store 11606425 (BioTrack: 23574201) 7/10/2025 12:55 PM EDT Co…" at bounding box center [789, 515] width 1437 height 321
click at [97, 94] on link "Back" at bounding box center [84, 93] width 27 height 11
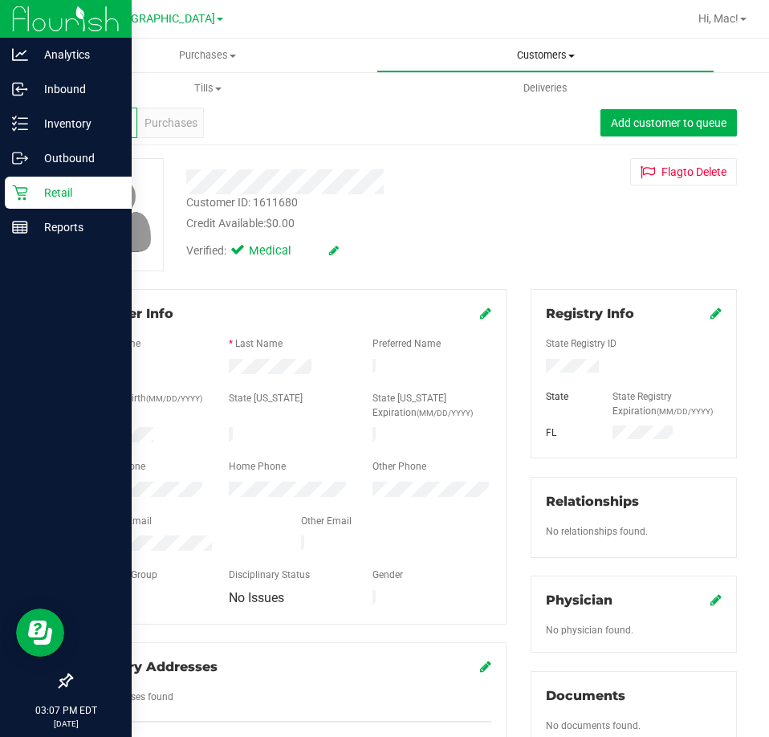
click at [533, 51] on span "Customers" at bounding box center [545, 55] width 336 height 14
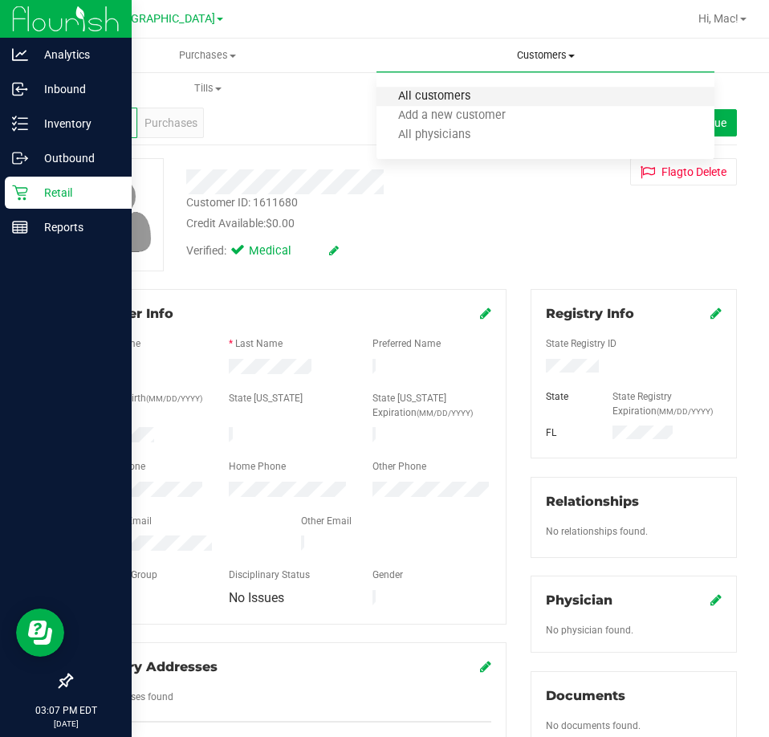
click at [473, 100] on span "All customers" at bounding box center [435, 97] width 116 height 14
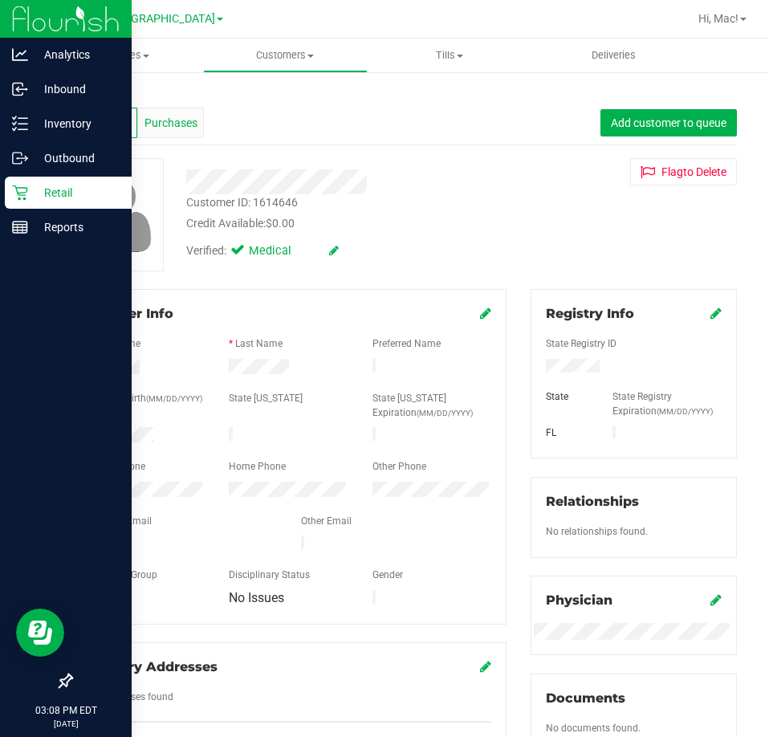
click at [165, 131] on span "Purchases" at bounding box center [171, 123] width 53 height 17
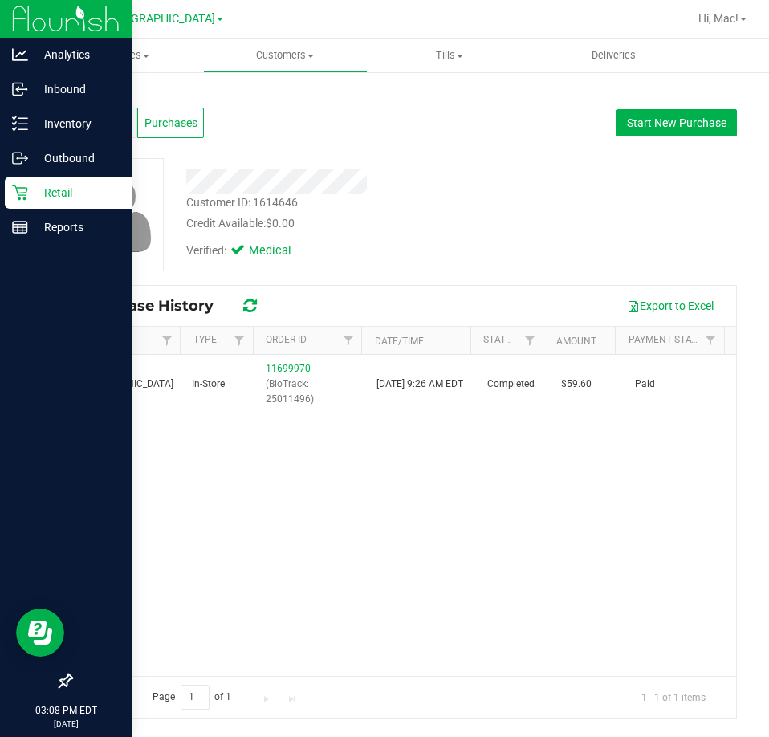
click at [93, 97] on link "Back" at bounding box center [84, 93] width 27 height 11
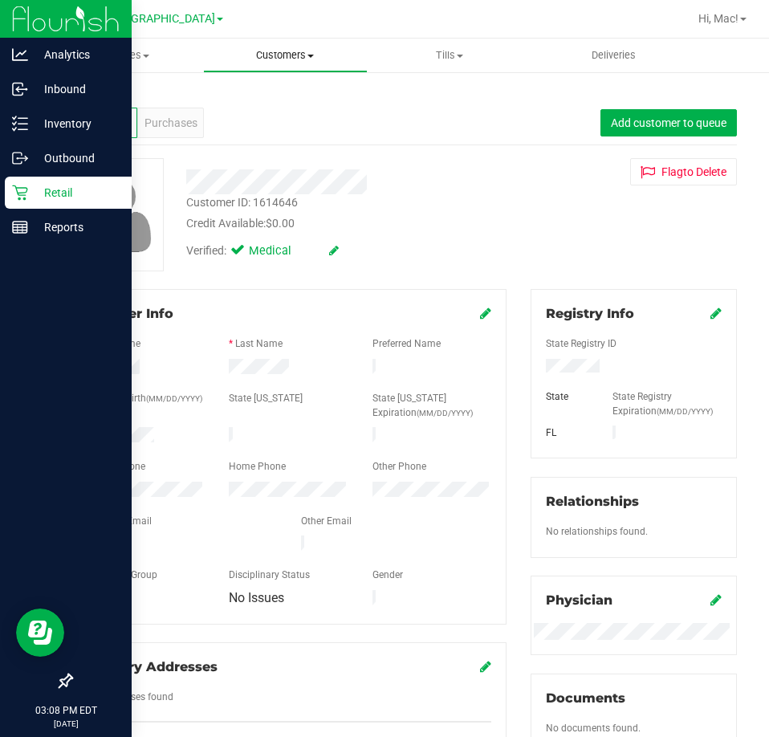
click at [309, 51] on span "Customers" at bounding box center [285, 55] width 163 height 14
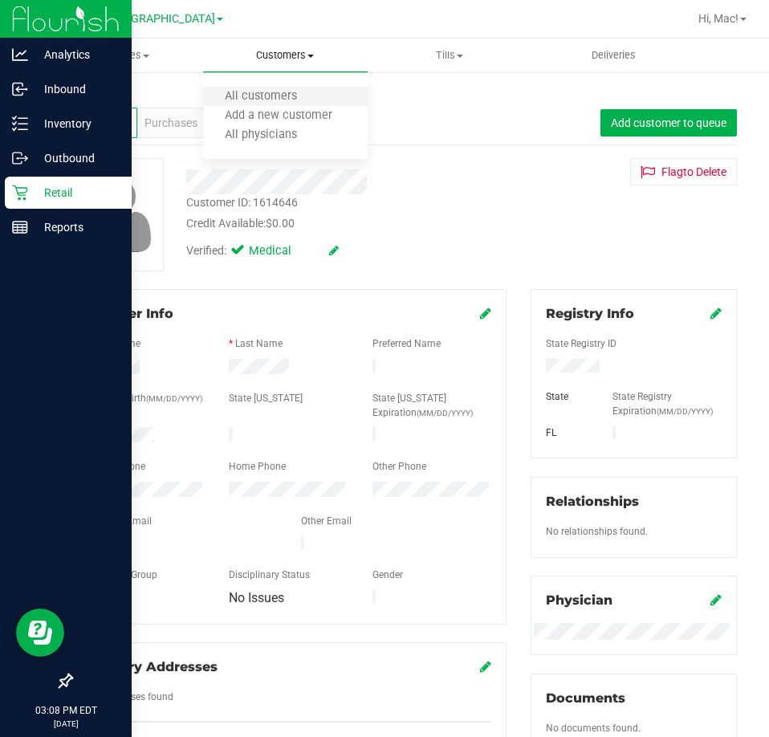
click at [336, 92] on li "All customers" at bounding box center [285, 97] width 165 height 19
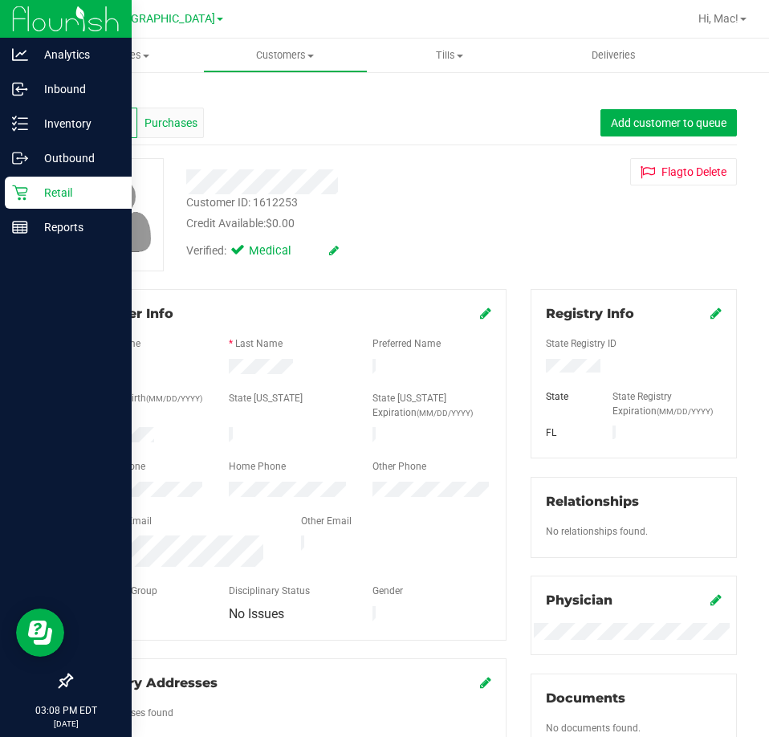
click at [195, 133] on div "Purchases" at bounding box center [170, 123] width 67 height 31
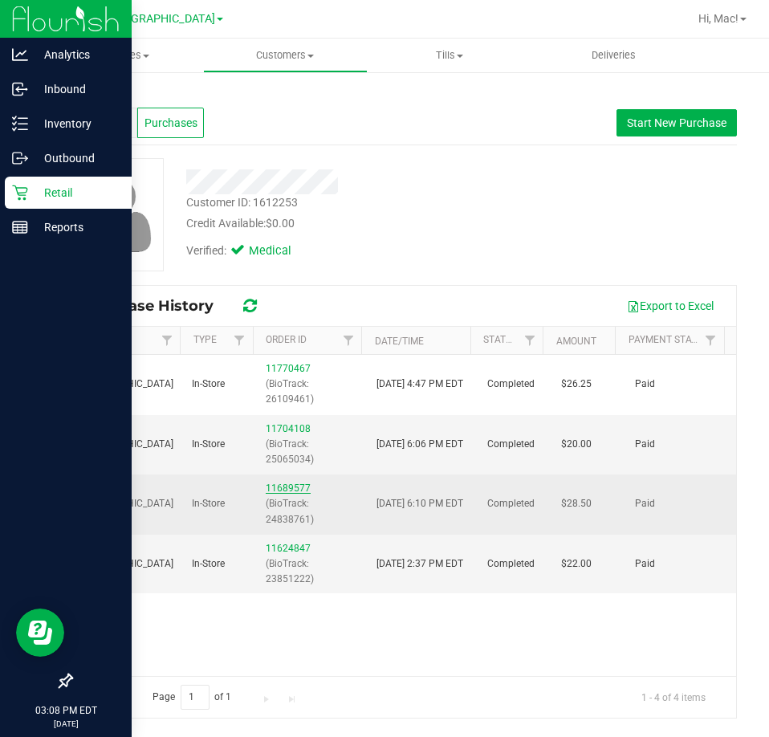
click at [285, 490] on link "11689577" at bounding box center [288, 487] width 45 height 11
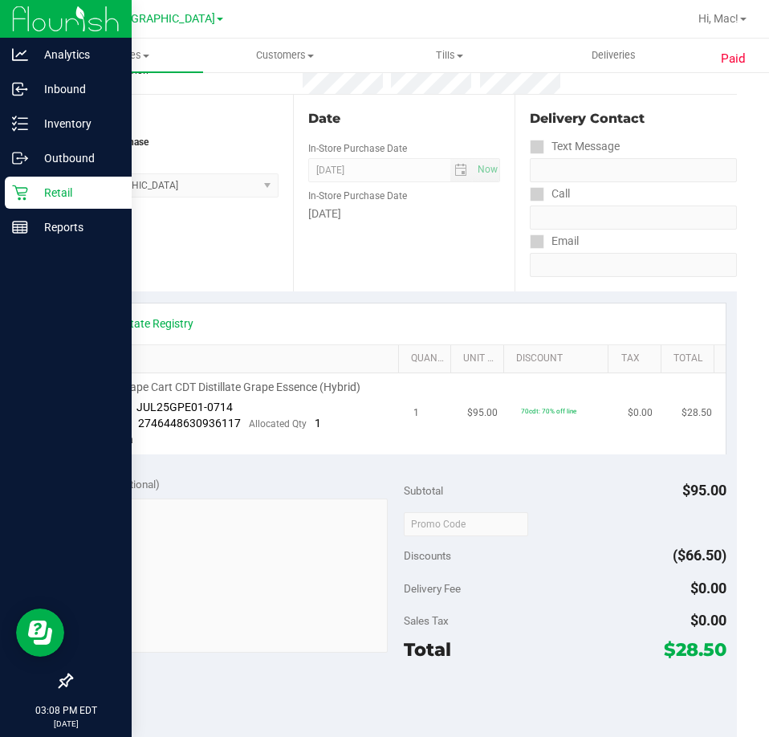
scroll to position [80, 0]
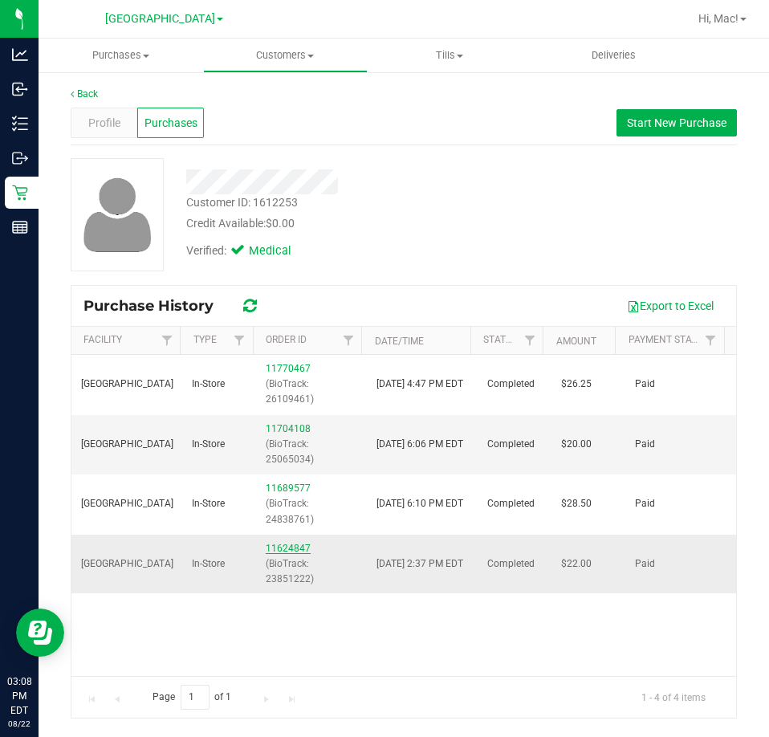
click at [279, 548] on link "11624847" at bounding box center [288, 548] width 45 height 11
click at [295, 429] on link "11704108" at bounding box center [288, 428] width 45 height 11
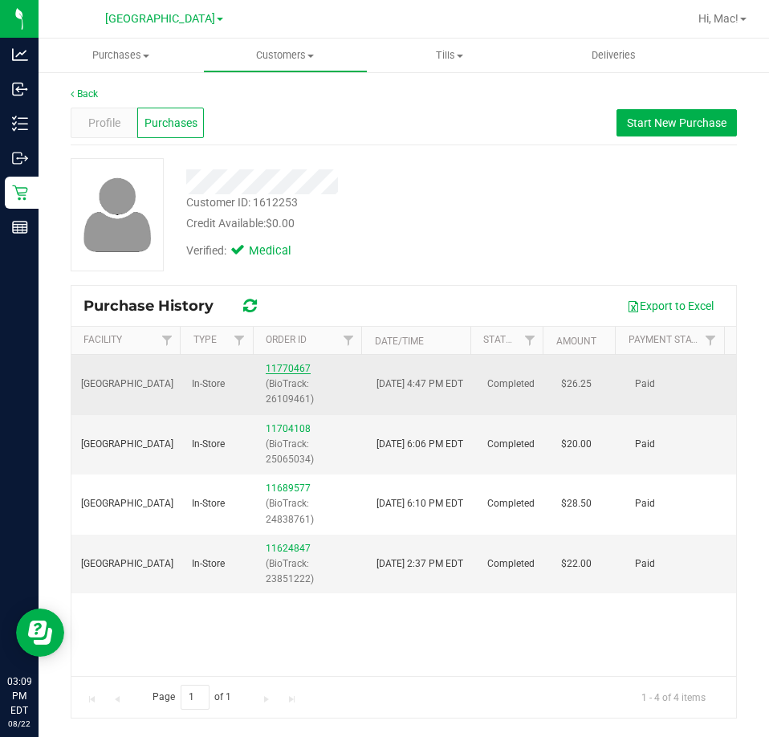
click at [291, 368] on link "11770467" at bounding box center [288, 368] width 45 height 11
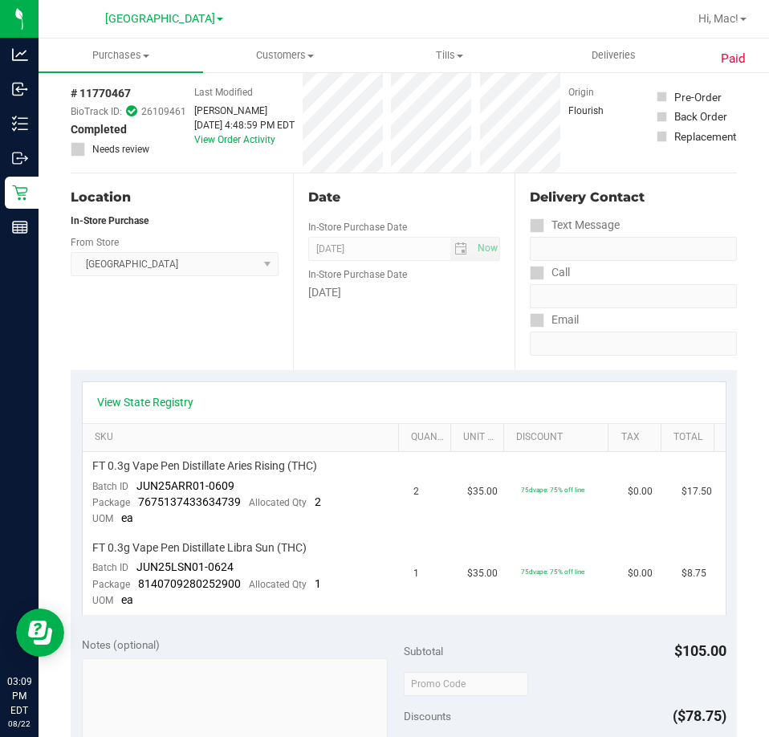
scroll to position [161, 0]
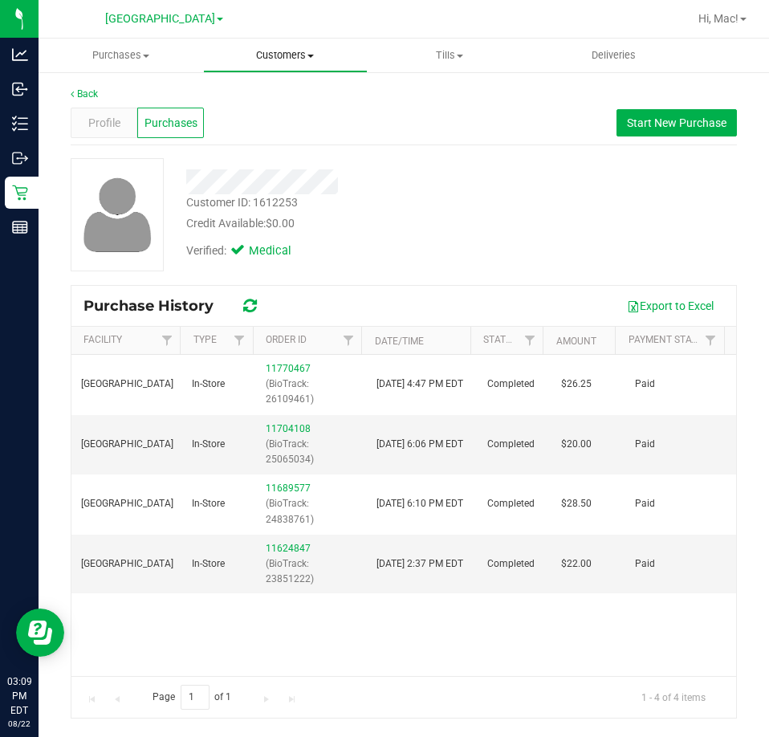
click at [265, 68] on uib-tab-heading "Customers All customers Add a new customer All physicians" at bounding box center [285, 55] width 163 height 32
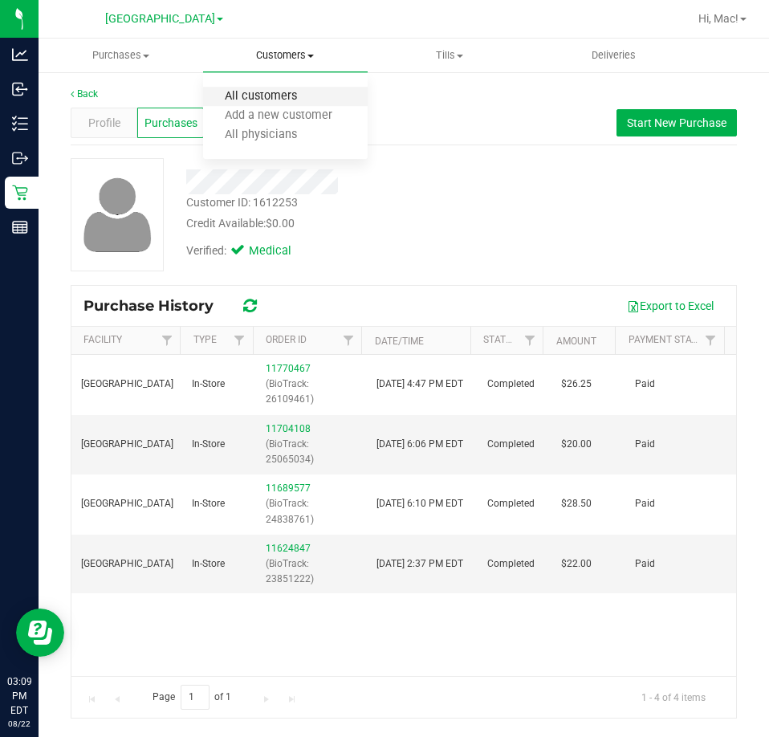
click at [275, 92] on span "All customers" at bounding box center [261, 97] width 116 height 14
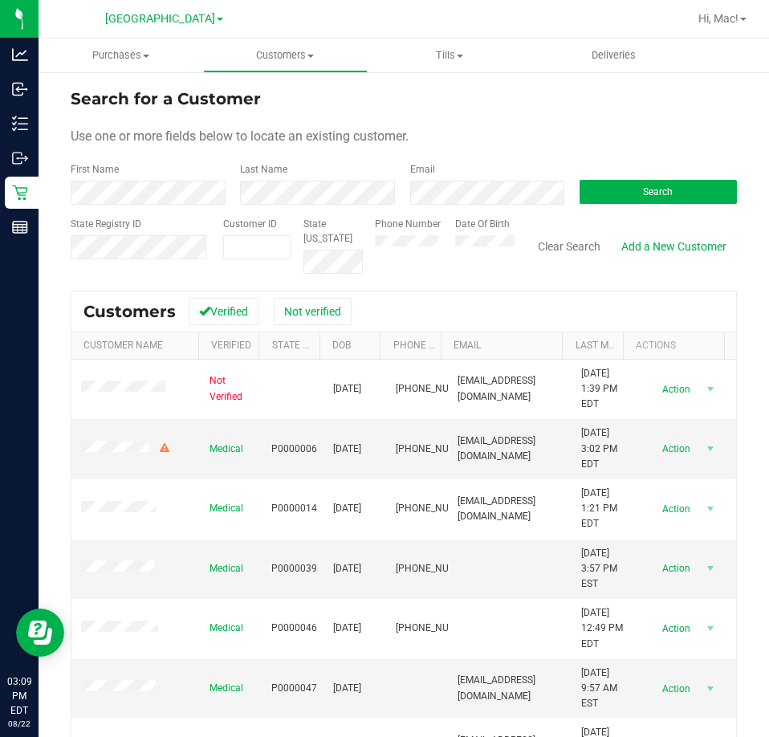
click at [287, 206] on form "Search for a Customer Use one or more fields below to locate an existing custom…" at bounding box center [404, 180] width 666 height 187
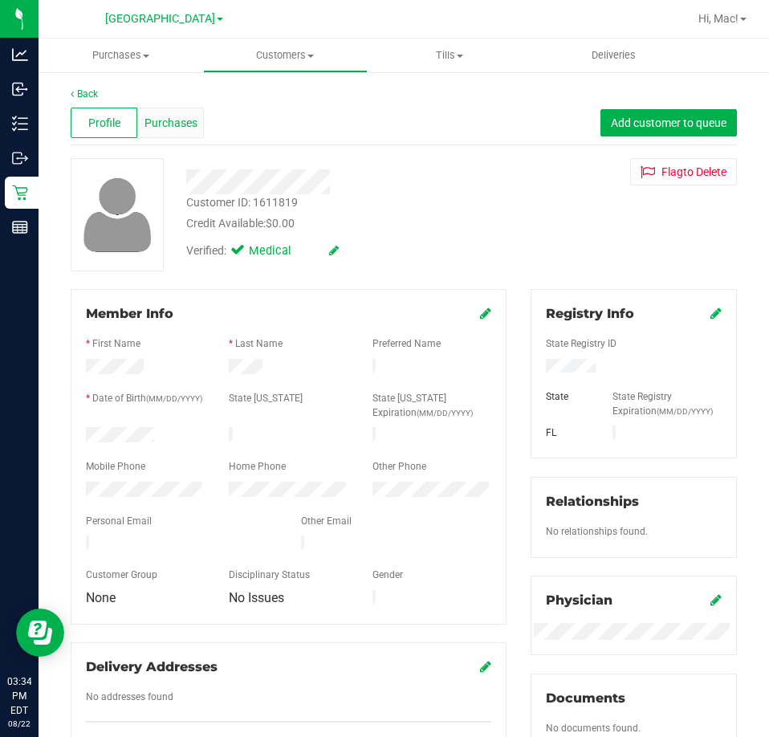
click at [185, 118] on span "Purchases" at bounding box center [171, 123] width 53 height 17
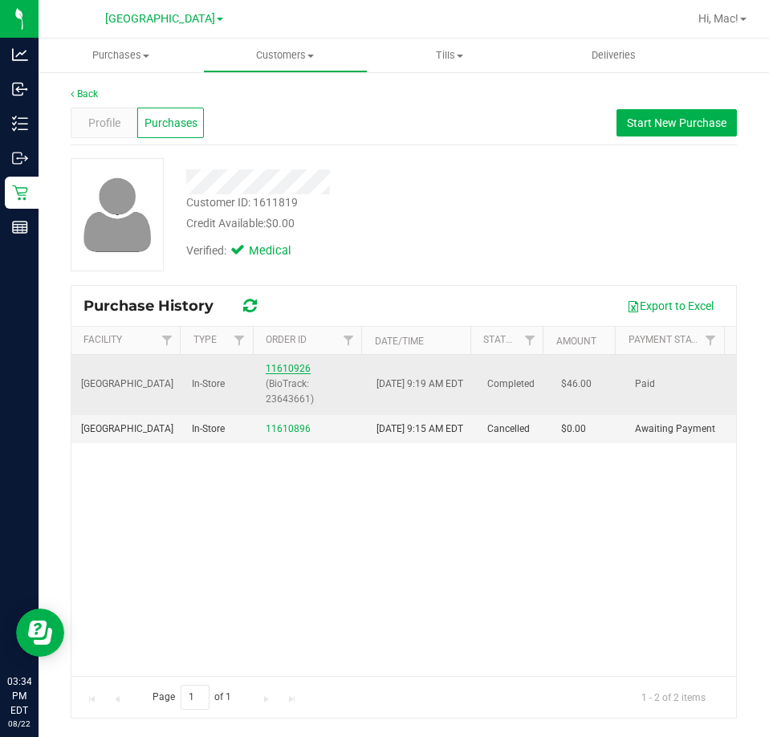
click at [289, 365] on link "11610926" at bounding box center [288, 368] width 45 height 11
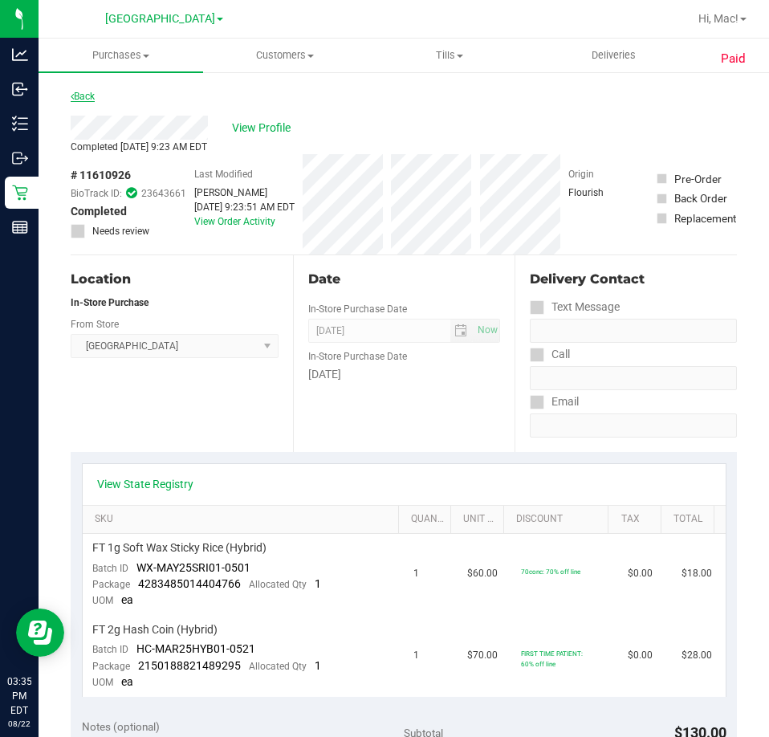
click at [89, 98] on link "Back" at bounding box center [83, 96] width 24 height 11
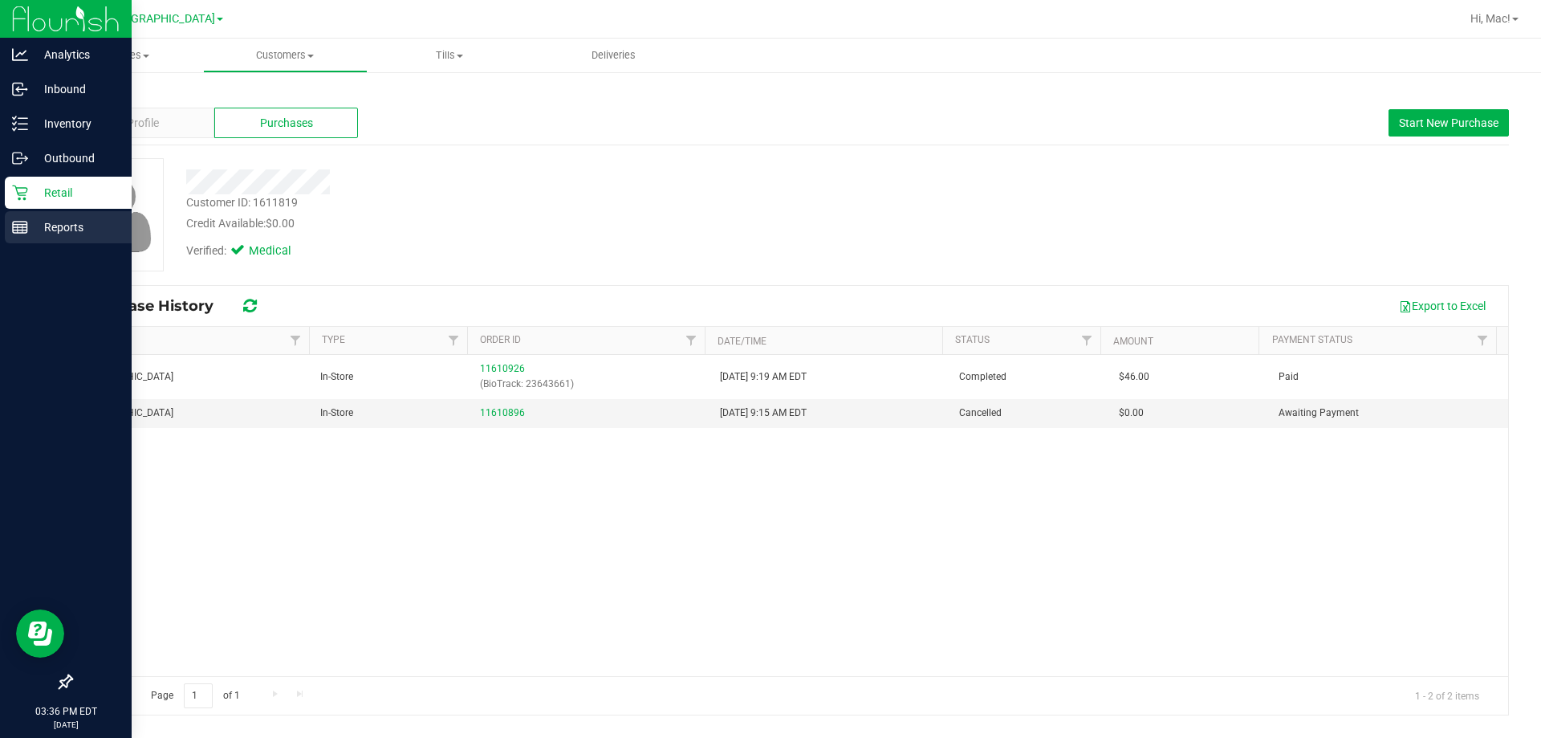
click at [33, 227] on p "Reports" at bounding box center [76, 227] width 96 height 19
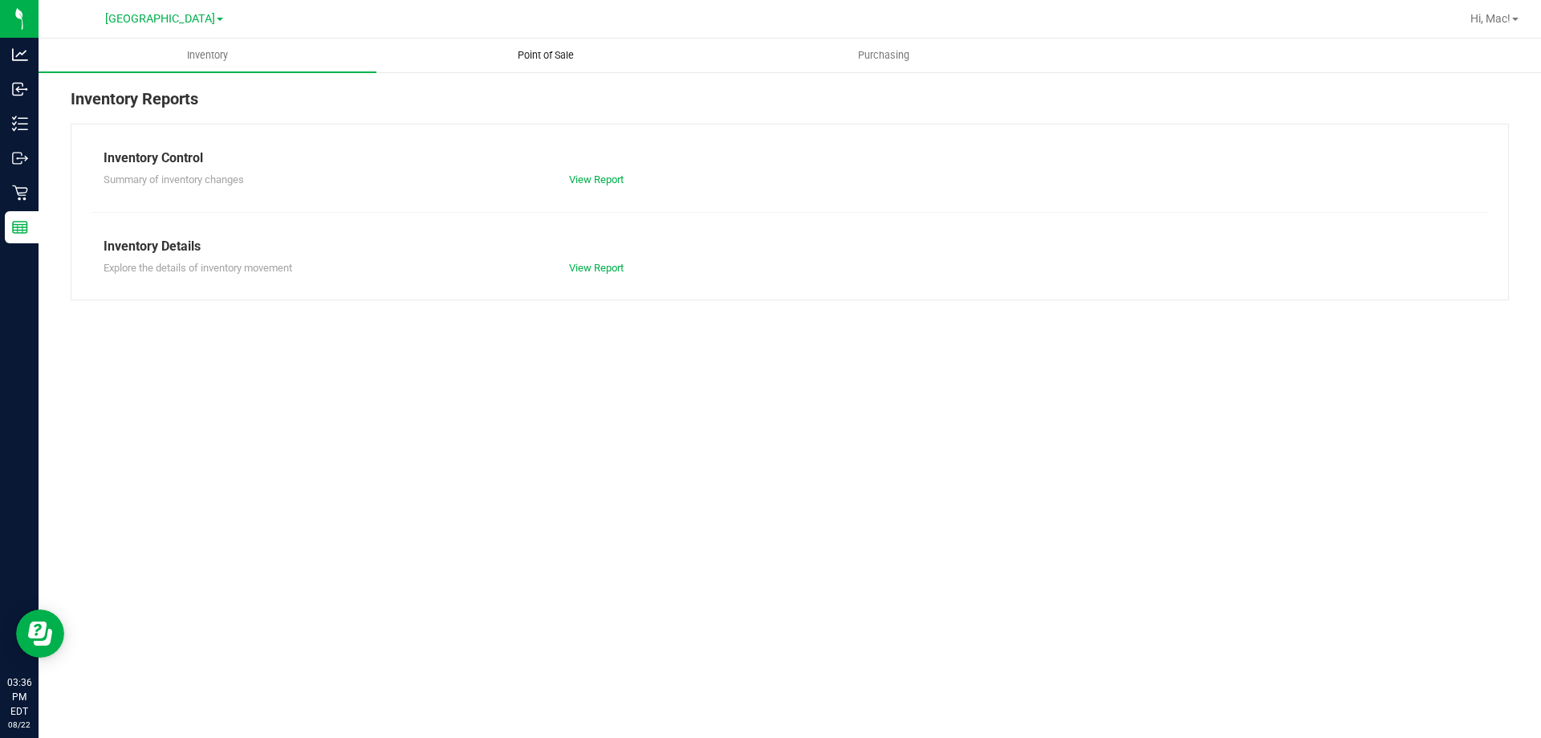
click at [543, 52] on span "Point of Sale" at bounding box center [546, 55] width 100 height 14
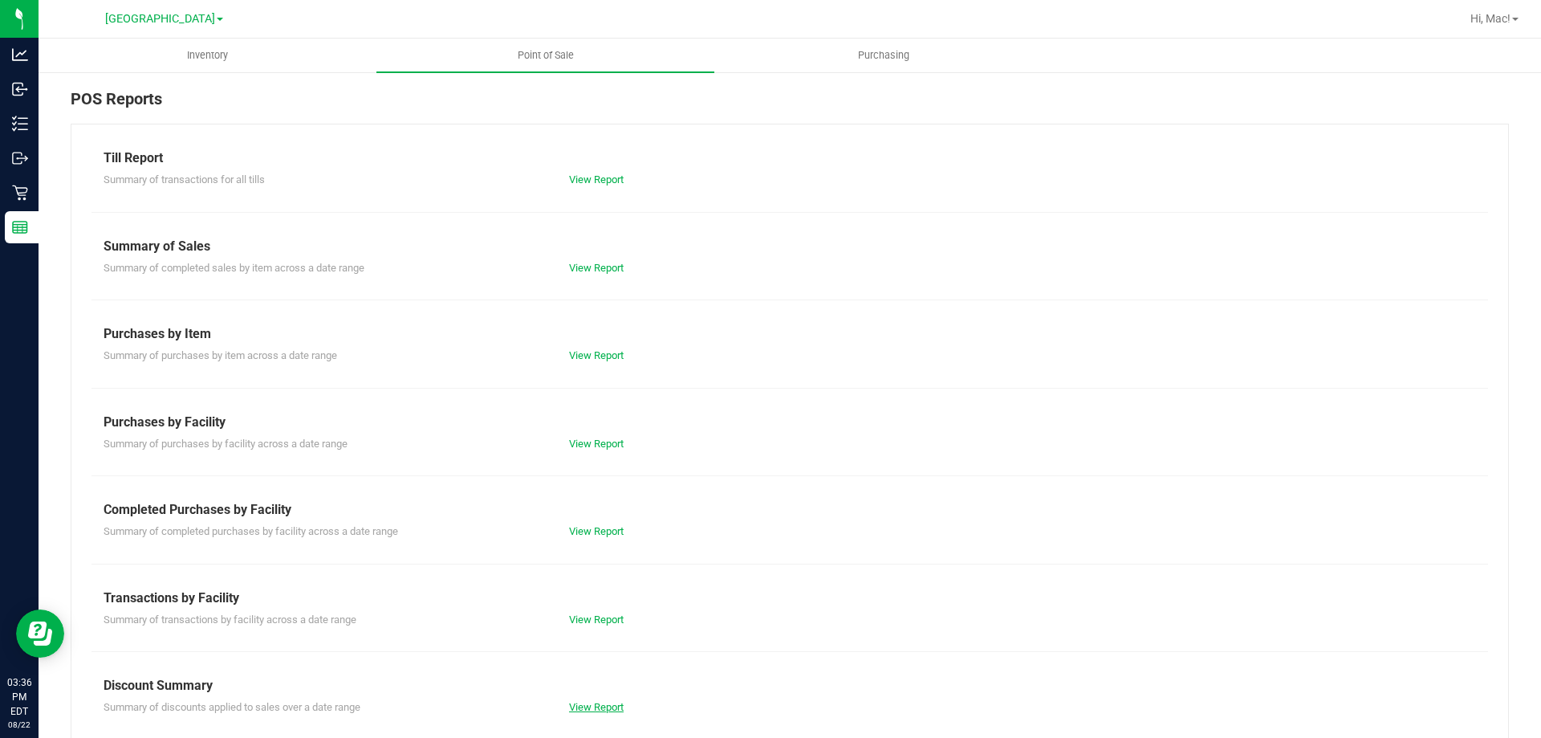
click at [609, 702] on link "View Report" at bounding box center [596, 707] width 55 height 12
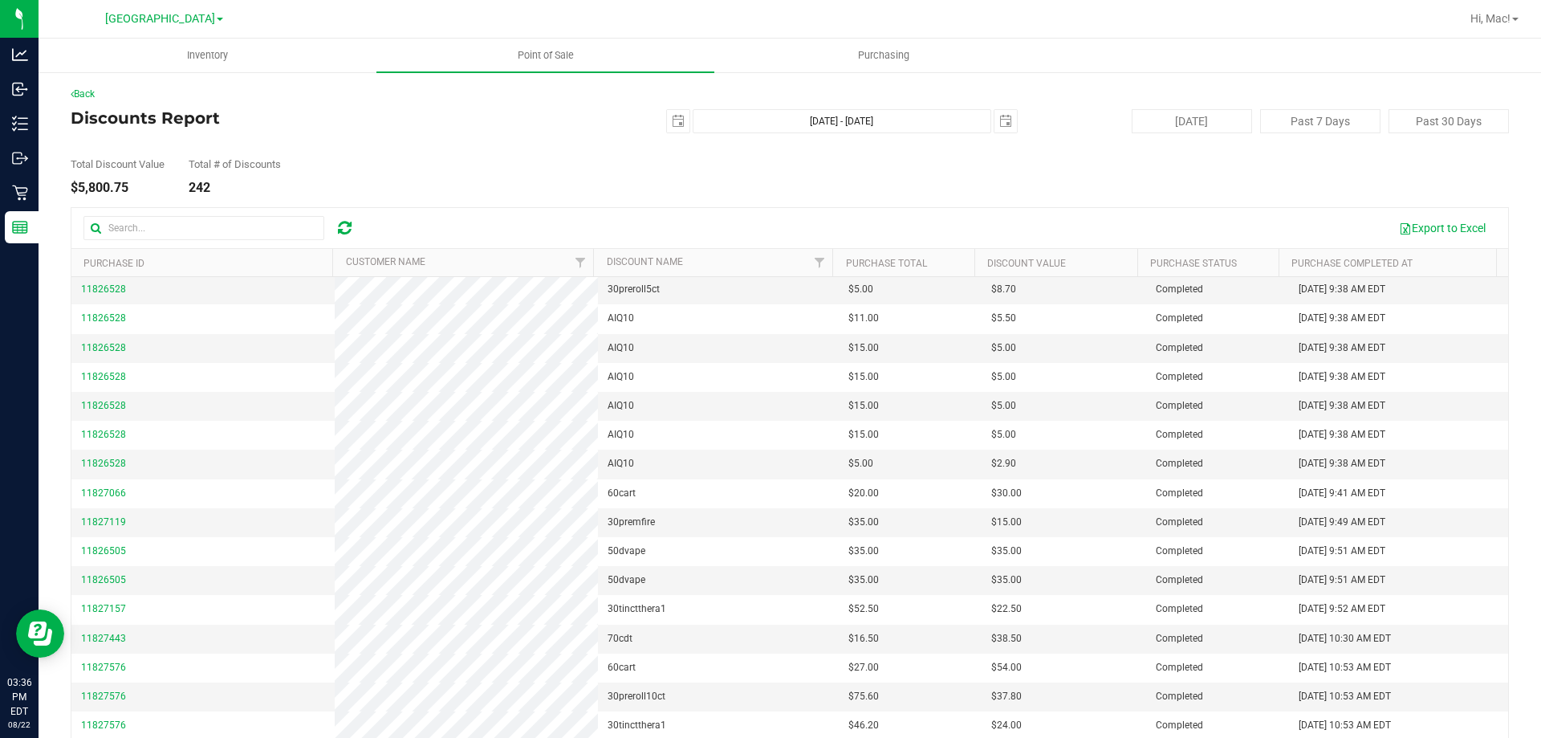
click at [1123, 197] on div "Back Discounts Report 2025-08-22 Aug 22, 2025 - Aug 22, 2025 2025-08-22 Today P…" at bounding box center [790, 434] width 1439 height 694
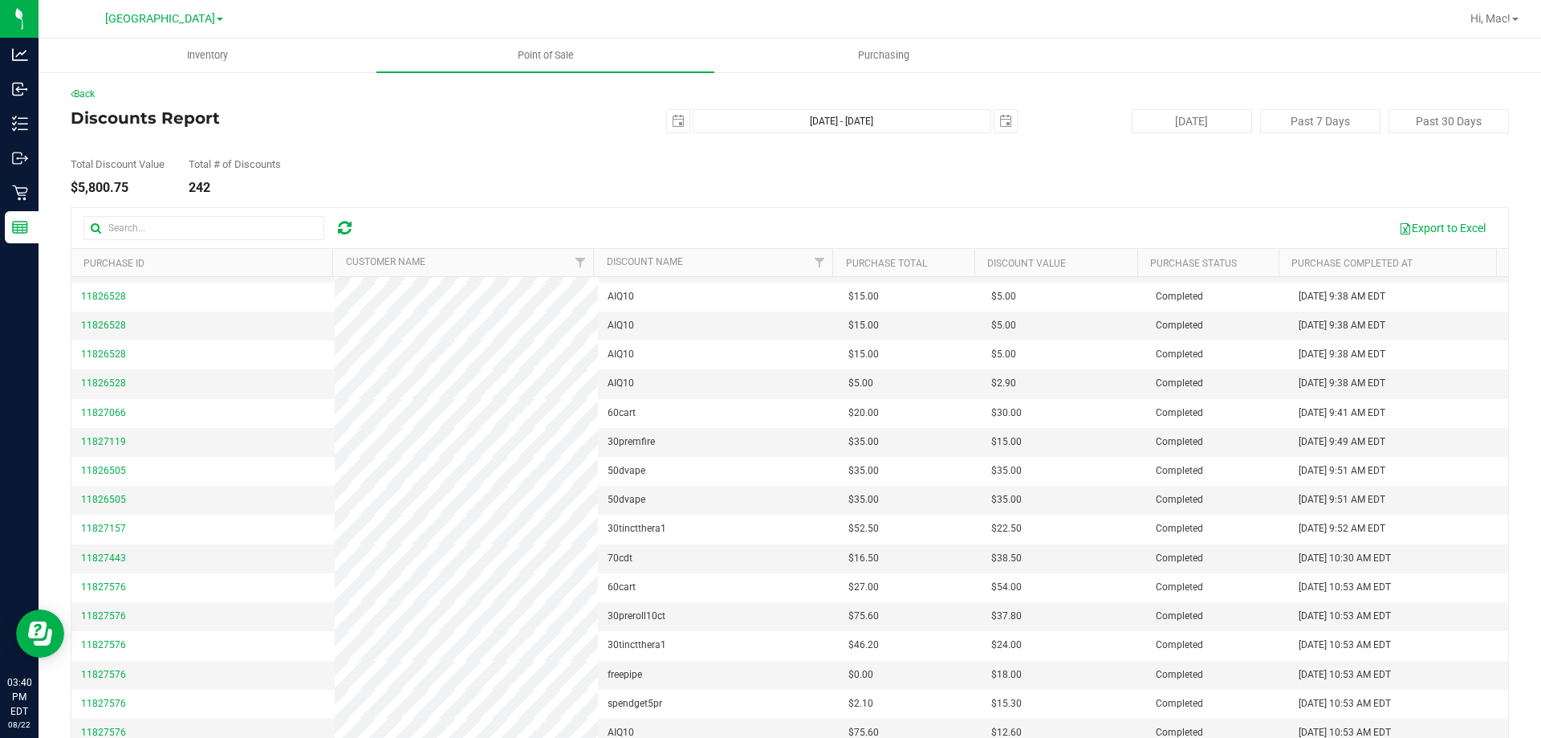
click at [1258, 26] on div at bounding box center [873, 18] width 1173 height 31
